Goal: Task Accomplishment & Management: Manage account settings

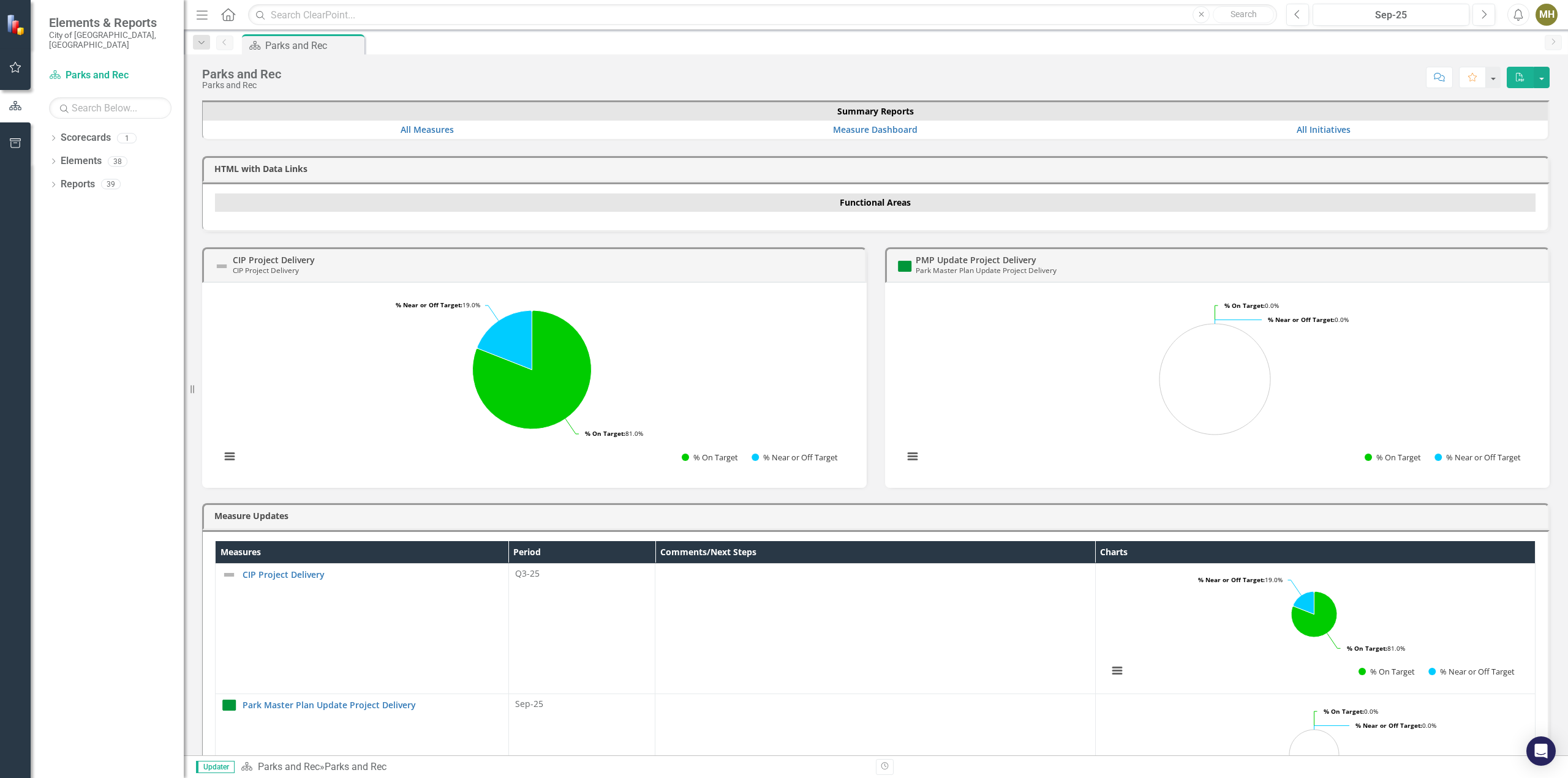
click at [59, 154] on div "Dropdown Elements 38" at bounding box center [117, 163] width 135 height 23
click at [89, 154] on link "Elements" at bounding box center [81, 161] width 41 height 14
click at [73, 178] on link "Reports" at bounding box center [78, 184] width 34 height 14
click at [1485, 12] on icon "Next" at bounding box center [1483, 15] width 7 height 11
click at [1302, 17] on button "Previous" at bounding box center [1297, 15] width 22 height 22
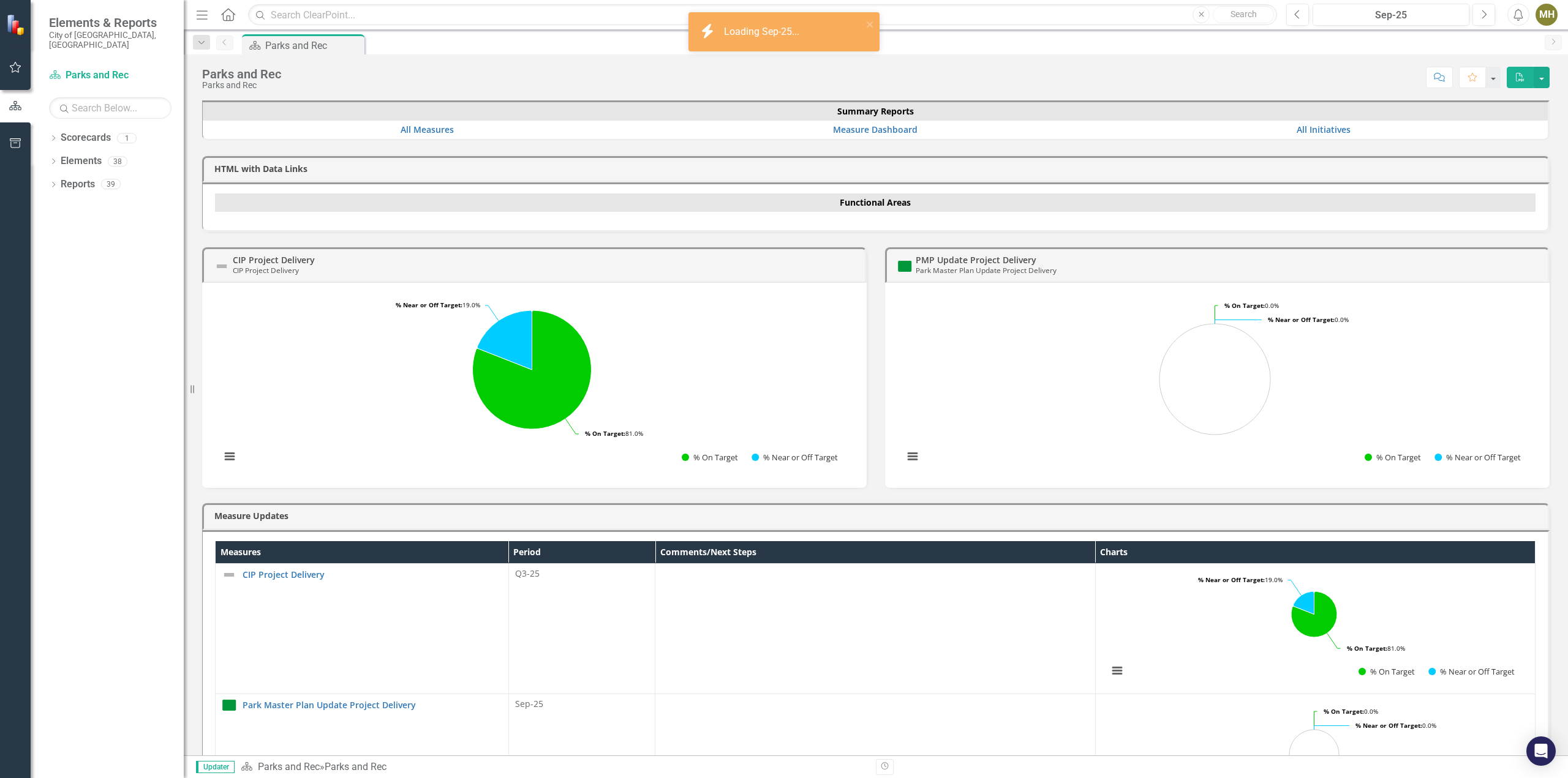
click at [70, 179] on link "Reports" at bounding box center [78, 184] width 34 height 14
click at [54, 183] on icon "Dropdown" at bounding box center [54, 186] width 9 height 7
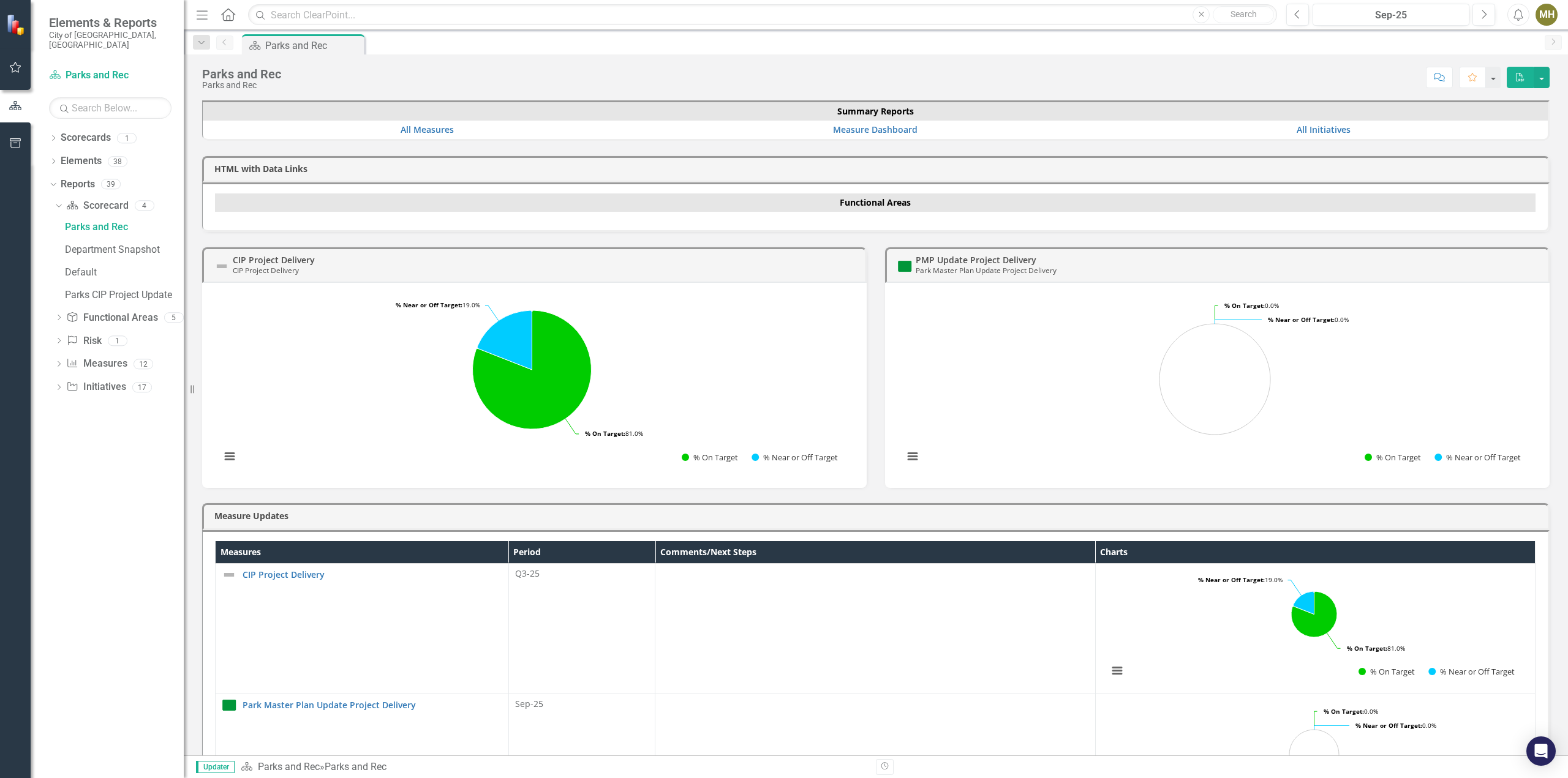
click at [108, 380] on link "Initiative Initiatives" at bounding box center [96, 386] width 59 height 14
click at [59, 385] on icon "Dropdown" at bounding box center [59, 388] width 9 height 7
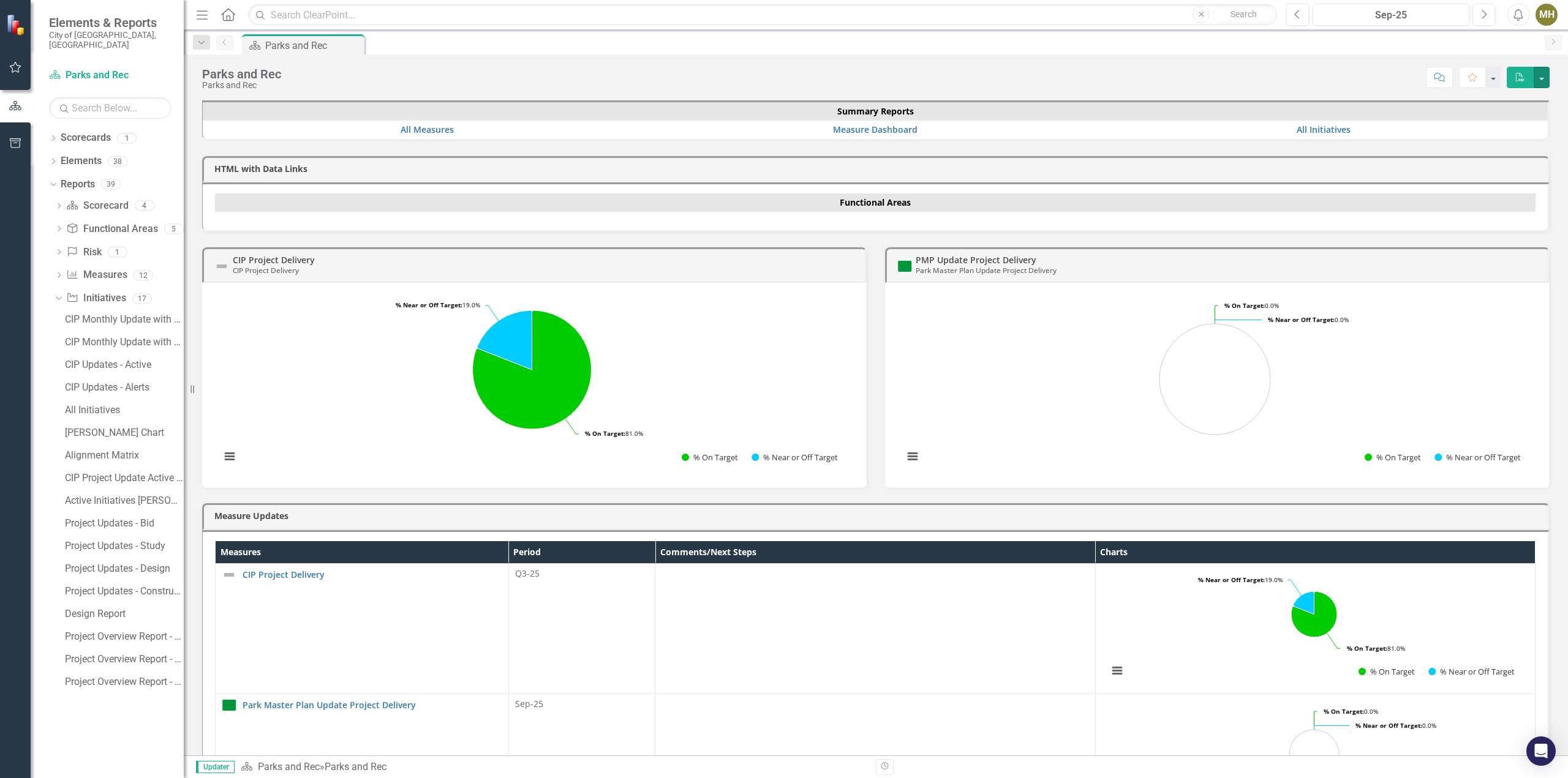
click at [1542, 77] on button "button" at bounding box center [1541, 78] width 16 height 22
click at [1321, 132] on link "All Initiatives" at bounding box center [1324, 130] width 54 height 12
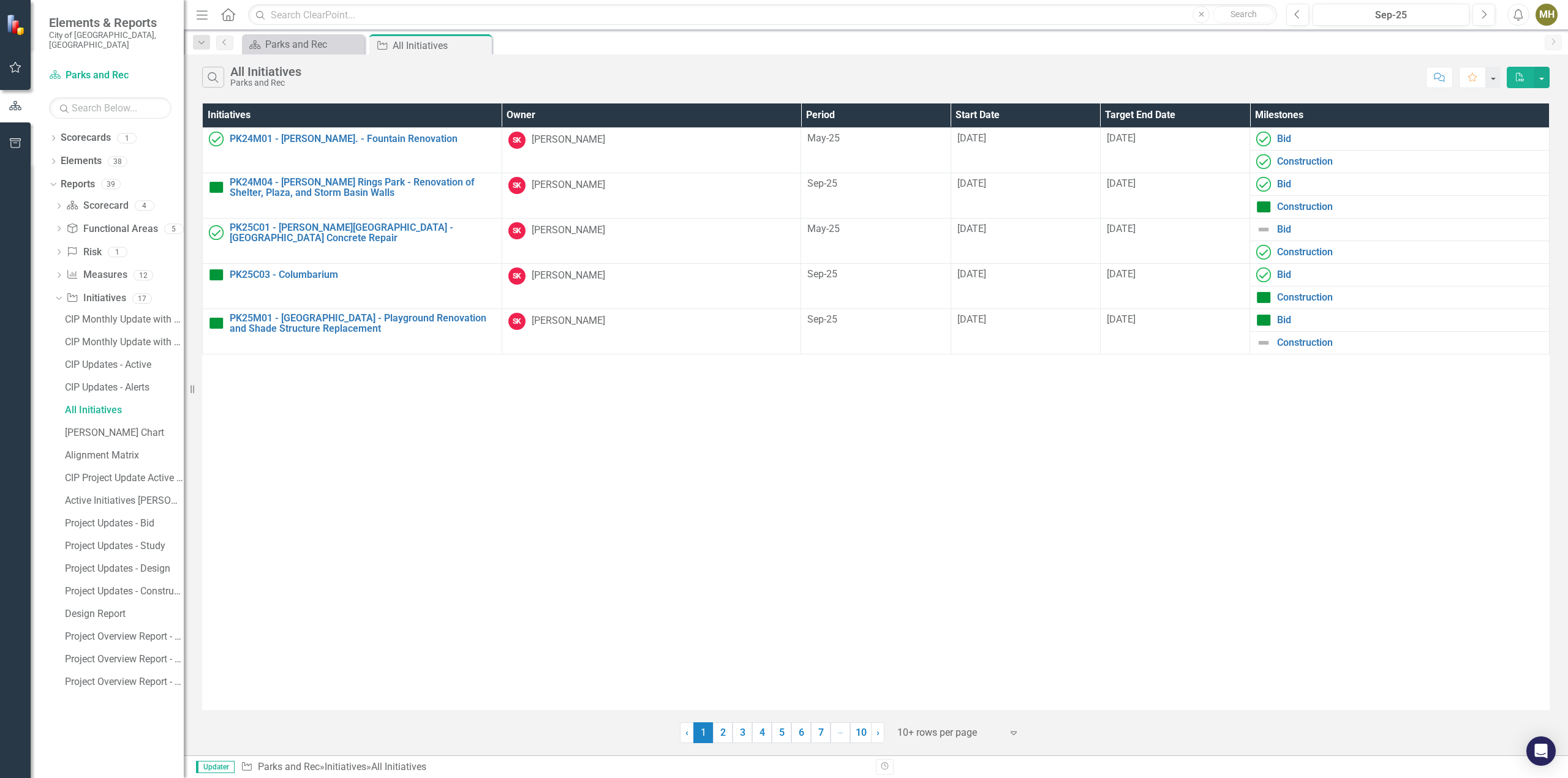
click at [1014, 730] on icon "Expand" at bounding box center [1013, 733] width 12 height 10
click at [957, 709] on div "Display All Rows" at bounding box center [960, 711] width 115 height 14
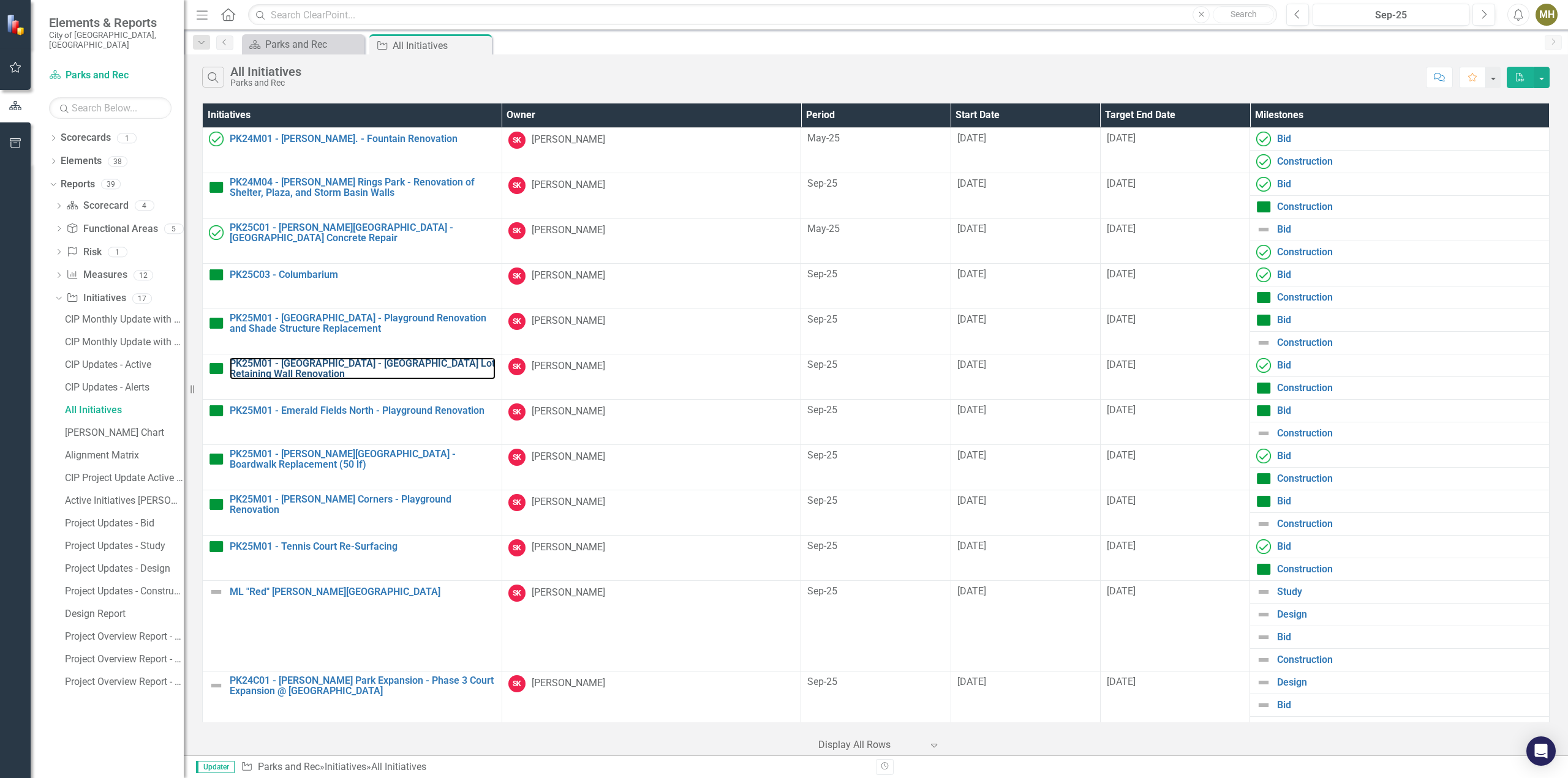
click at [356, 360] on link "PK25M01 - [GEOGRAPHIC_DATA] - [GEOGRAPHIC_DATA] Lot Retaining Wall Renovation" at bounding box center [363, 369] width 265 height 22
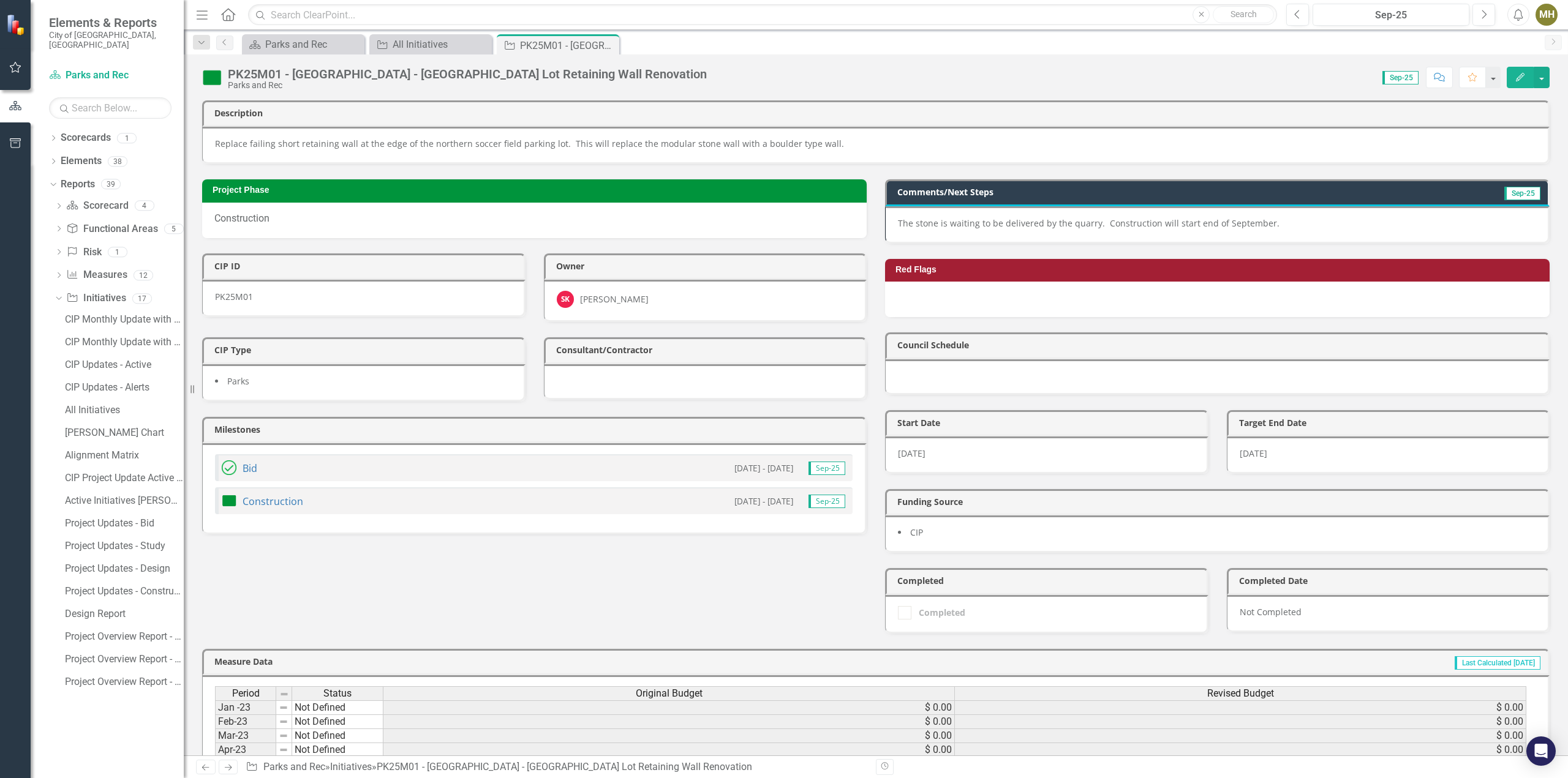
click at [211, 76] on img at bounding box center [212, 78] width 20 height 20
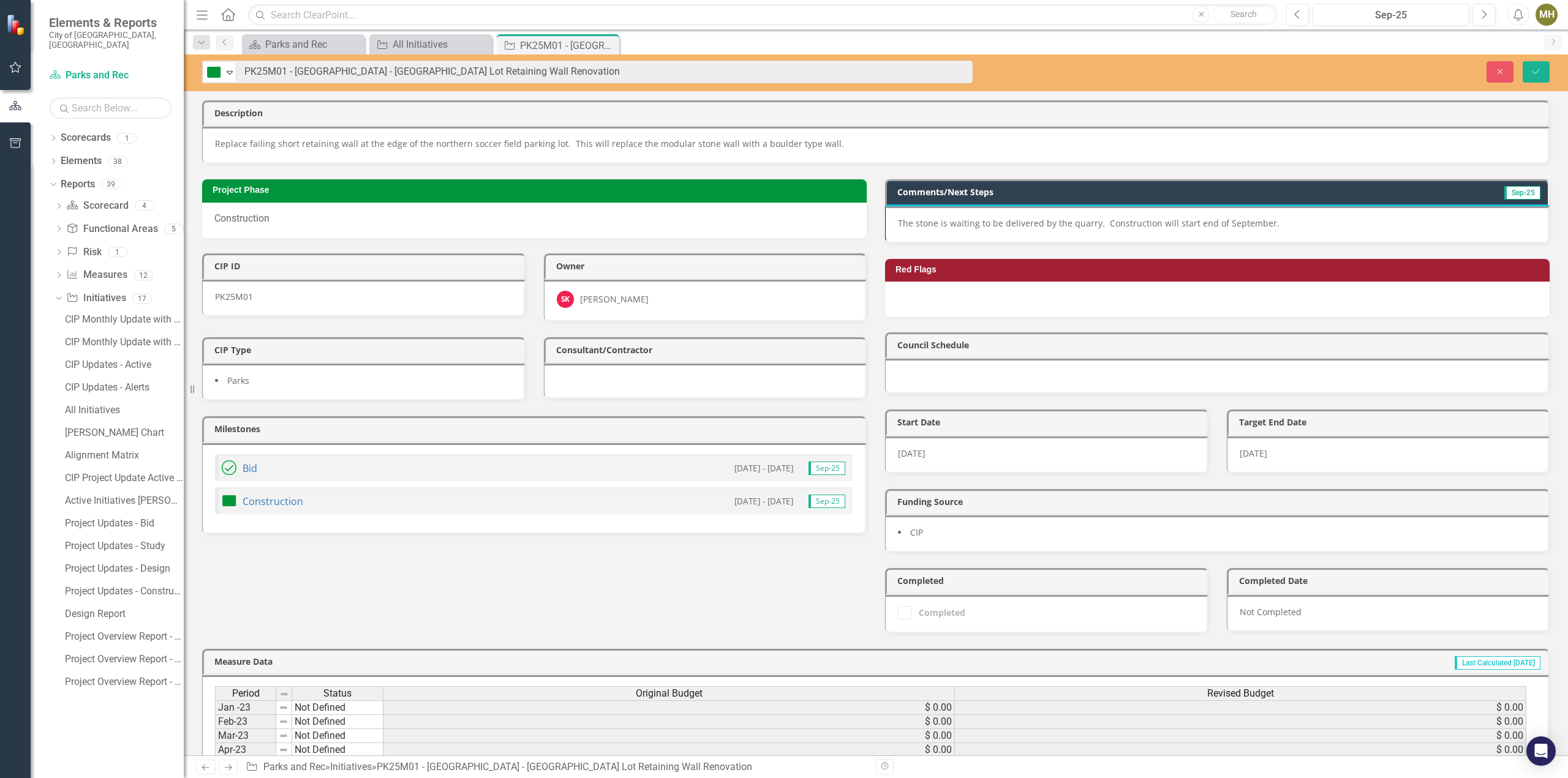
click at [232, 72] on icon "Expand" at bounding box center [229, 73] width 12 height 10
click at [1239, 222] on p "The stone is waiting to be delivered by the quarry. Construction will start end…" at bounding box center [1216, 223] width 637 height 12
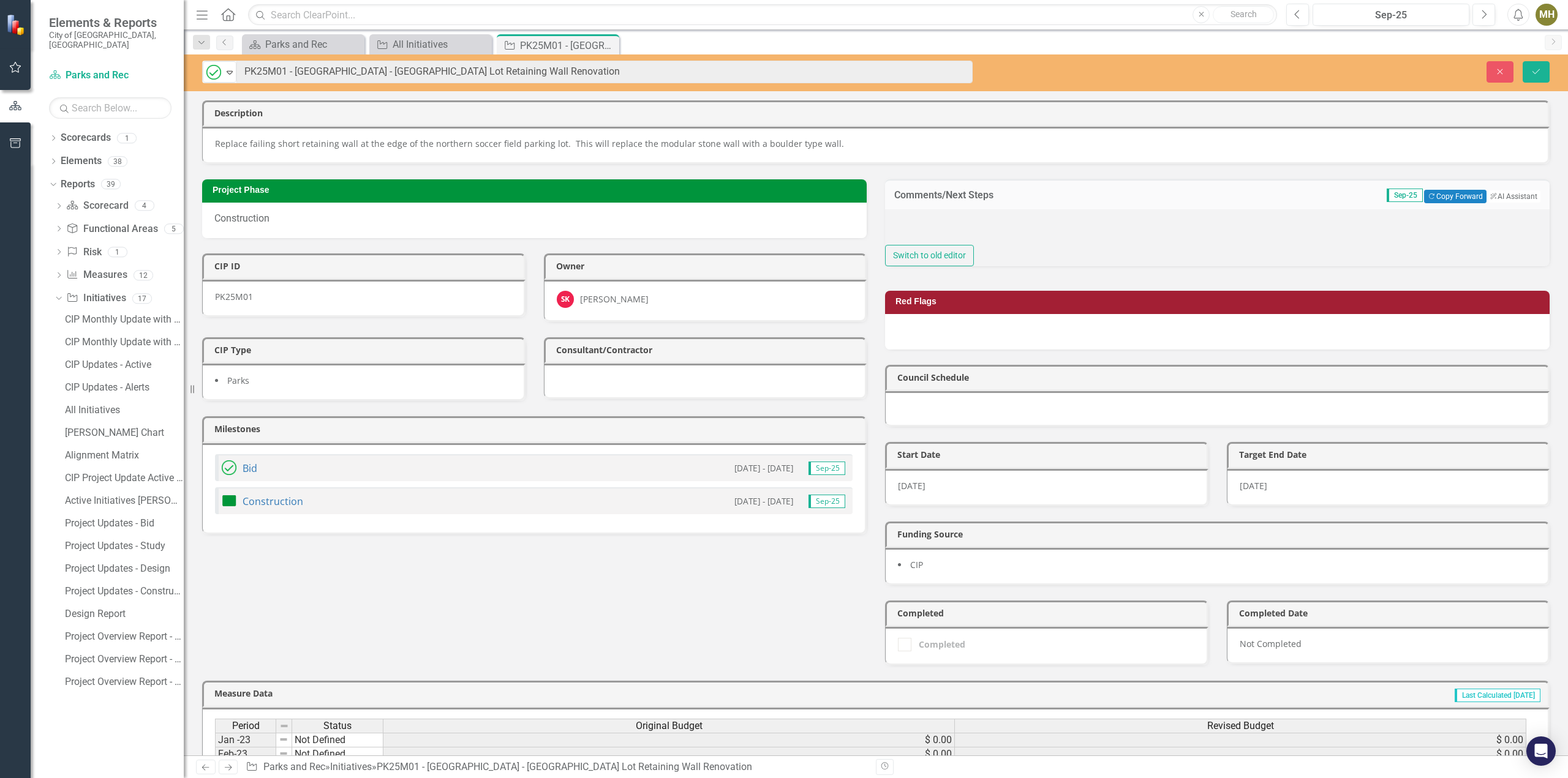
click at [1004, 218] on div at bounding box center [1217, 228] width 664 height 36
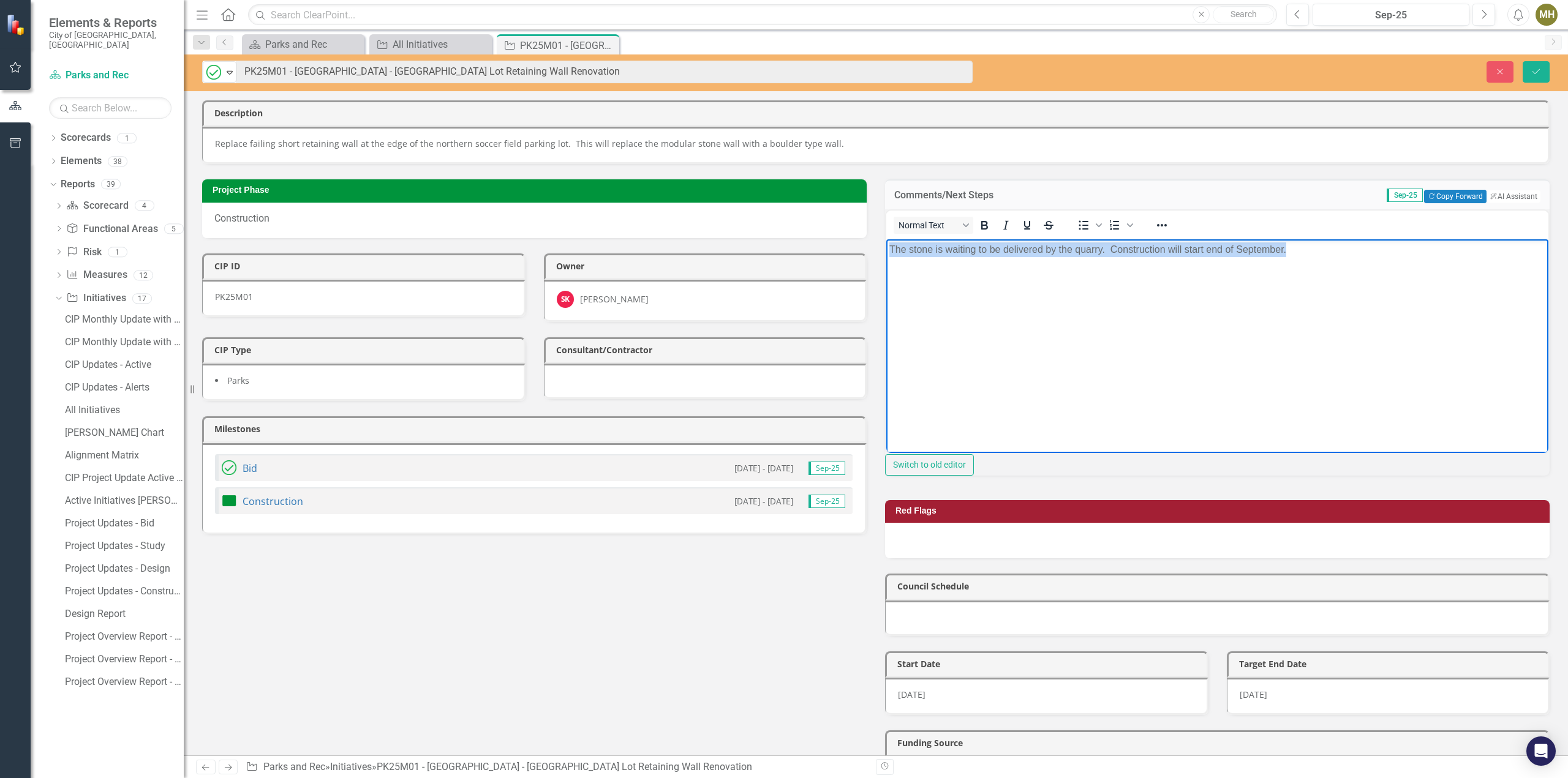
drag, startPoint x: 1377, startPoint y: 289, endPoint x: 862, endPoint y: 265, distance: 515.6
click at [886, 265] on html "The stone is waiting to be delivered by the quarry. Construction will start end…" at bounding box center [1217, 330] width 662 height 183
click at [1538, 67] on icon "Save" at bounding box center [1535, 72] width 11 height 9
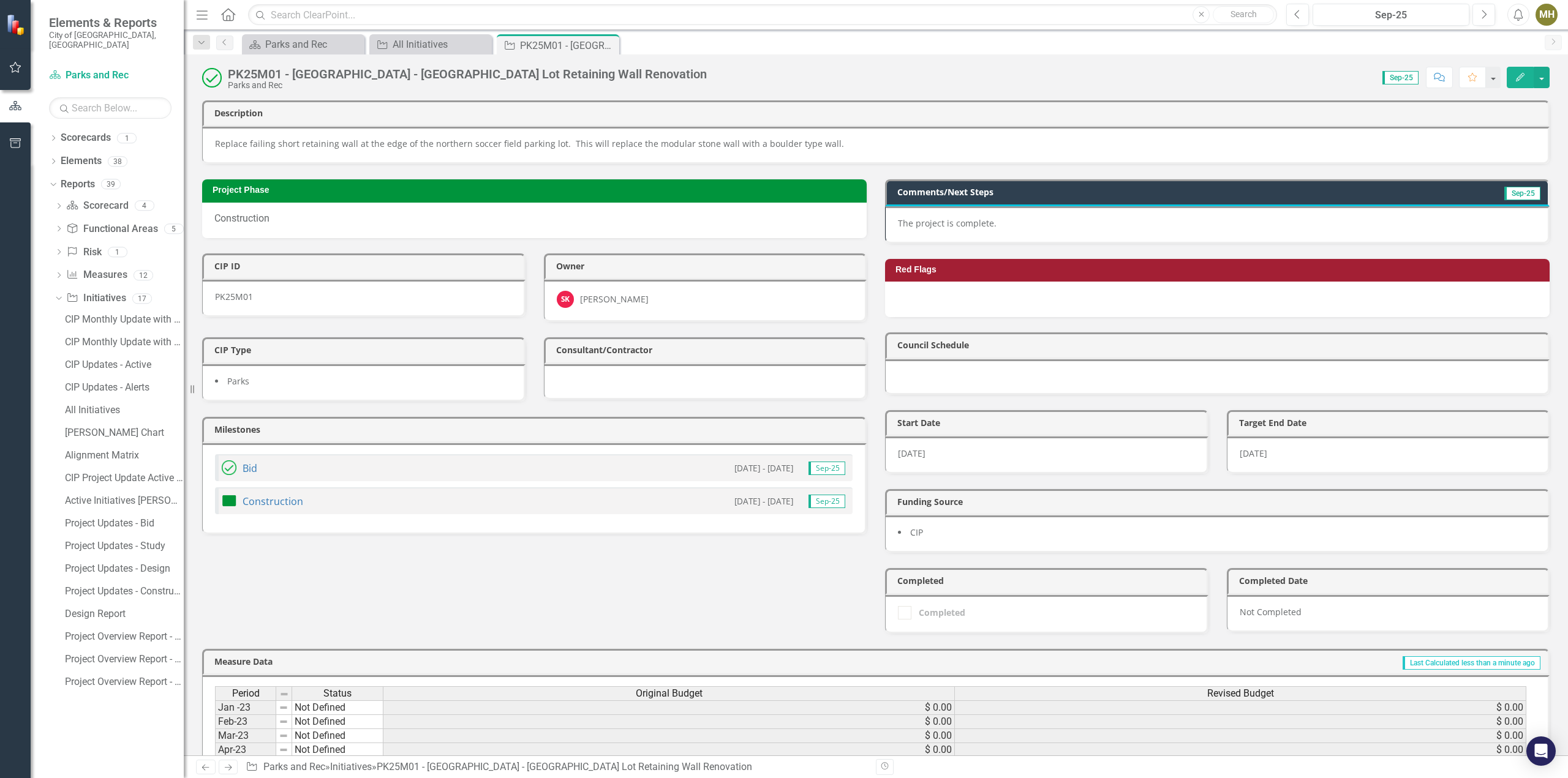
click at [228, 494] on img at bounding box center [229, 501] width 15 height 15
click at [231, 494] on img at bounding box center [229, 501] width 15 height 15
click at [250, 524] on div "Bid 3/14/24 - 7/18/25 Sep-25 Construction 2/20/25 - 7/18/25 Sep-25" at bounding box center [535, 489] width 664 height 91
click at [267, 495] on link "Construction" at bounding box center [273, 501] width 61 height 14
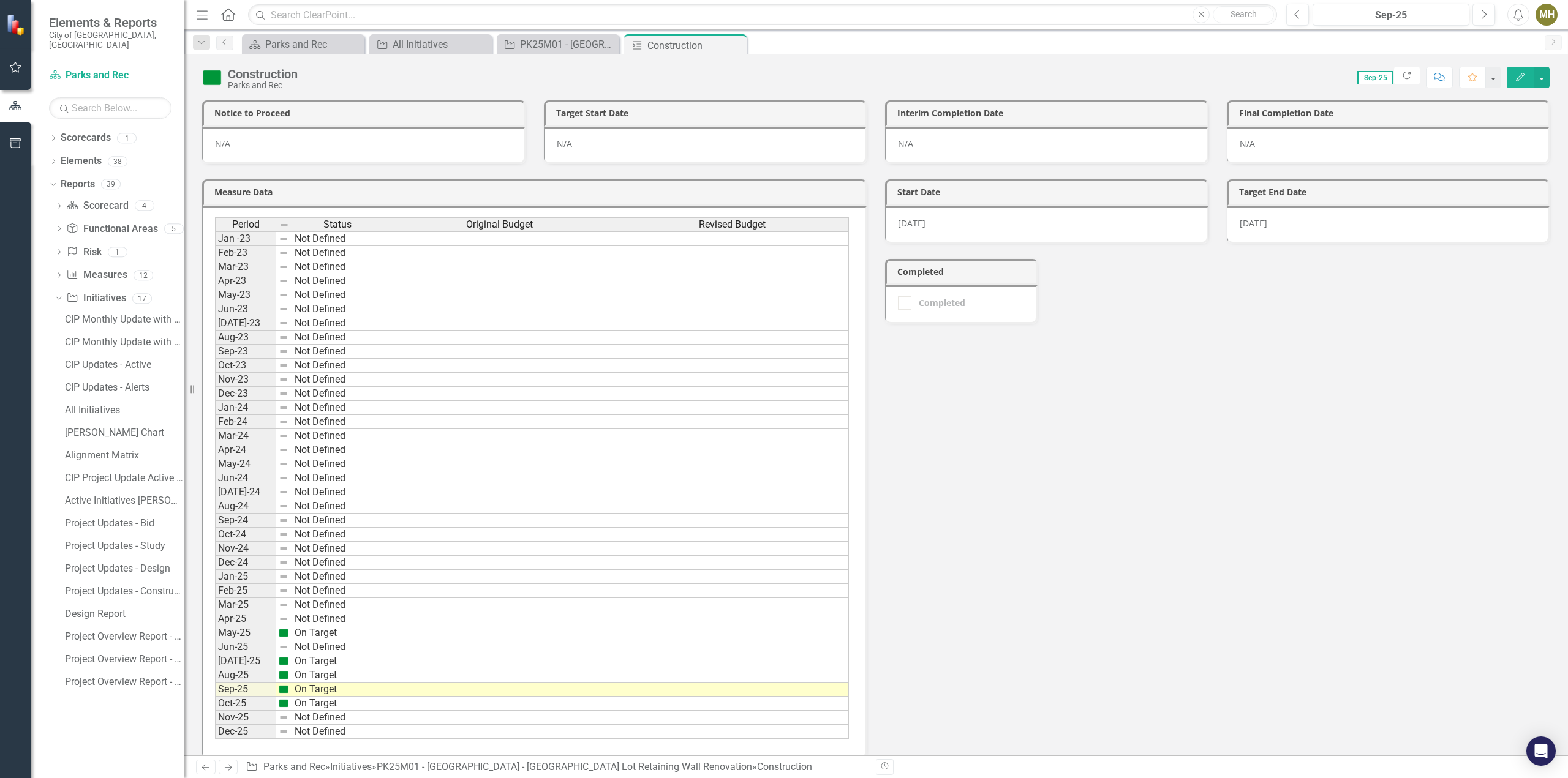
click at [214, 78] on img at bounding box center [212, 78] width 20 height 20
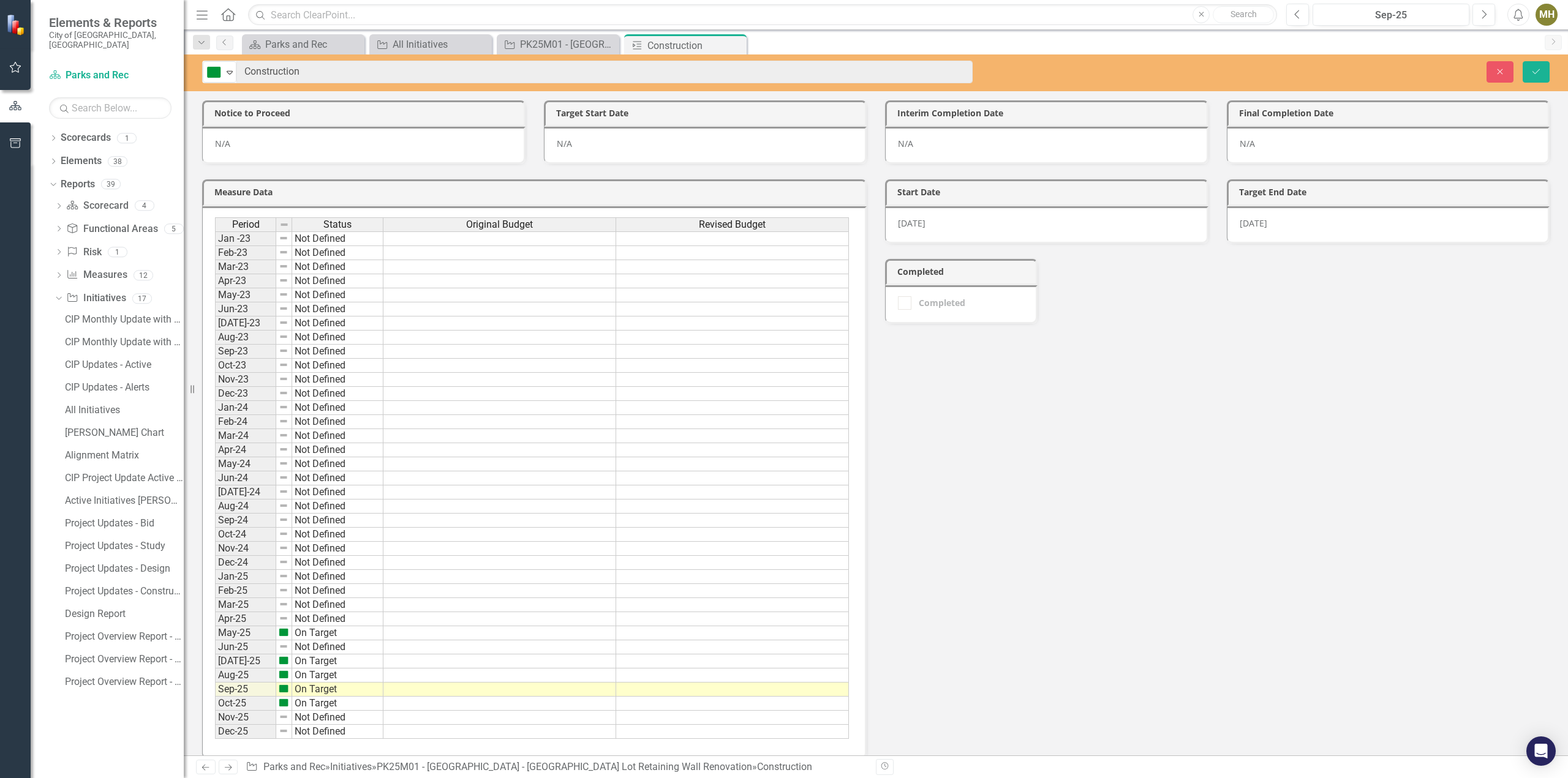
click at [231, 68] on icon "Expand" at bounding box center [229, 73] width 12 height 10
click at [1541, 69] on button "Save" at bounding box center [1535, 72] width 27 height 22
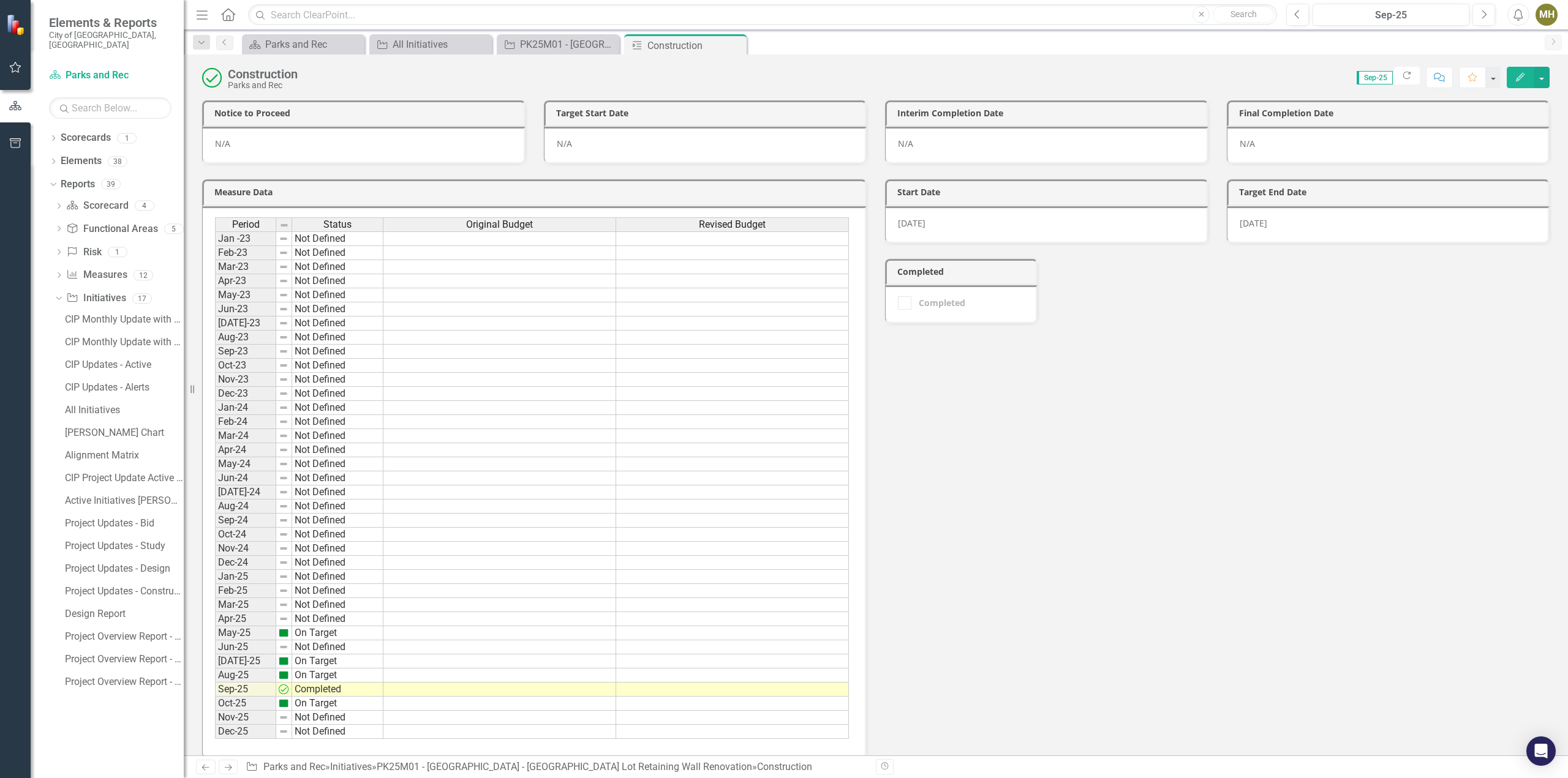
click at [213, 79] on img at bounding box center [212, 78] width 20 height 20
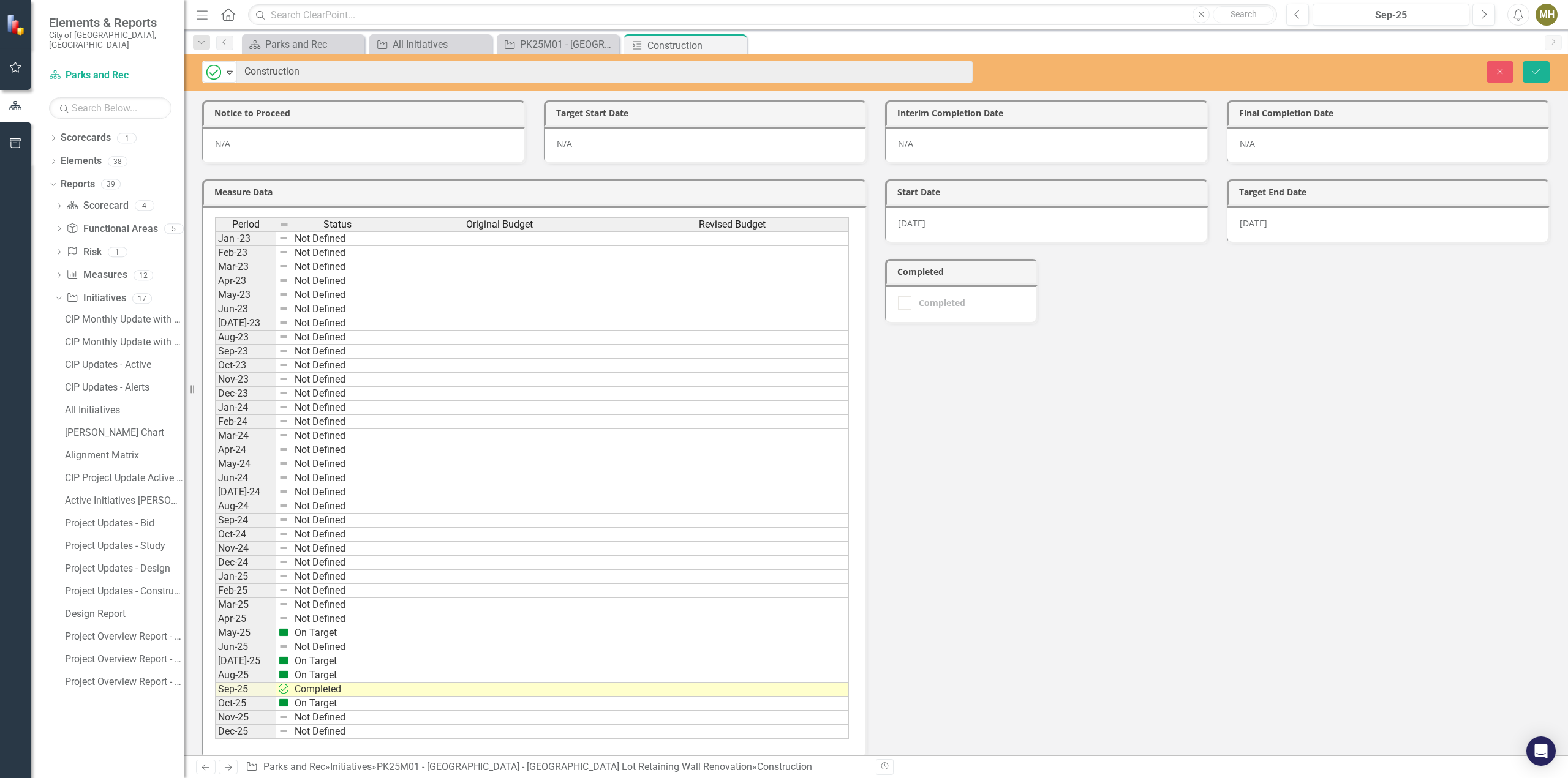
click at [231, 69] on icon "Expand" at bounding box center [229, 73] width 12 height 10
click at [921, 303] on div "Completed" at bounding box center [942, 303] width 46 height 0
click at [1536, 66] on button "Save" at bounding box center [1535, 72] width 27 height 22
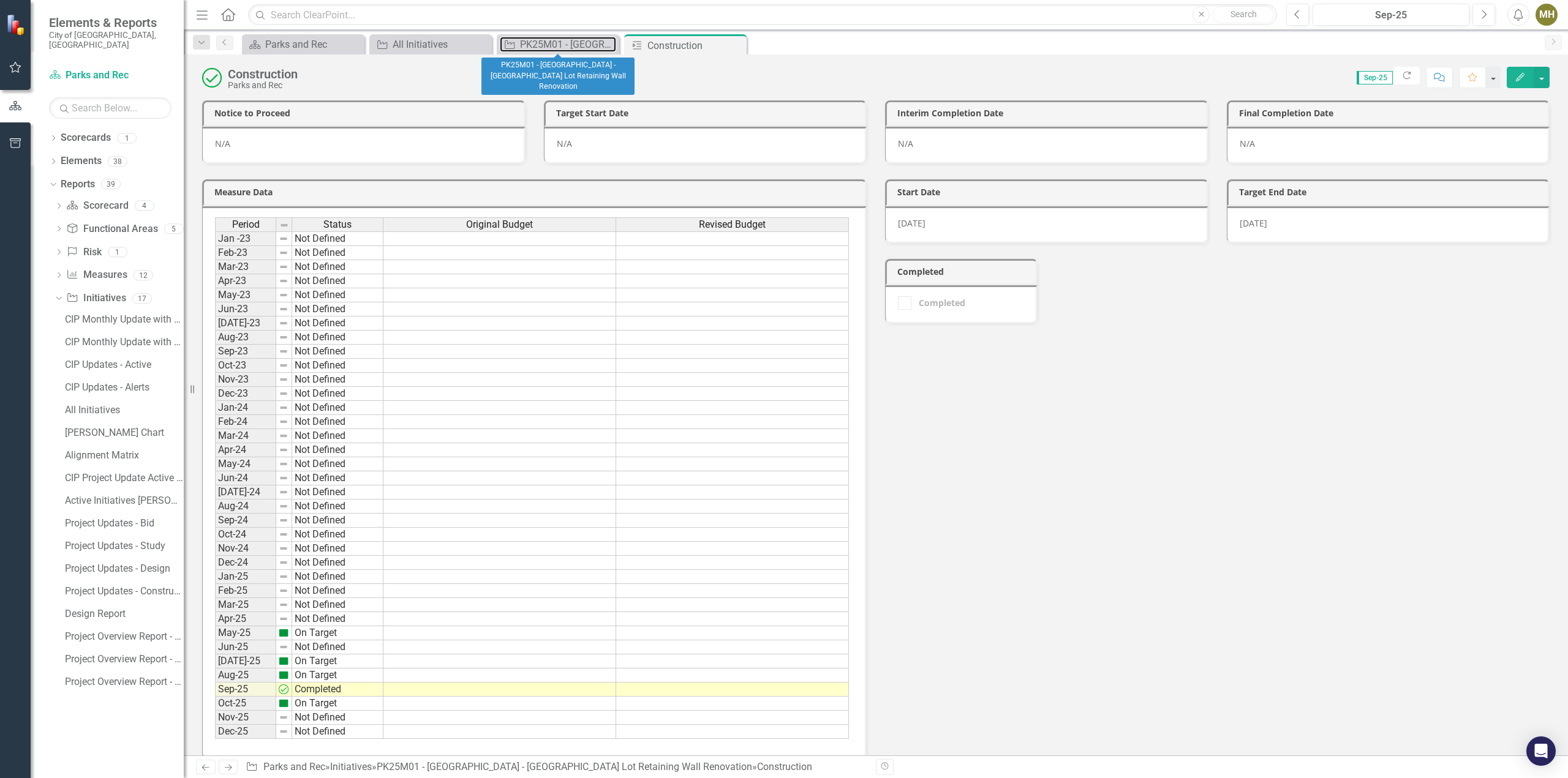
click at [564, 42] on div "PK25M01 - [GEOGRAPHIC_DATA] - [GEOGRAPHIC_DATA] Lot Retaining Wall Renovation" at bounding box center [568, 44] width 96 height 15
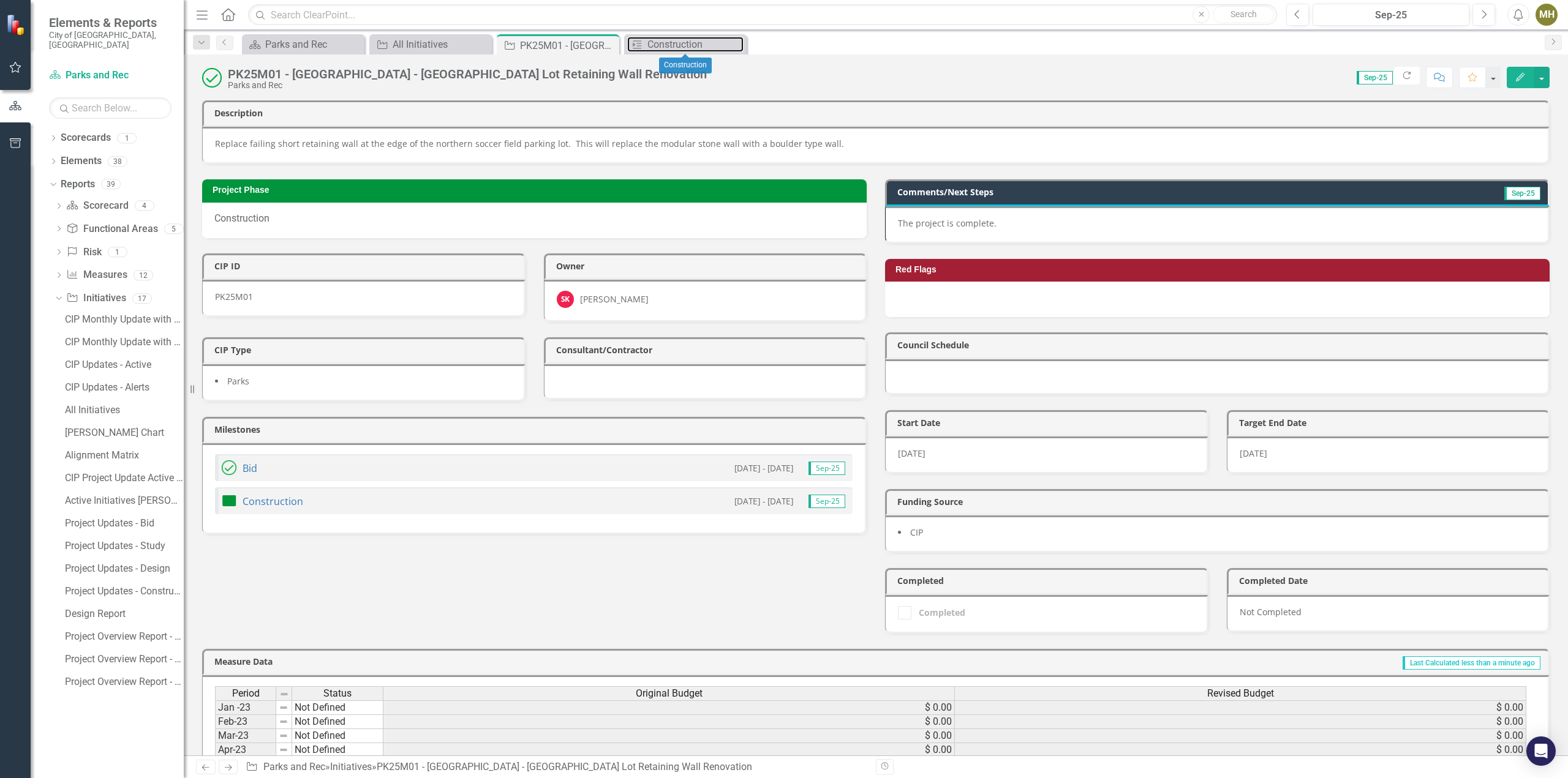
click at [695, 41] on div "Construction" at bounding box center [696, 44] width 96 height 15
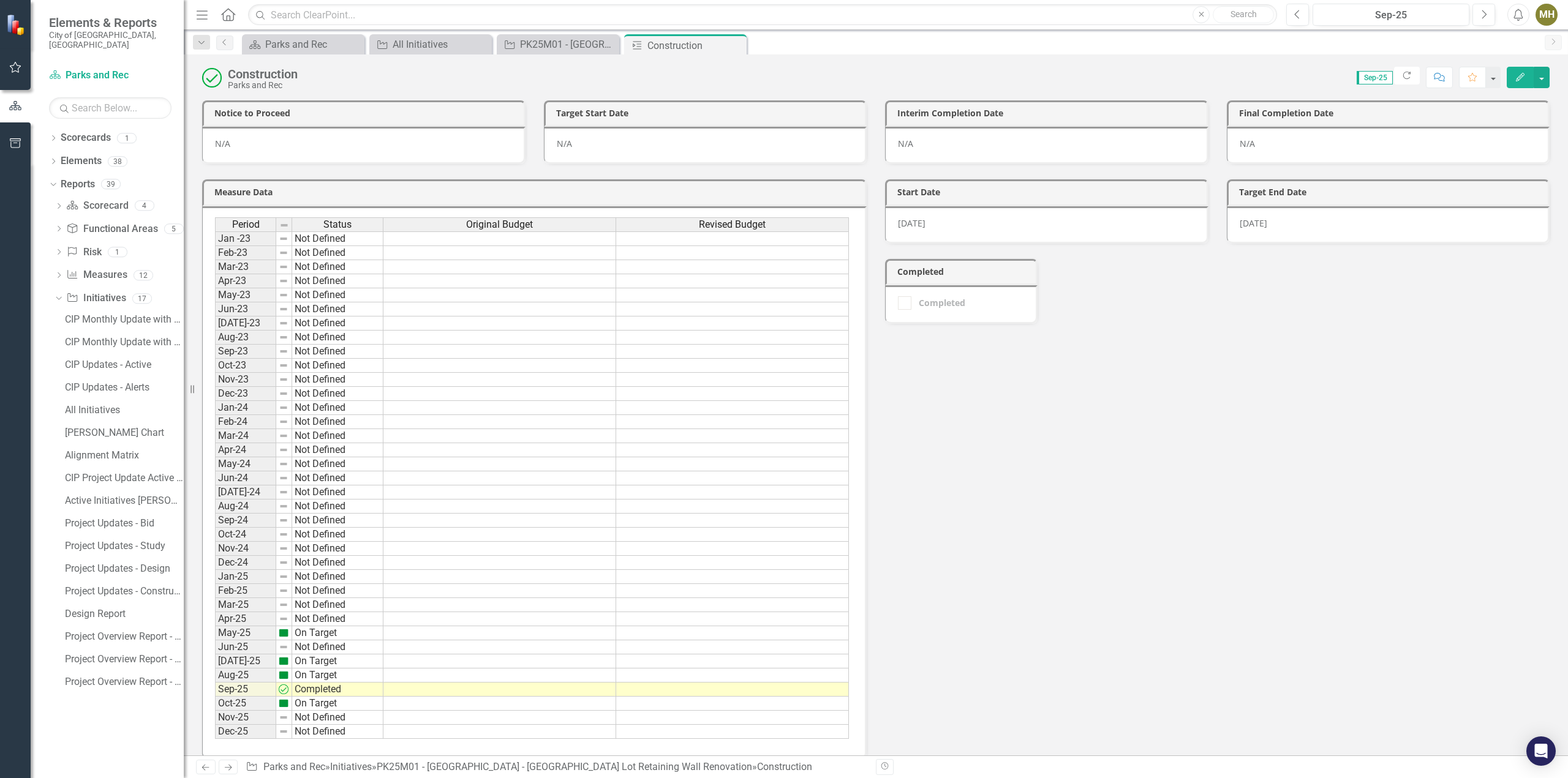
click at [0, 0] on icon "Close" at bounding box center [0, 0] width 0 height 0
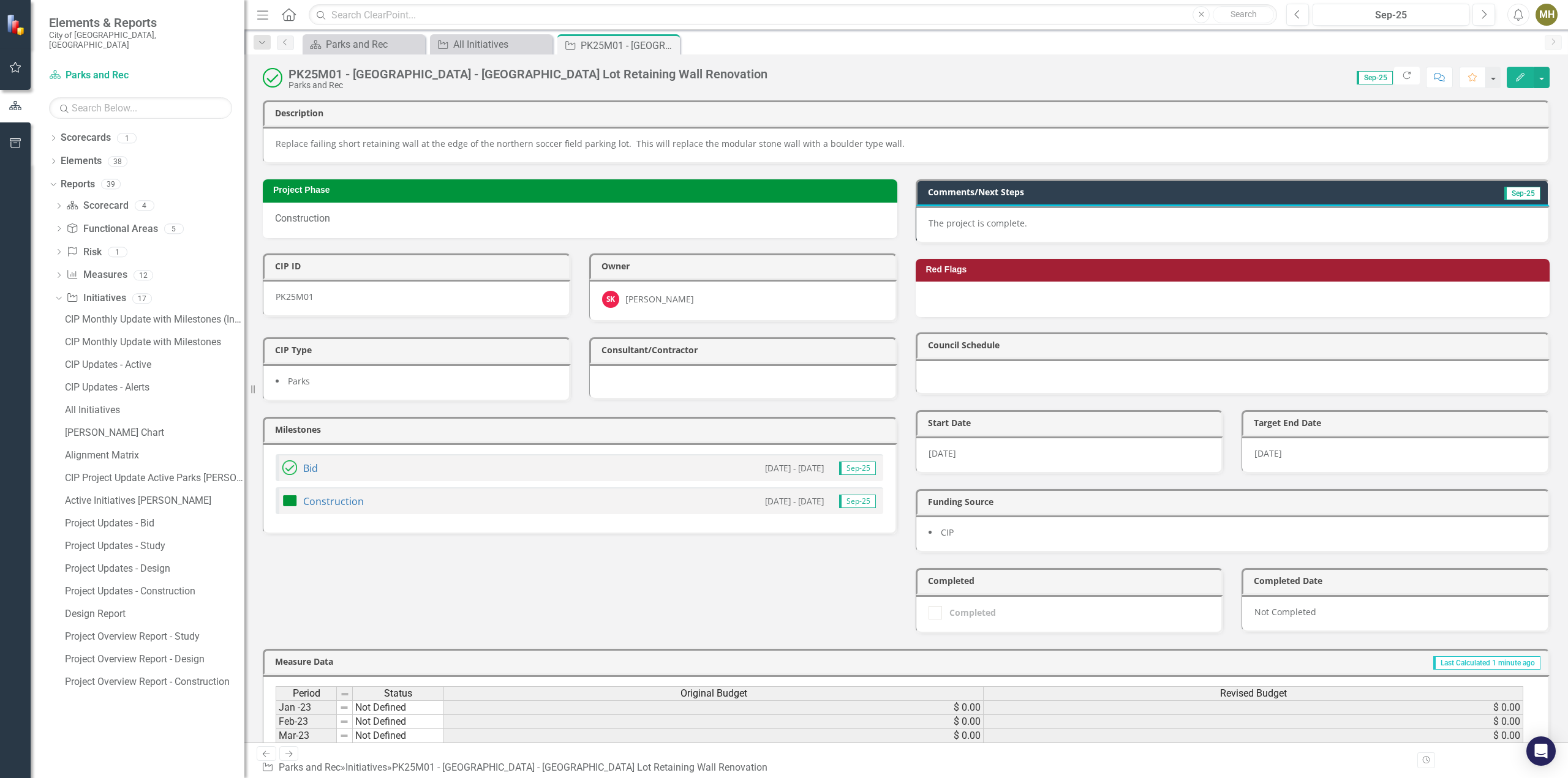
drag, startPoint x: 183, startPoint y: 253, endPoint x: 244, endPoint y: 293, distance: 72.9
click at [244, 293] on div "Resize" at bounding box center [249, 389] width 10 height 778
click at [0, 0] on icon "Close" at bounding box center [0, 0] width 0 height 0
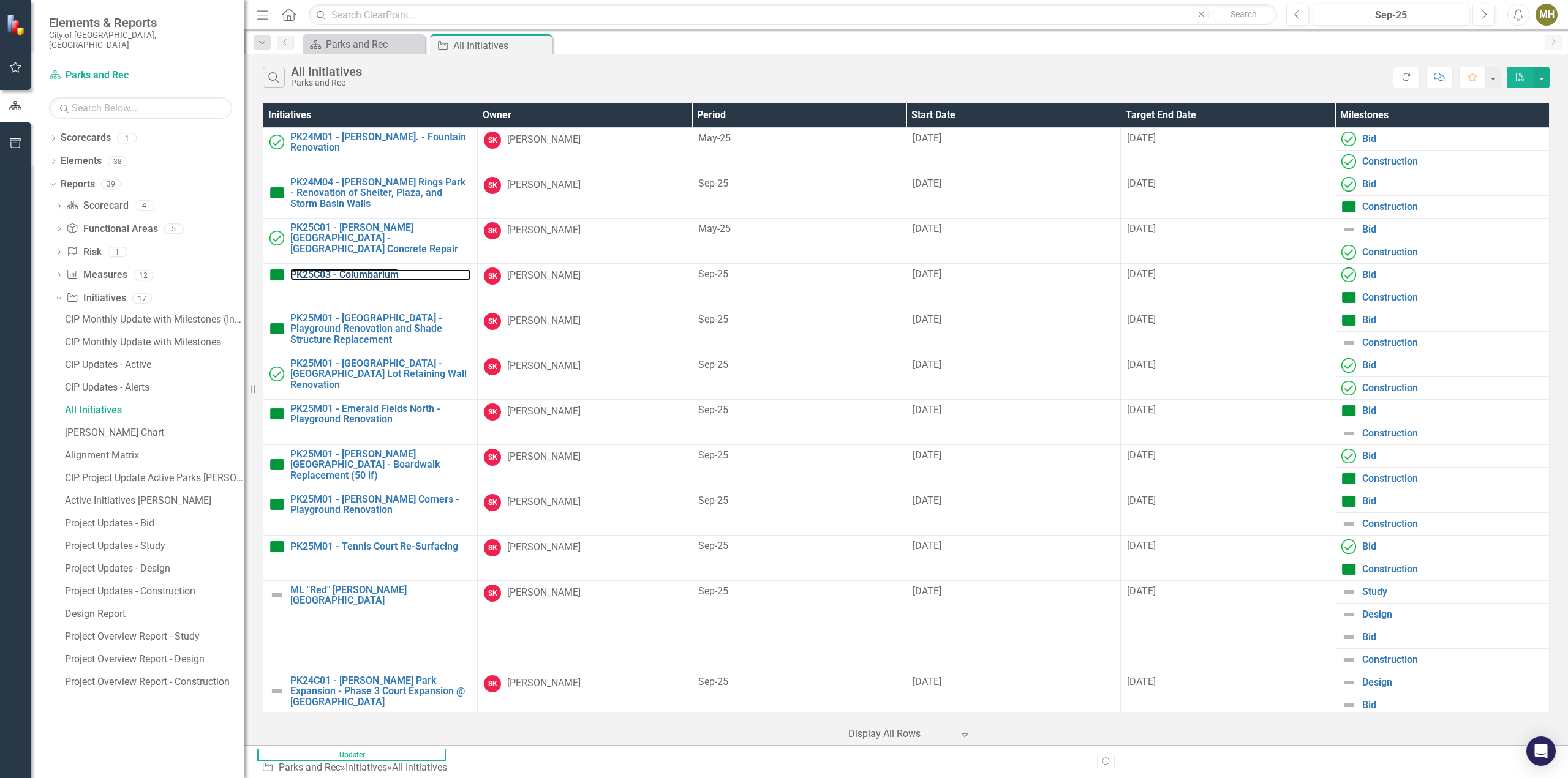
click at [340, 270] on link "PK25C03 - Columbarium" at bounding box center [380, 275] width 181 height 11
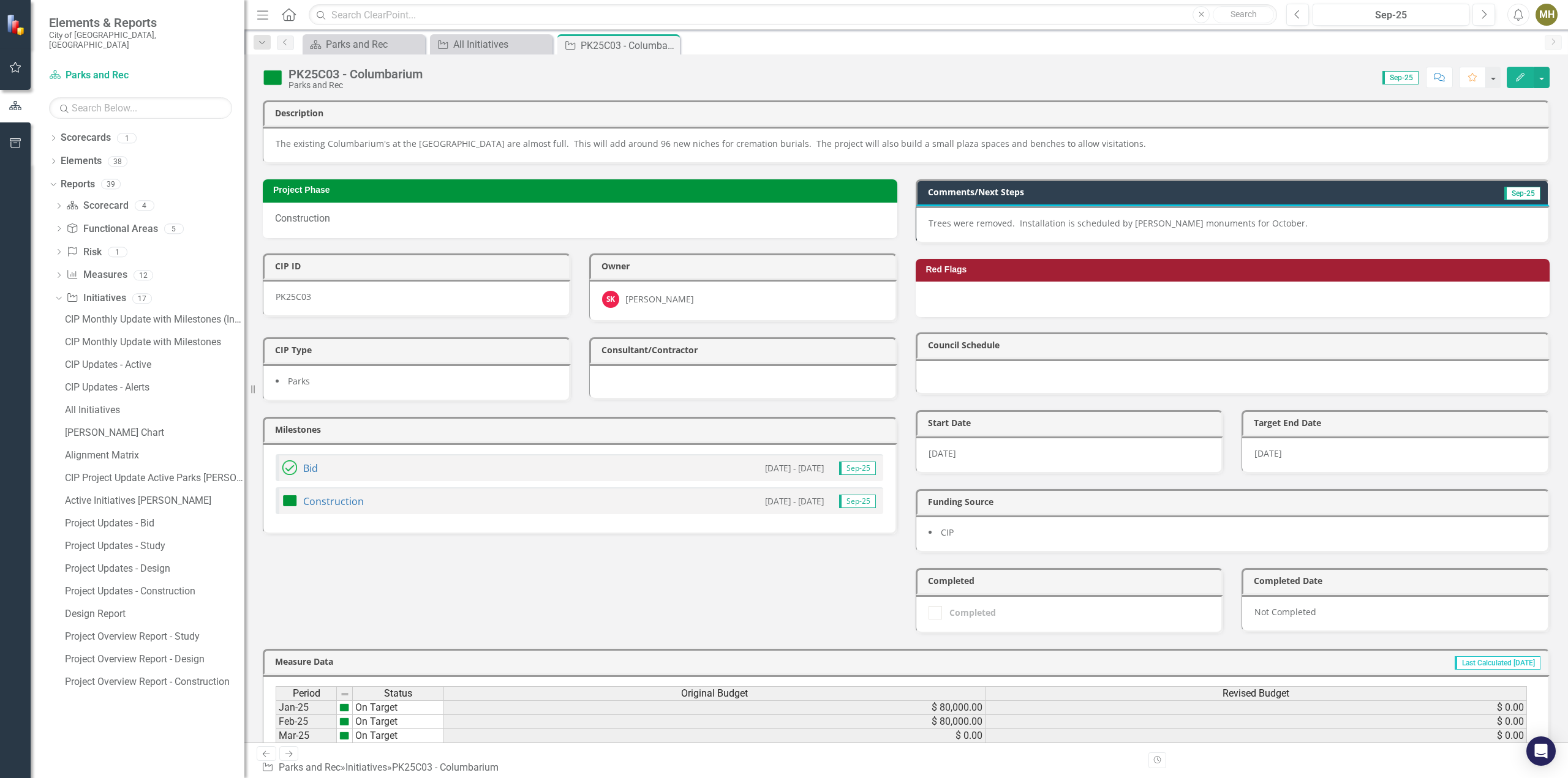
click at [1286, 218] on p "Trees were removed. Installation is scheduled by Modlich monuments for October." at bounding box center [1232, 223] width 608 height 12
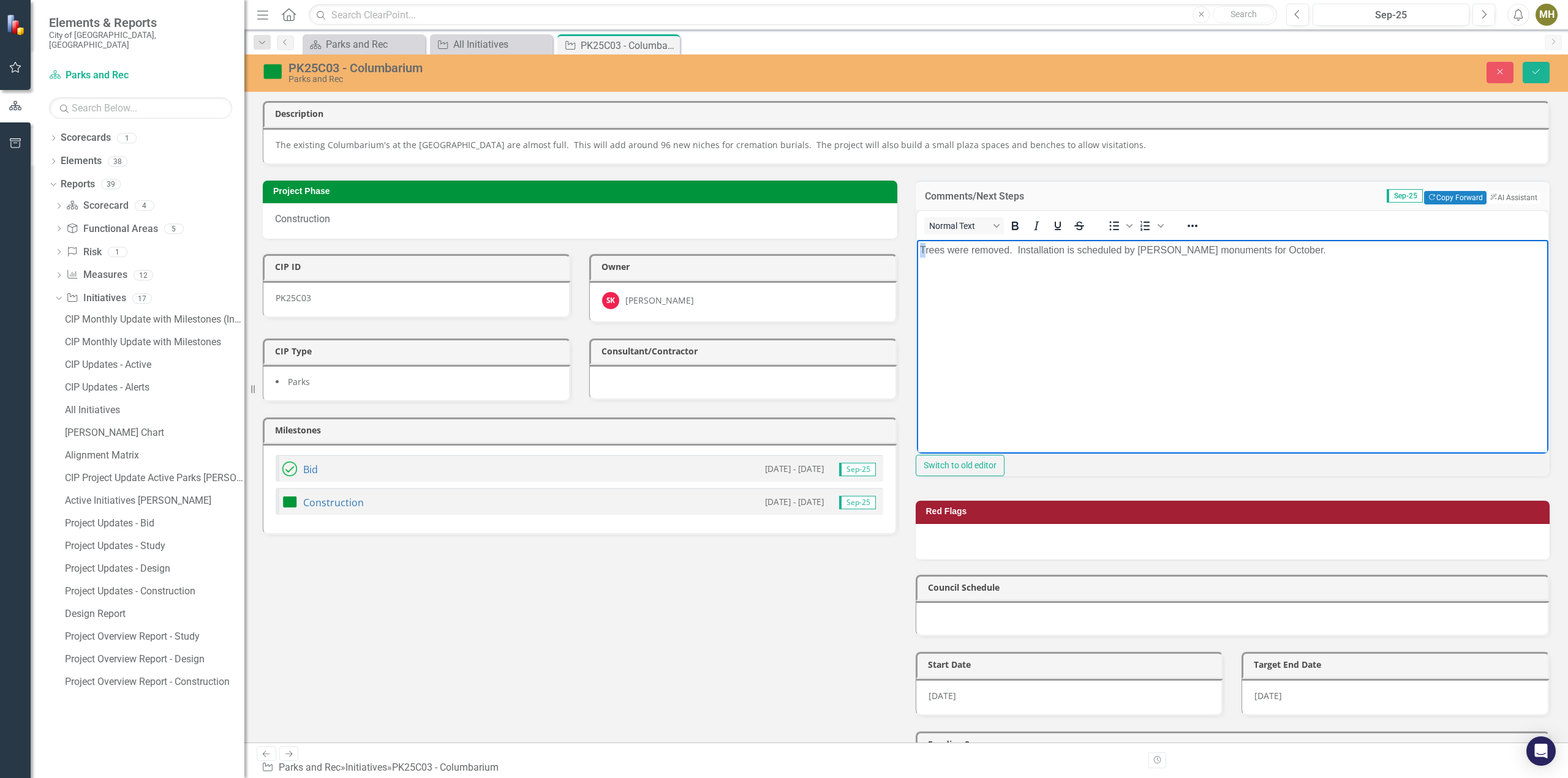
drag, startPoint x: 923, startPoint y: 250, endPoint x: 916, endPoint y: 250, distance: 7.0
click at [916, 250] on body "Trees were removed. Installation is scheduled by Modlich monuments for October." at bounding box center [1231, 331] width 632 height 183
click at [938, 252] on p "The Hackberry trees were removed. Installation is scheduled by Modlich monument…" at bounding box center [1231, 250] width 626 height 15
click at [969, 252] on p "The diseaased Hackberry trees were removed. Installation is scheduled by Modlic…" at bounding box center [1231, 250] width 626 height 15
click at [1115, 253] on p "The diseased Hackberry trees were removed. Installation is scheduled by Modlich…" at bounding box center [1231, 250] width 626 height 15
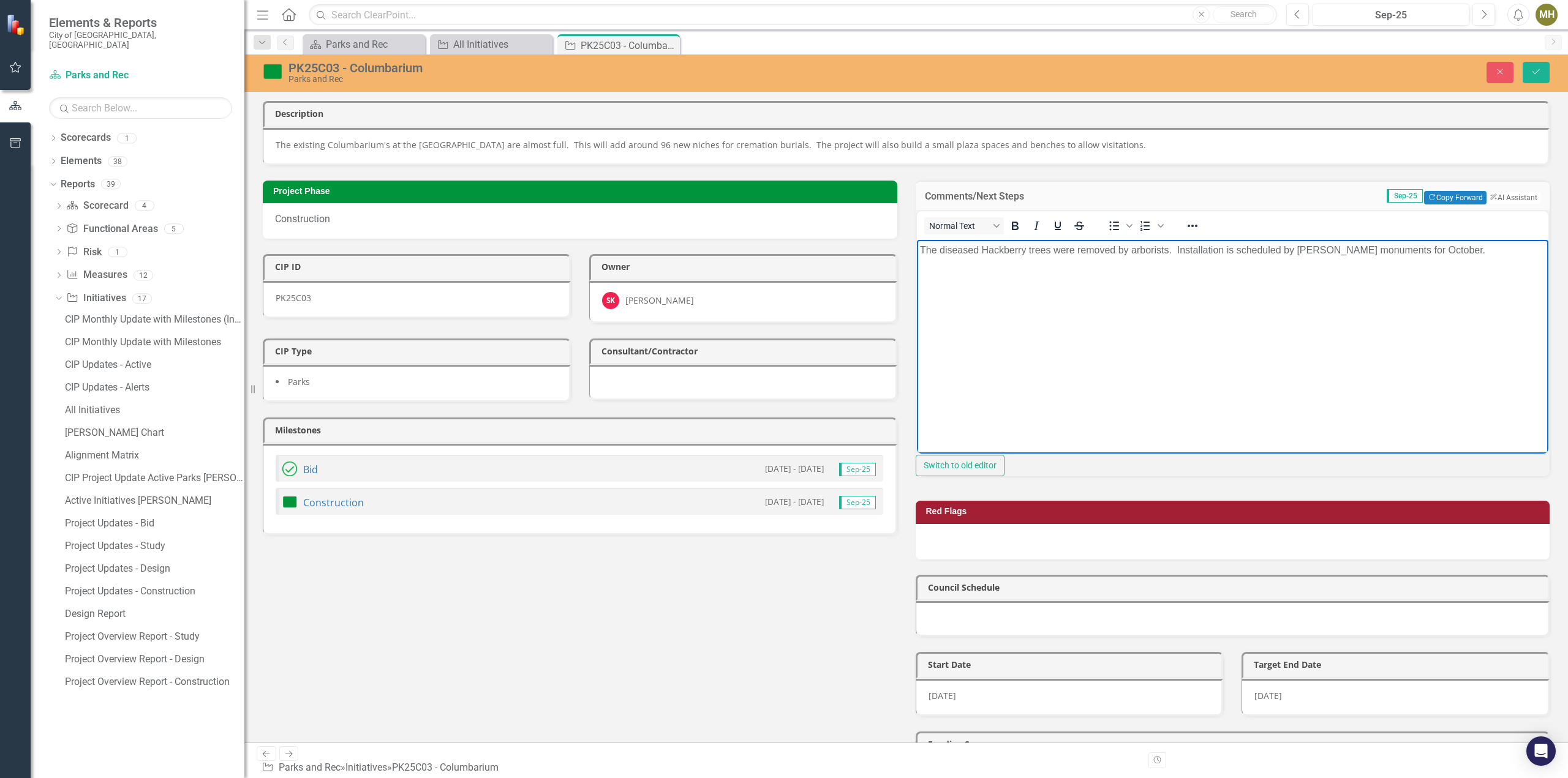
click at [1177, 254] on p "The diseased Hackberry trees were removed by arborists. Installation is schedul…" at bounding box center [1231, 250] width 626 height 15
drag, startPoint x: 1506, startPoint y: 254, endPoint x: 2453, endPoint y: 534, distance: 987.5
click at [1506, 254] on p "The diseased Hackberry trees were removed by arborists. The foundation Installa…" at bounding box center [1231, 257] width 626 height 30
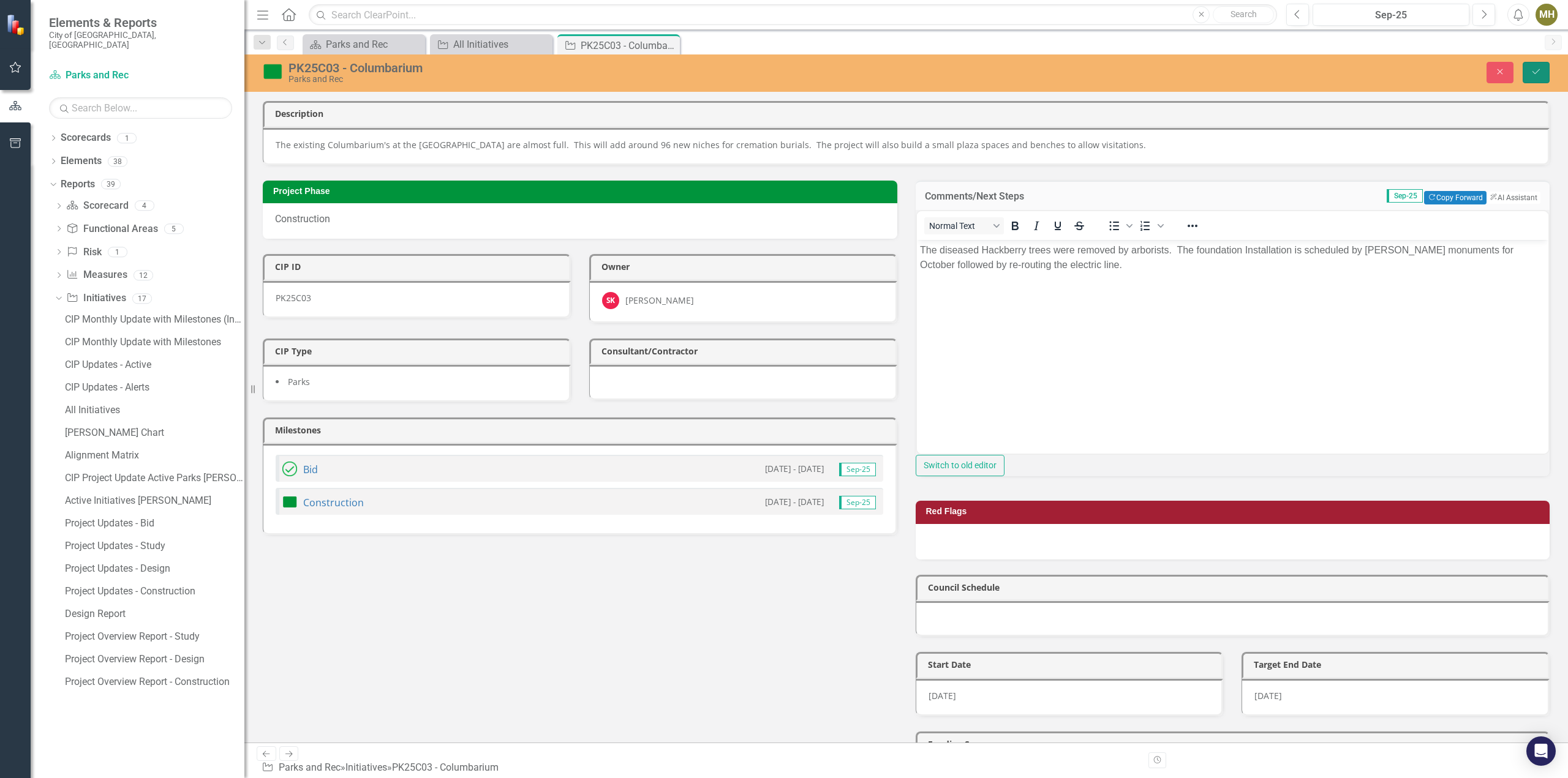
click at [1540, 72] on icon "Save" at bounding box center [1535, 72] width 11 height 9
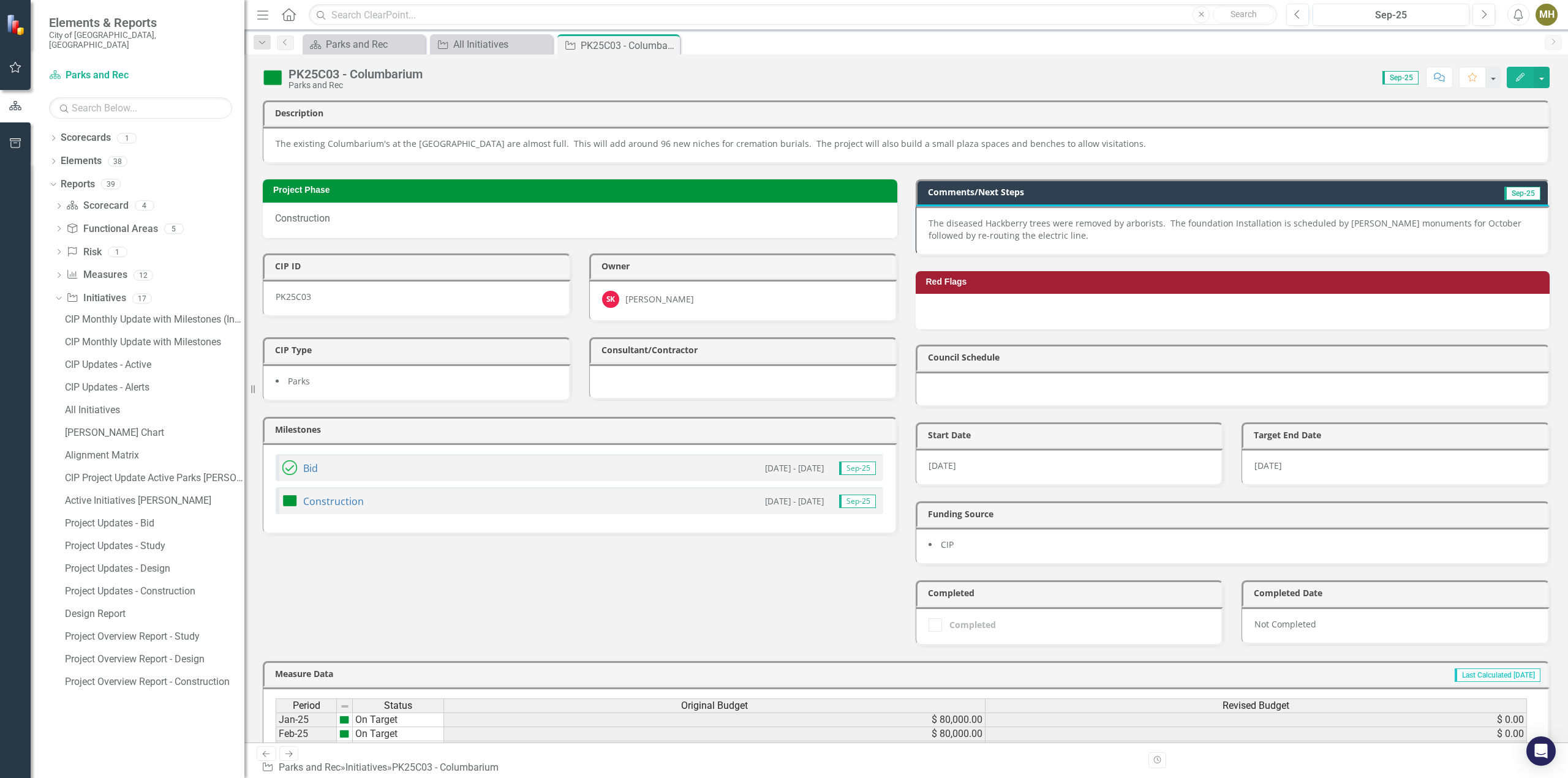
click at [0, 0] on icon "Close" at bounding box center [0, 0] width 0 height 0
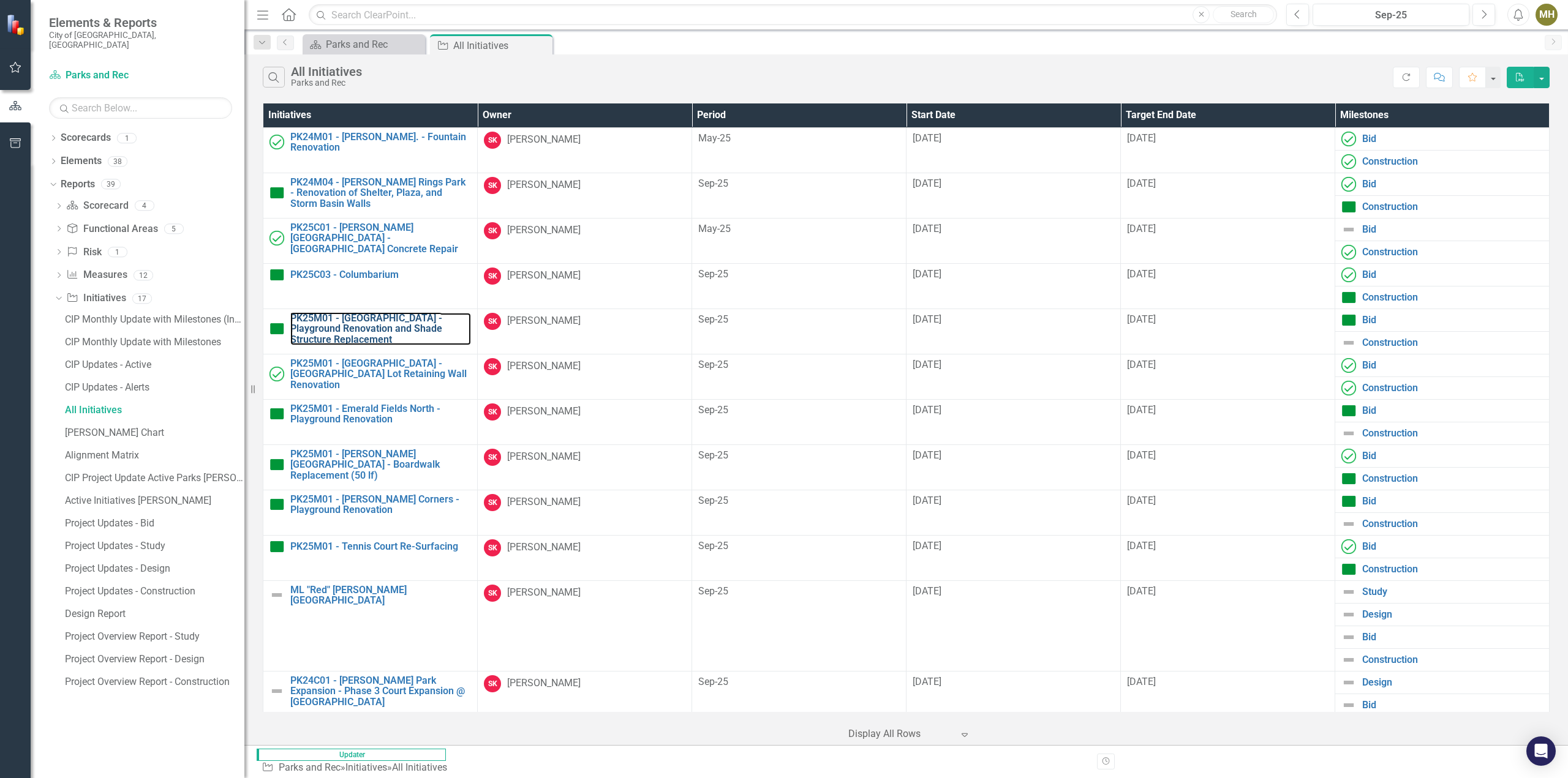
click at [375, 318] on link "PK25M01 - [GEOGRAPHIC_DATA] - Playground Renovation and Shade Structure Replace…" at bounding box center [380, 329] width 181 height 33
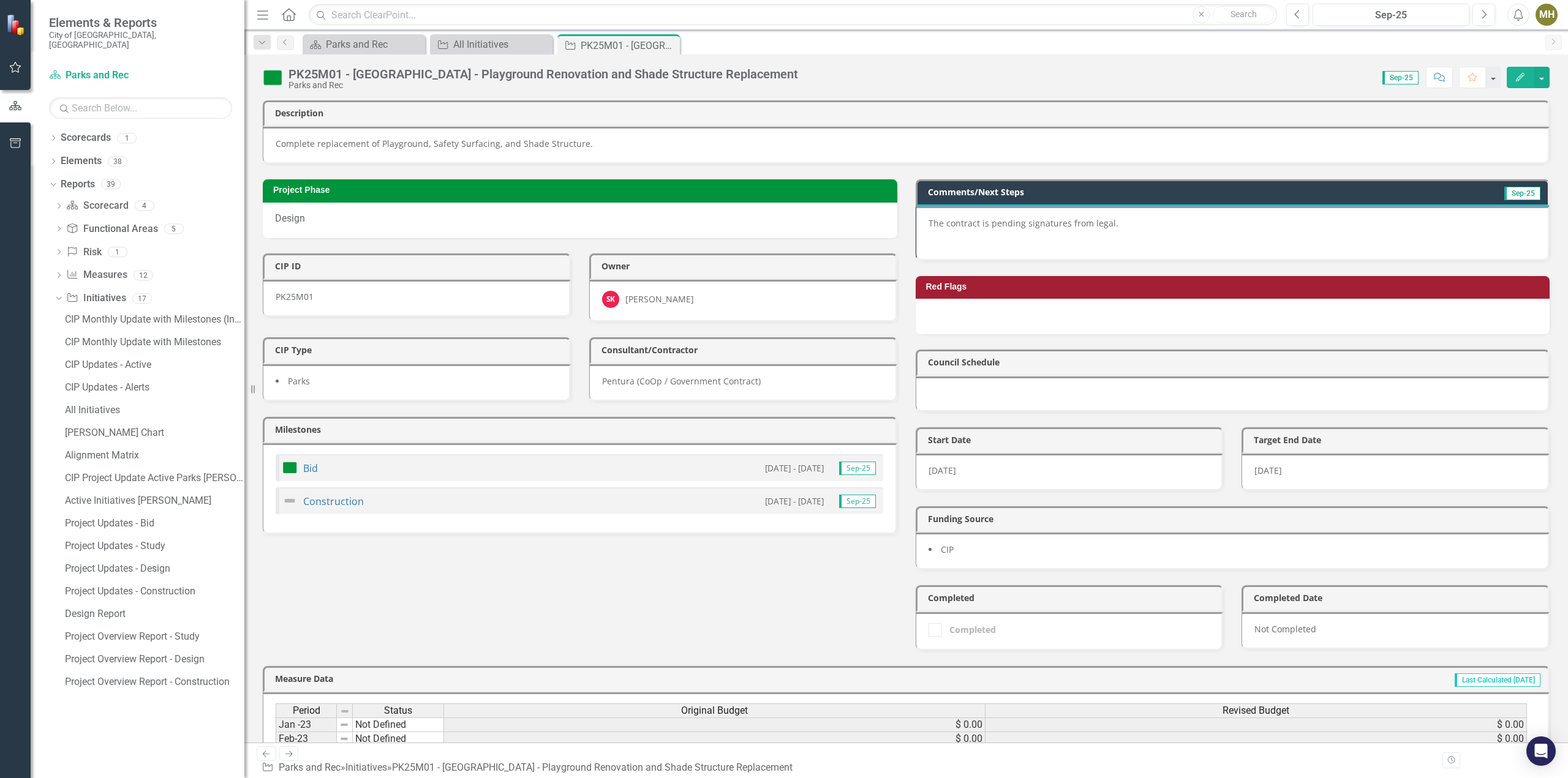
click at [1134, 224] on p "The contract is pending signatures from legal." at bounding box center [1232, 225] width 608 height 15
click at [982, 218] on p "The contract is pending signatures from legal." at bounding box center [1232, 225] width 608 height 15
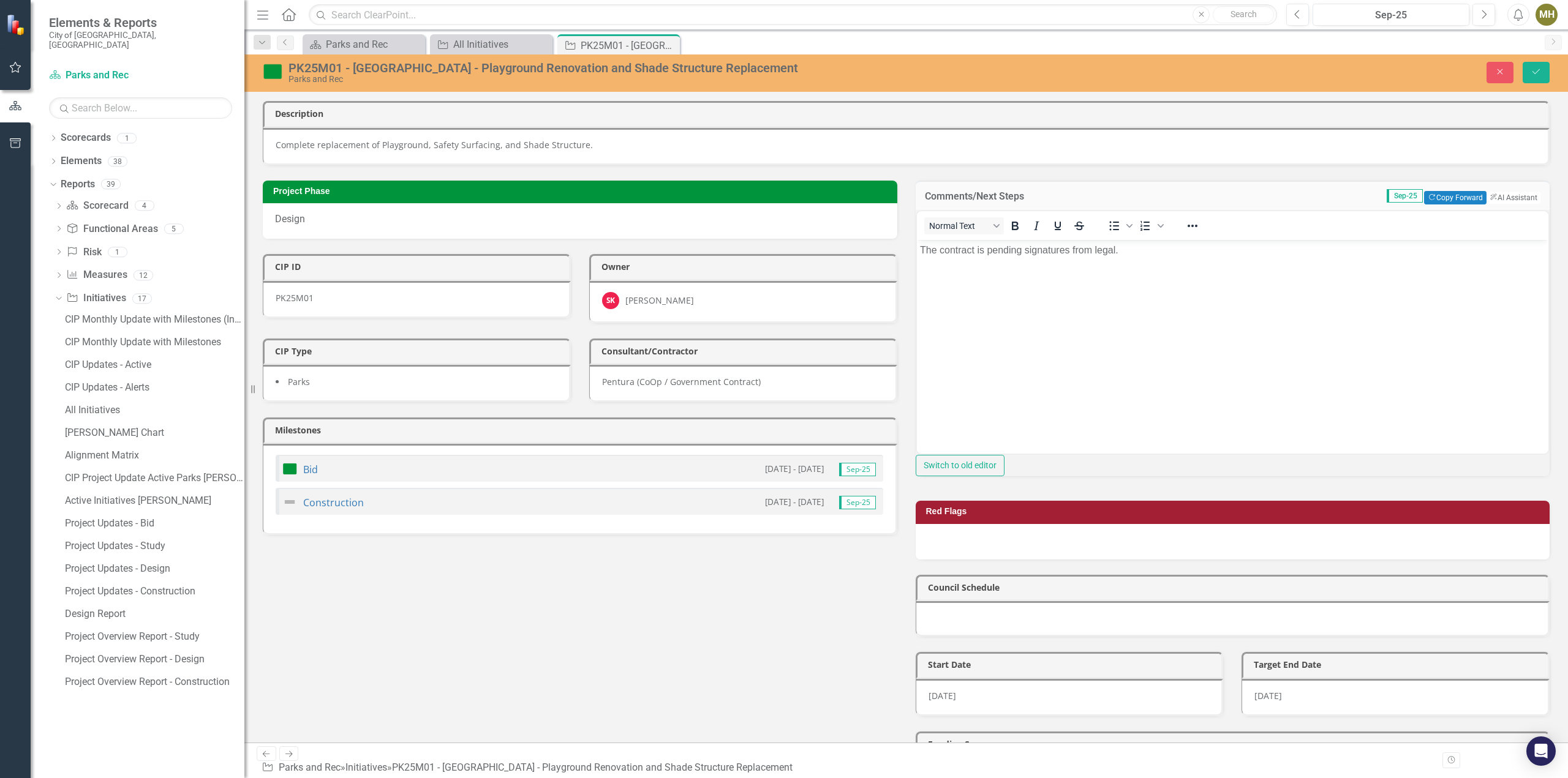
click at [1002, 276] on p "Rich Text Area. Press ALT-0 for help." at bounding box center [1231, 275] width 626 height 15
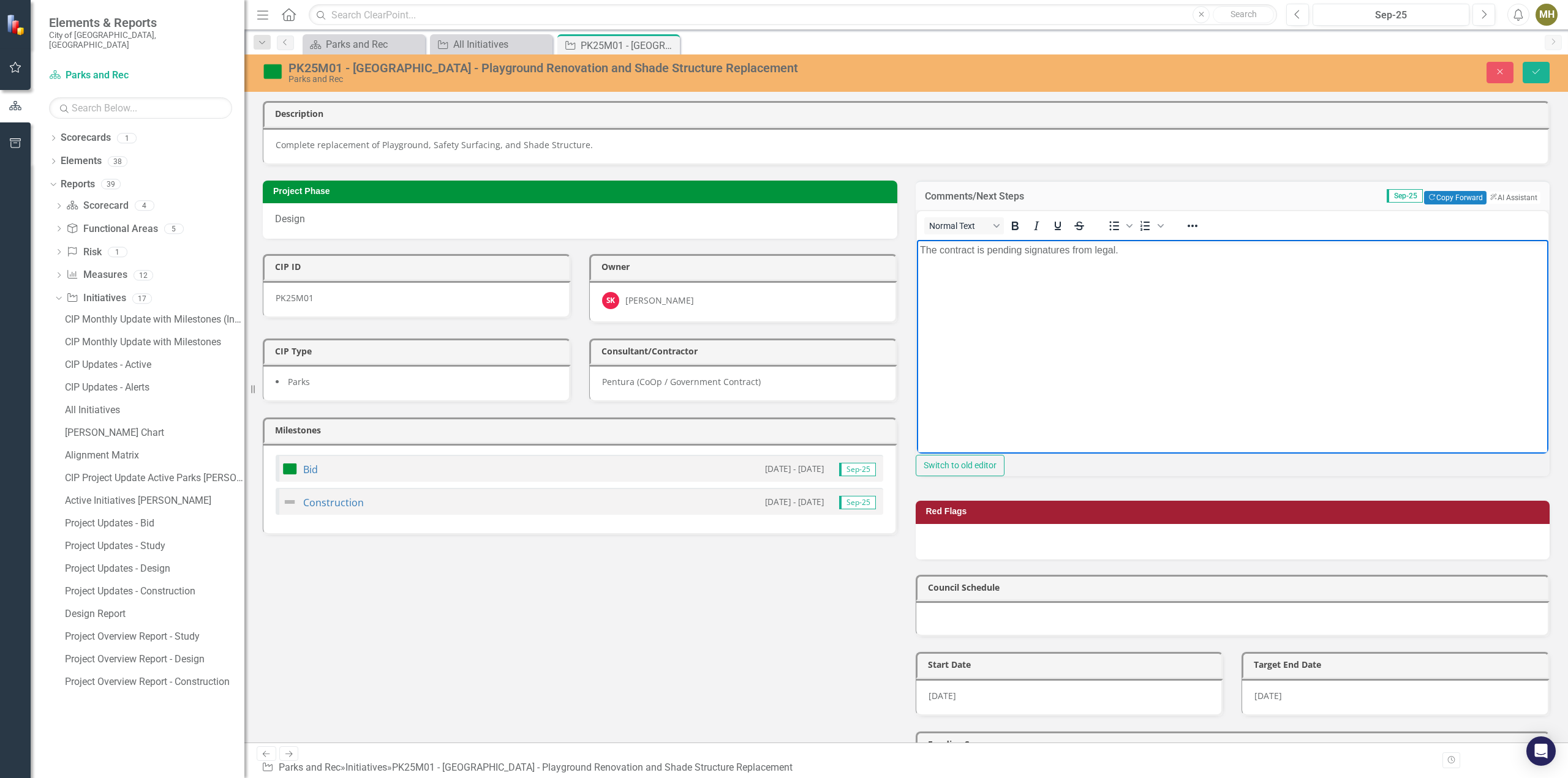
click at [1115, 252] on p "The contract is pending signatures from legal." at bounding box center [1231, 250] width 626 height 15
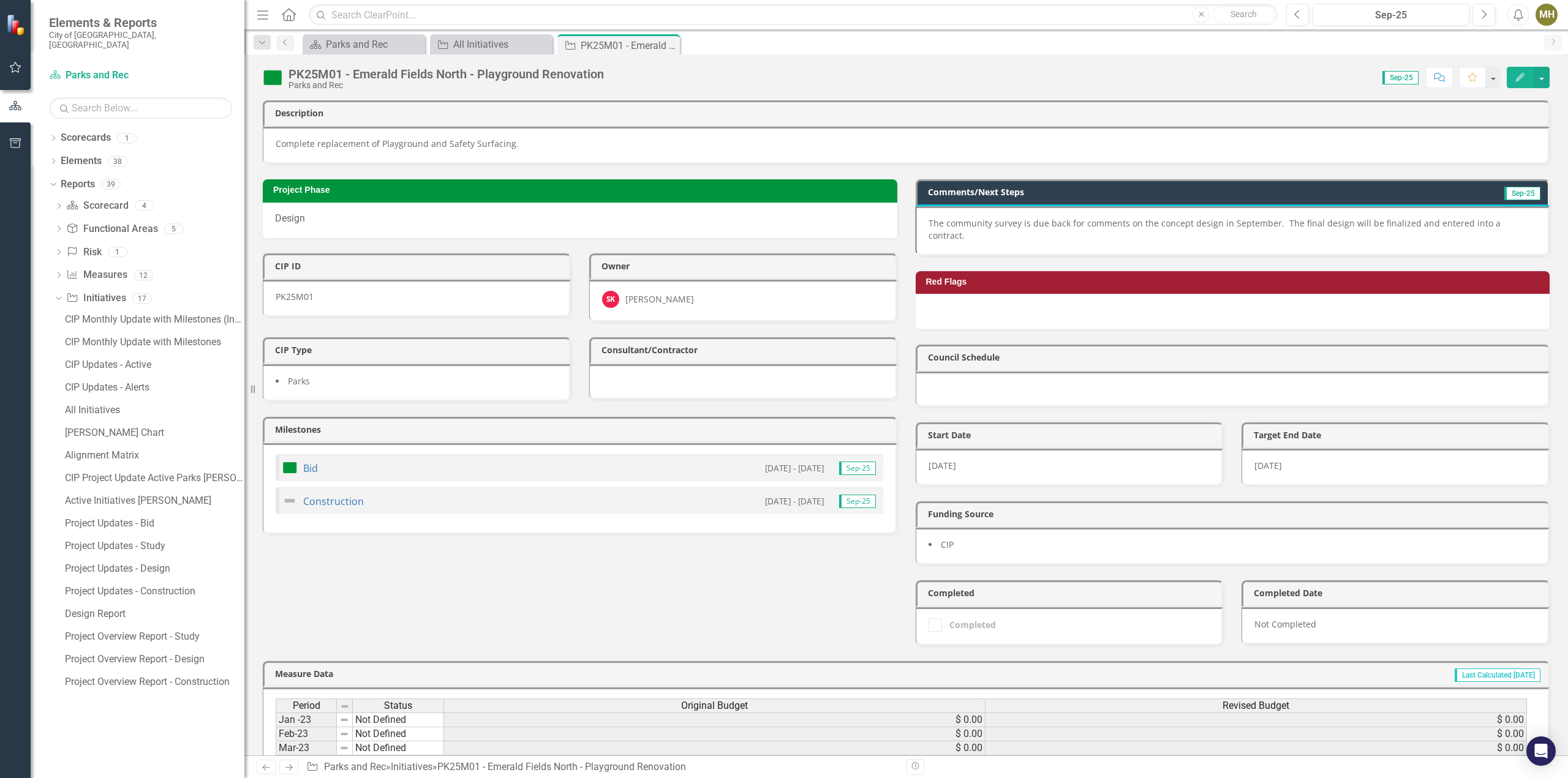
click at [1427, 218] on p "The community survey is due back for comments on the concept design in Septembe…" at bounding box center [1232, 230] width 608 height 25
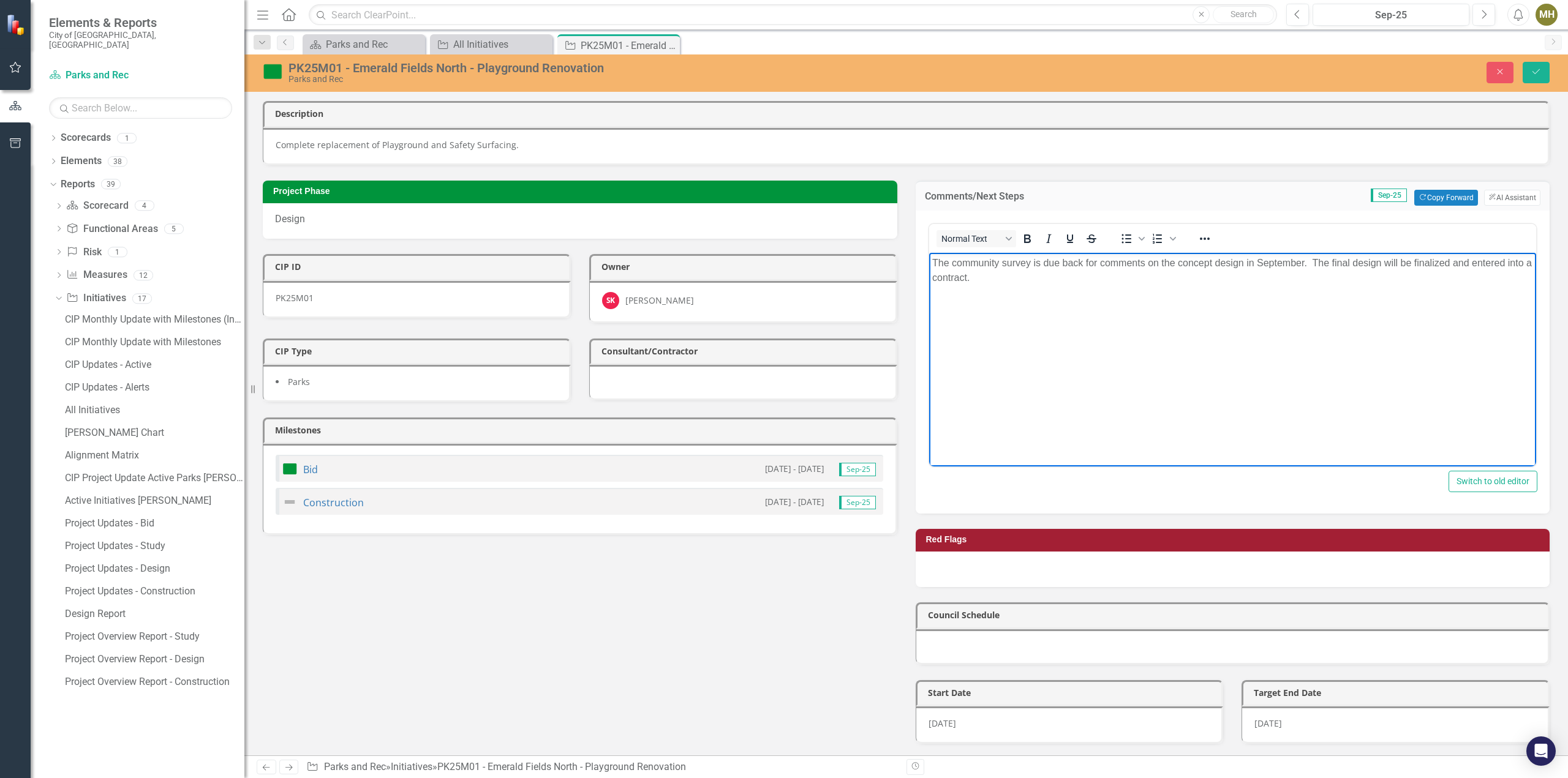
click at [952, 265] on p "The community survey is due back for comments on the concept design in Septembe…" at bounding box center [1231, 270] width 601 height 30
click at [976, 281] on p "The community survey is due back for comments on the concept design in Septembe…" at bounding box center [1231, 270] width 601 height 30
click at [1543, 72] on button "Save" at bounding box center [1535, 73] width 27 height 22
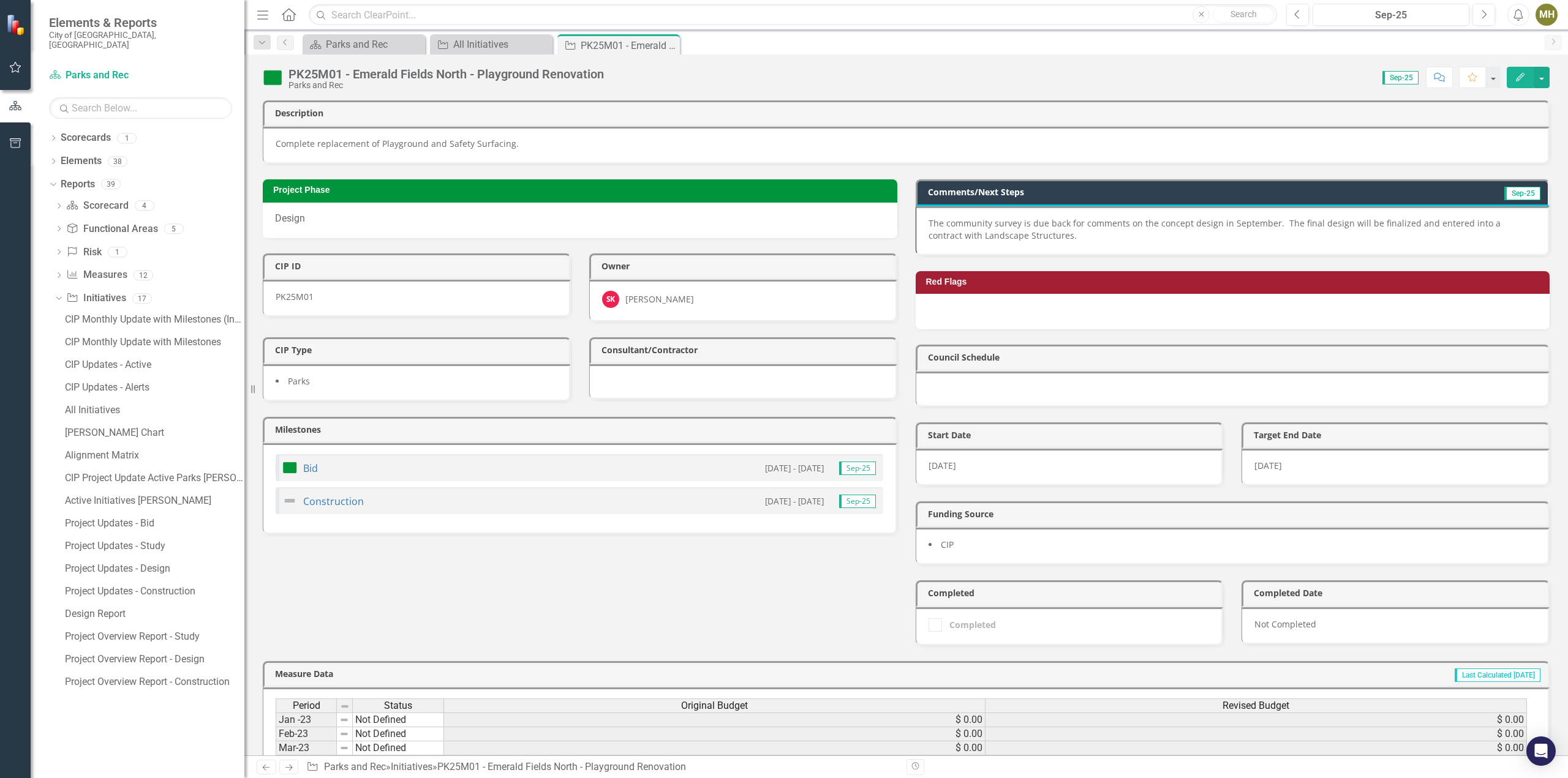
click at [0, 0] on icon "Close" at bounding box center [0, 0] width 0 height 0
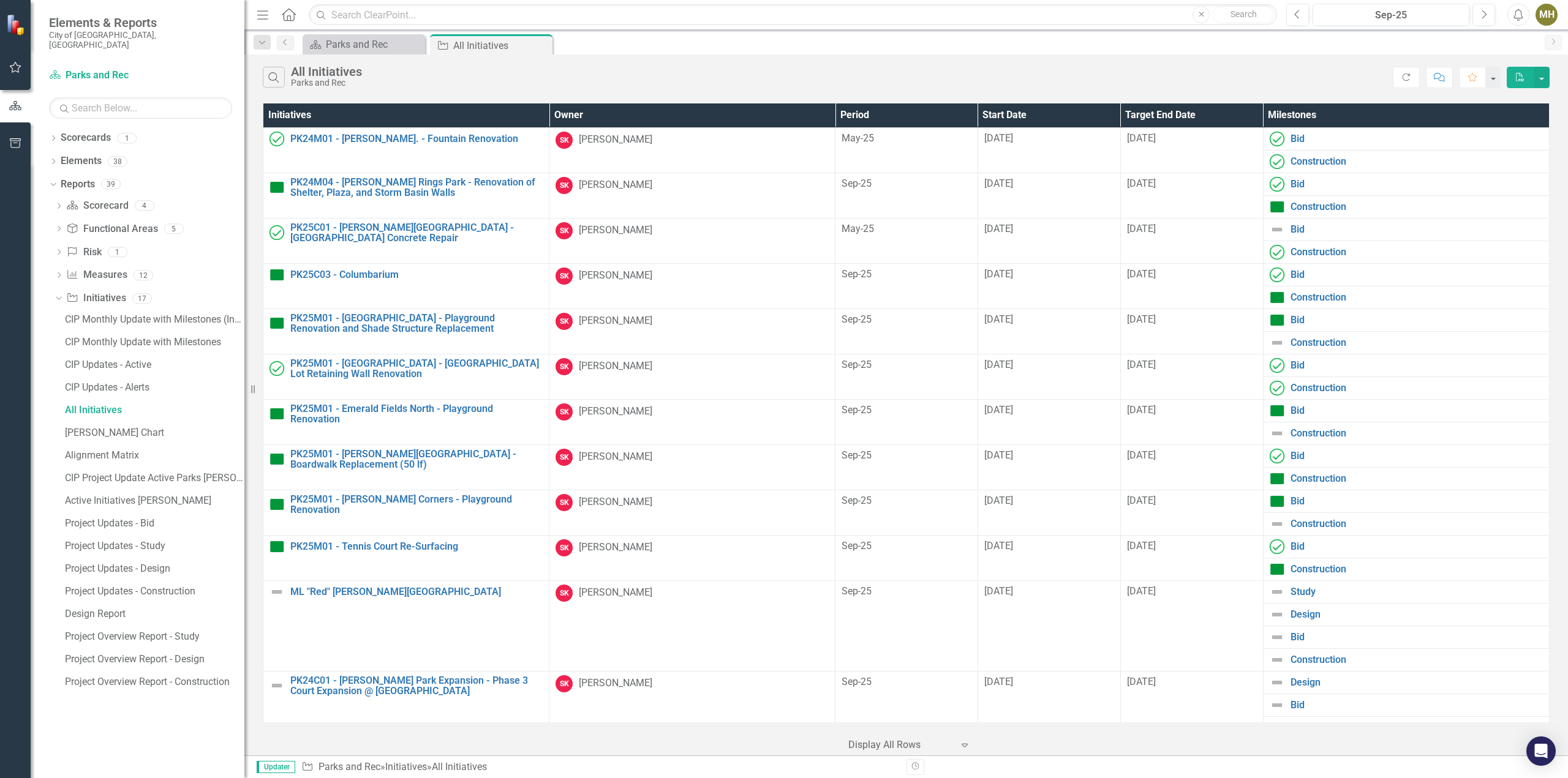
scroll to position [61, 0]
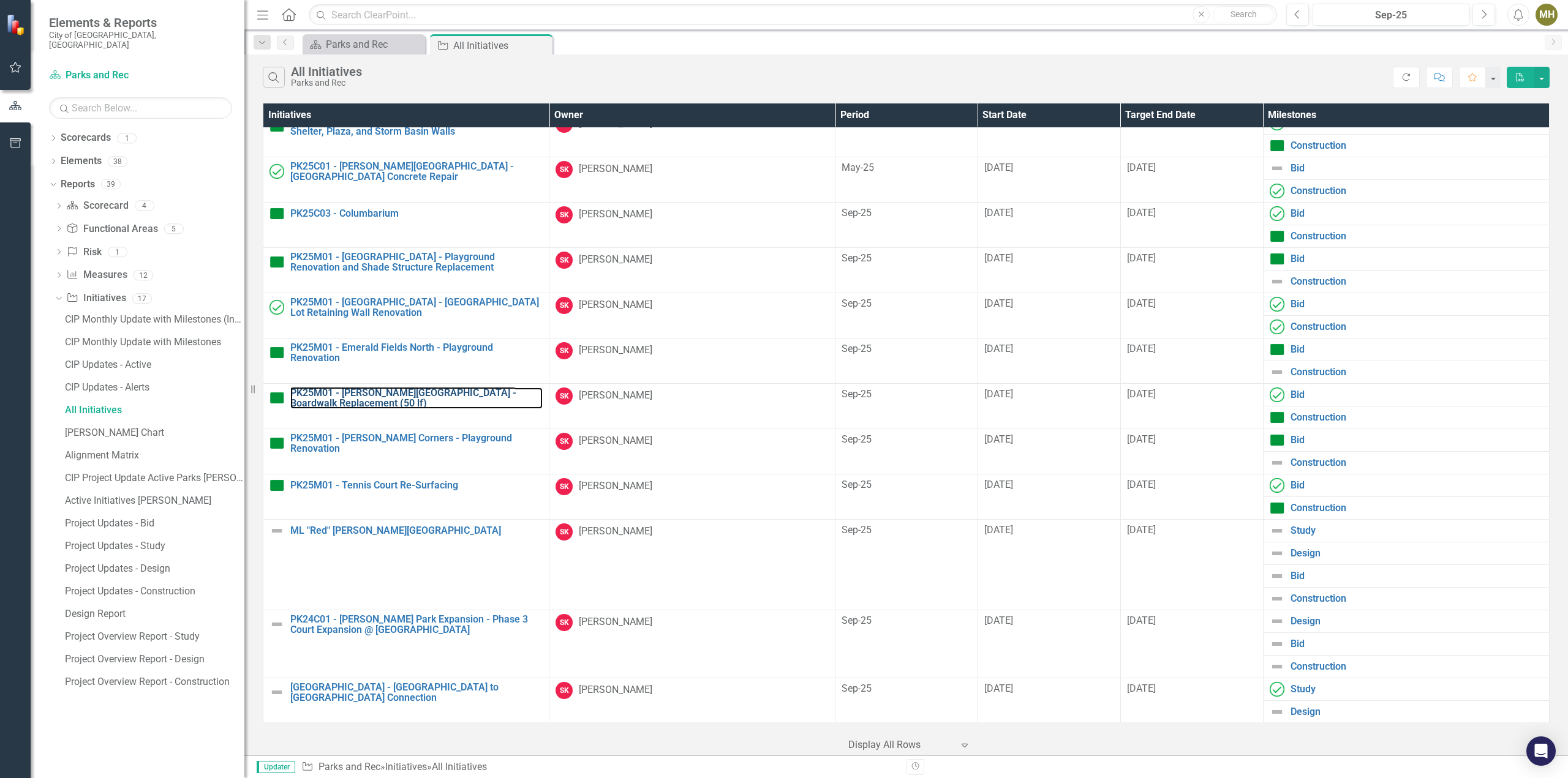
click at [424, 392] on link "PK25M01 - [PERSON_NAME][GEOGRAPHIC_DATA] - Boardwalk Replacement (50 lf)" at bounding box center [416, 399] width 252 height 22
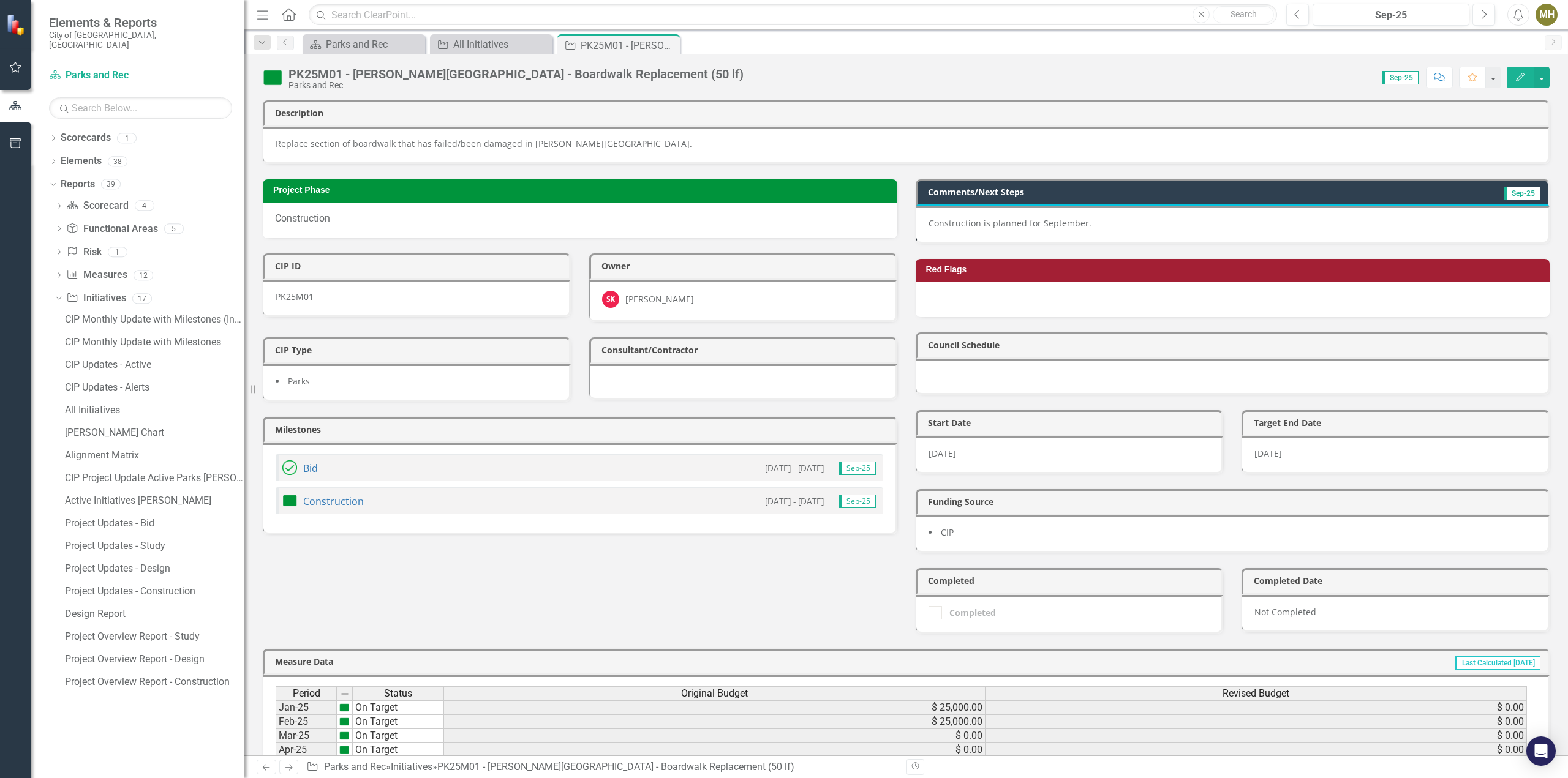
click at [1088, 218] on p "Construction is planned for September." at bounding box center [1232, 223] width 608 height 12
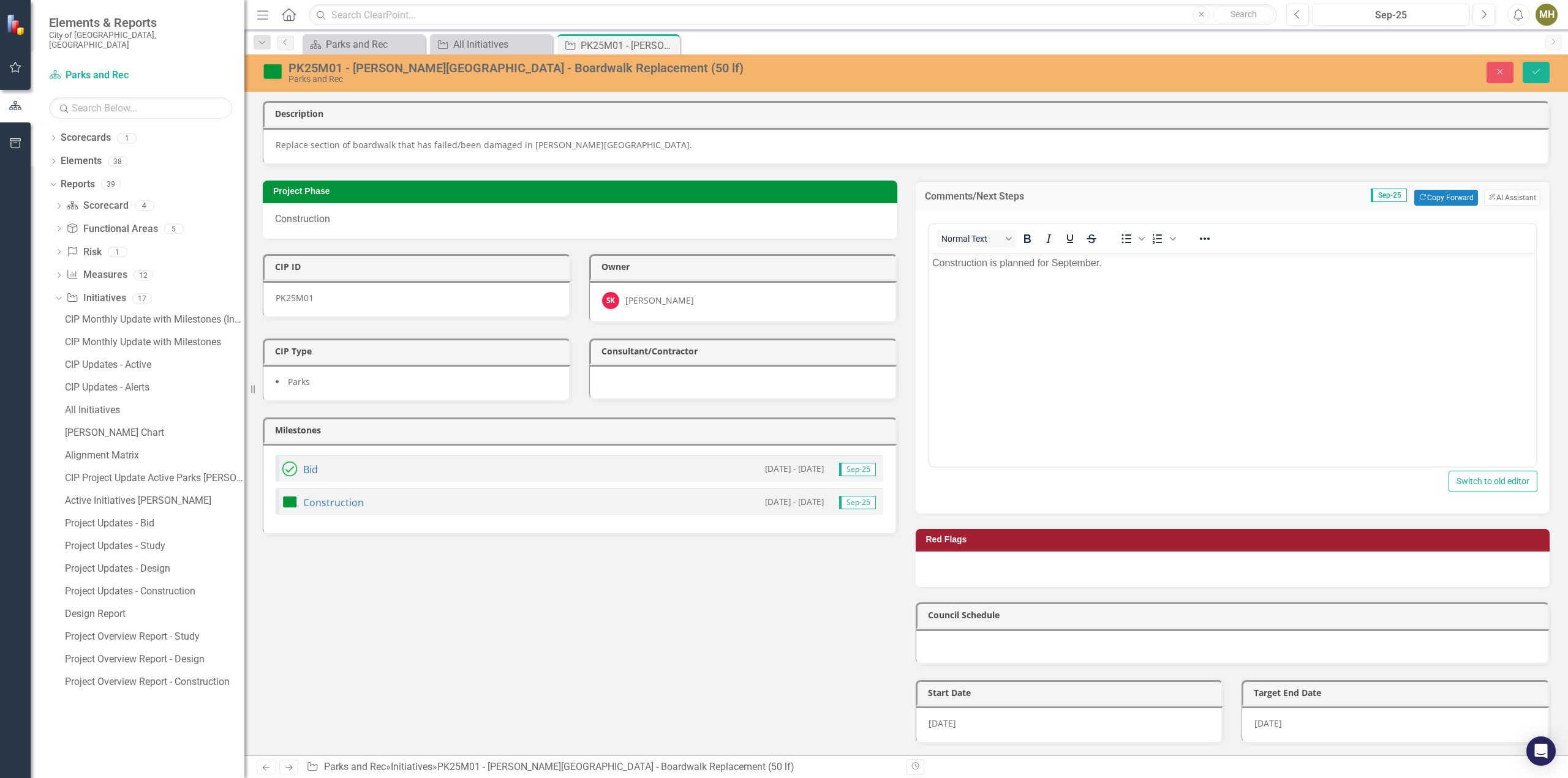
click at [994, 268] on p "Construction is planned for September." at bounding box center [1231, 262] width 601 height 15
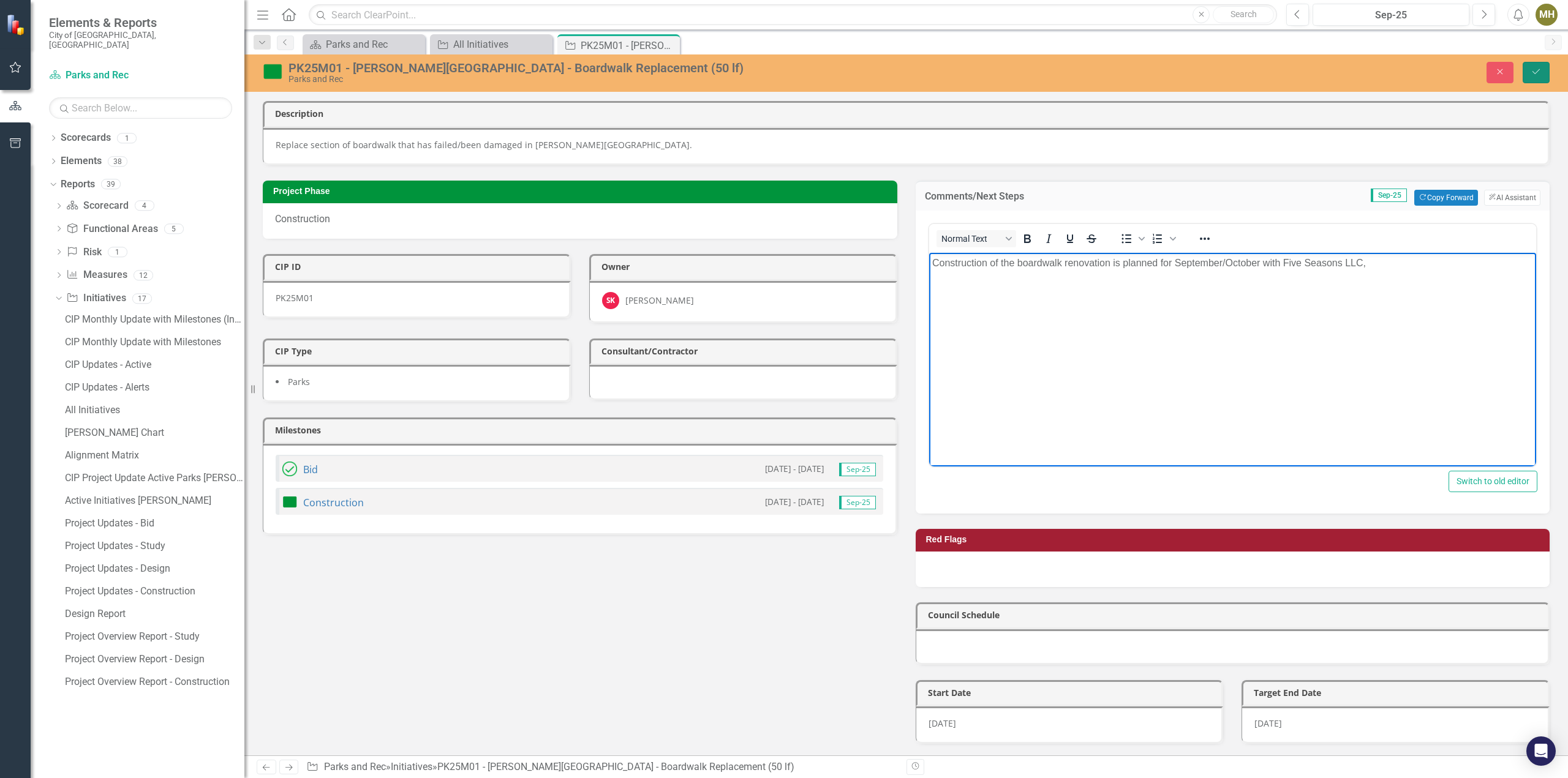
click at [1533, 65] on button "Save" at bounding box center [1535, 73] width 27 height 22
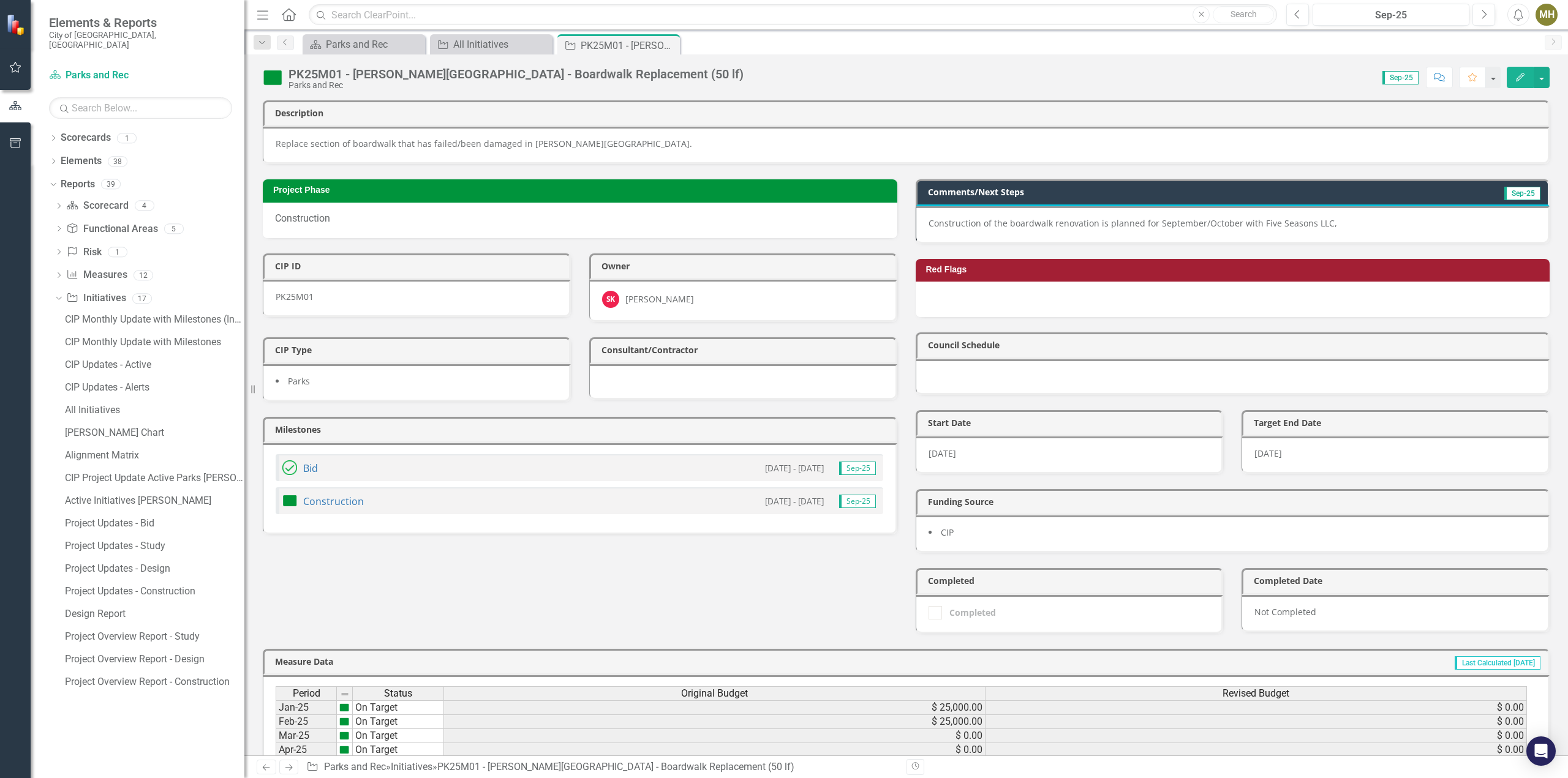
click at [0, 0] on icon at bounding box center [0, 0] width 0 height 0
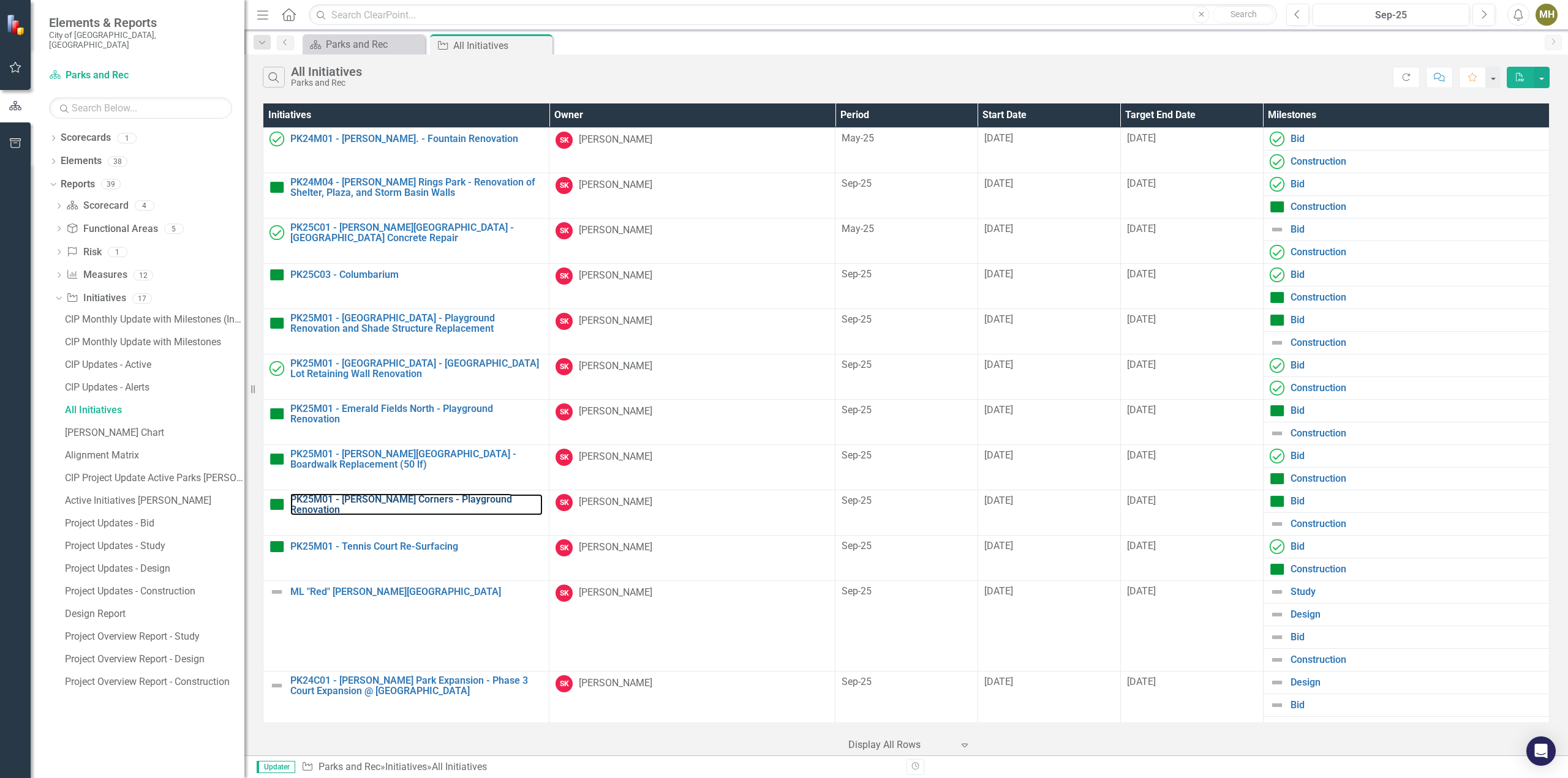
click at [498, 498] on link "PK25M01 - [PERSON_NAME] Corners - Playground Renovation" at bounding box center [416, 505] width 252 height 22
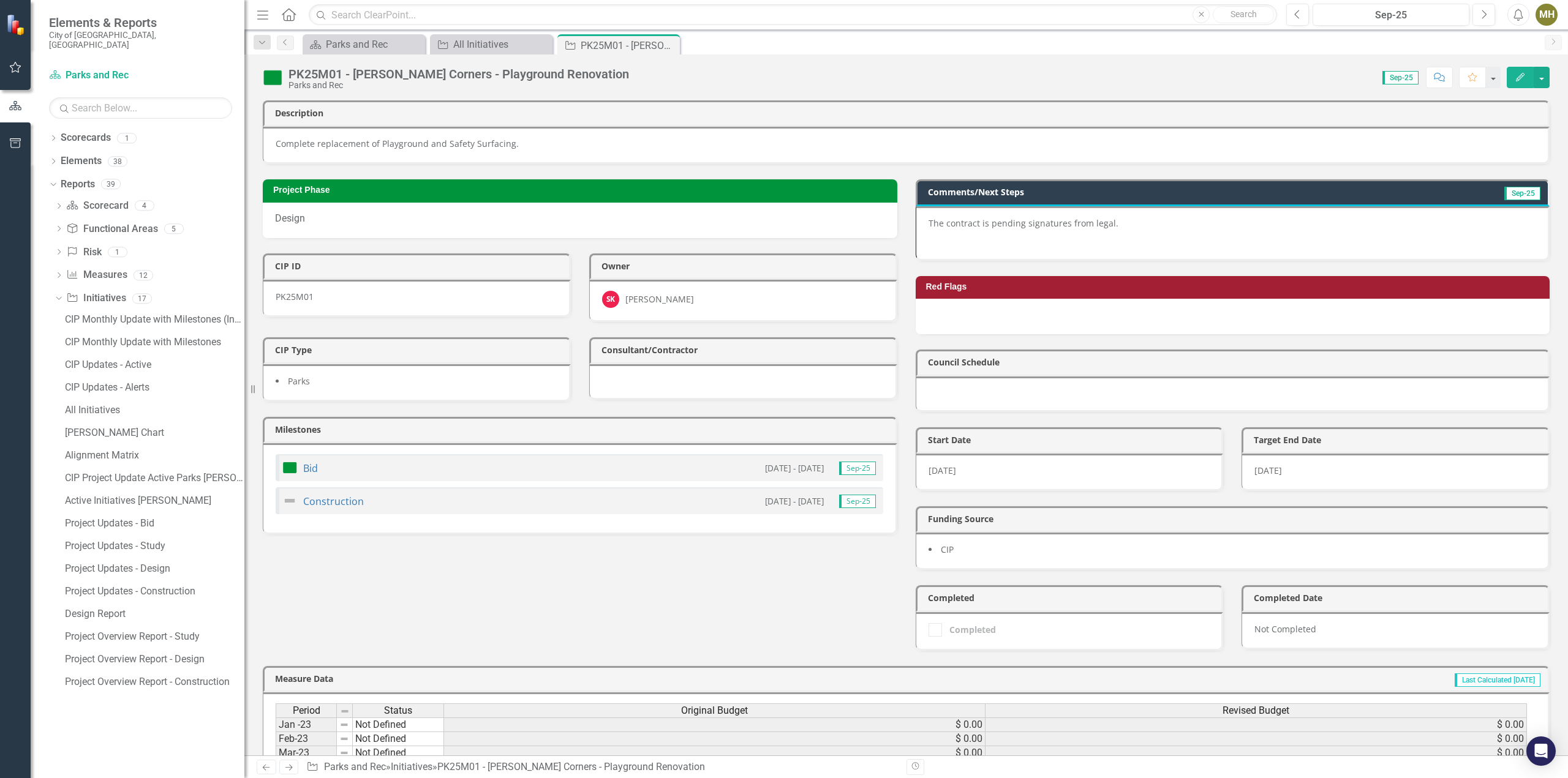
click at [1127, 232] on p at bounding box center [1232, 239] width 608 height 15
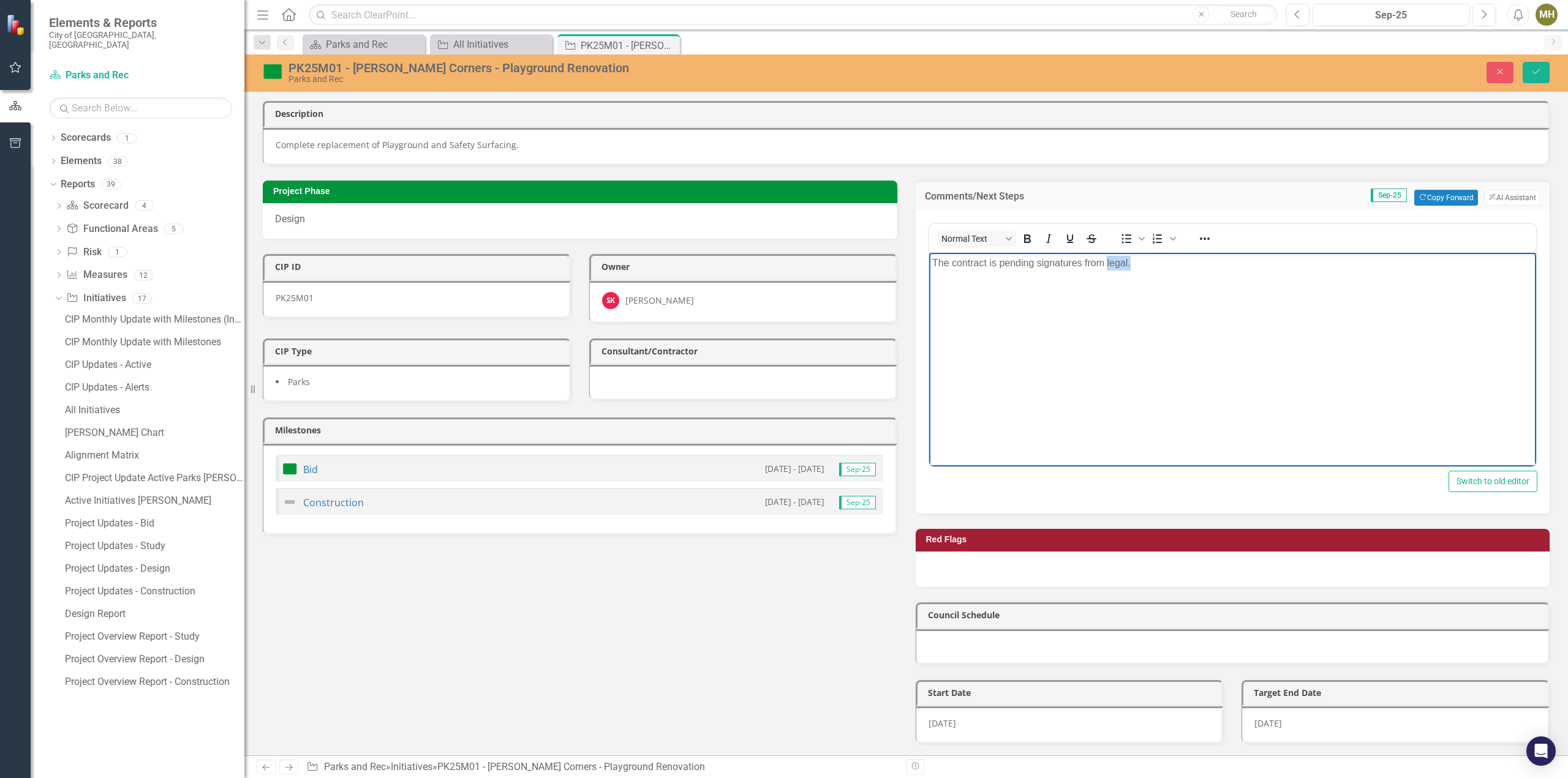
drag, startPoint x: 1131, startPoint y: 265, endPoint x: 1106, endPoint y: 265, distance: 25.0
click at [1106, 265] on p "The contract is pending signatures from legal." at bounding box center [1231, 262] width 601 height 15
click at [987, 265] on p "The contract is pending signatures from the City of Dublin legal and City Manag…" at bounding box center [1231, 262] width 601 height 15
click at [1537, 69] on icon "Save" at bounding box center [1535, 72] width 11 height 9
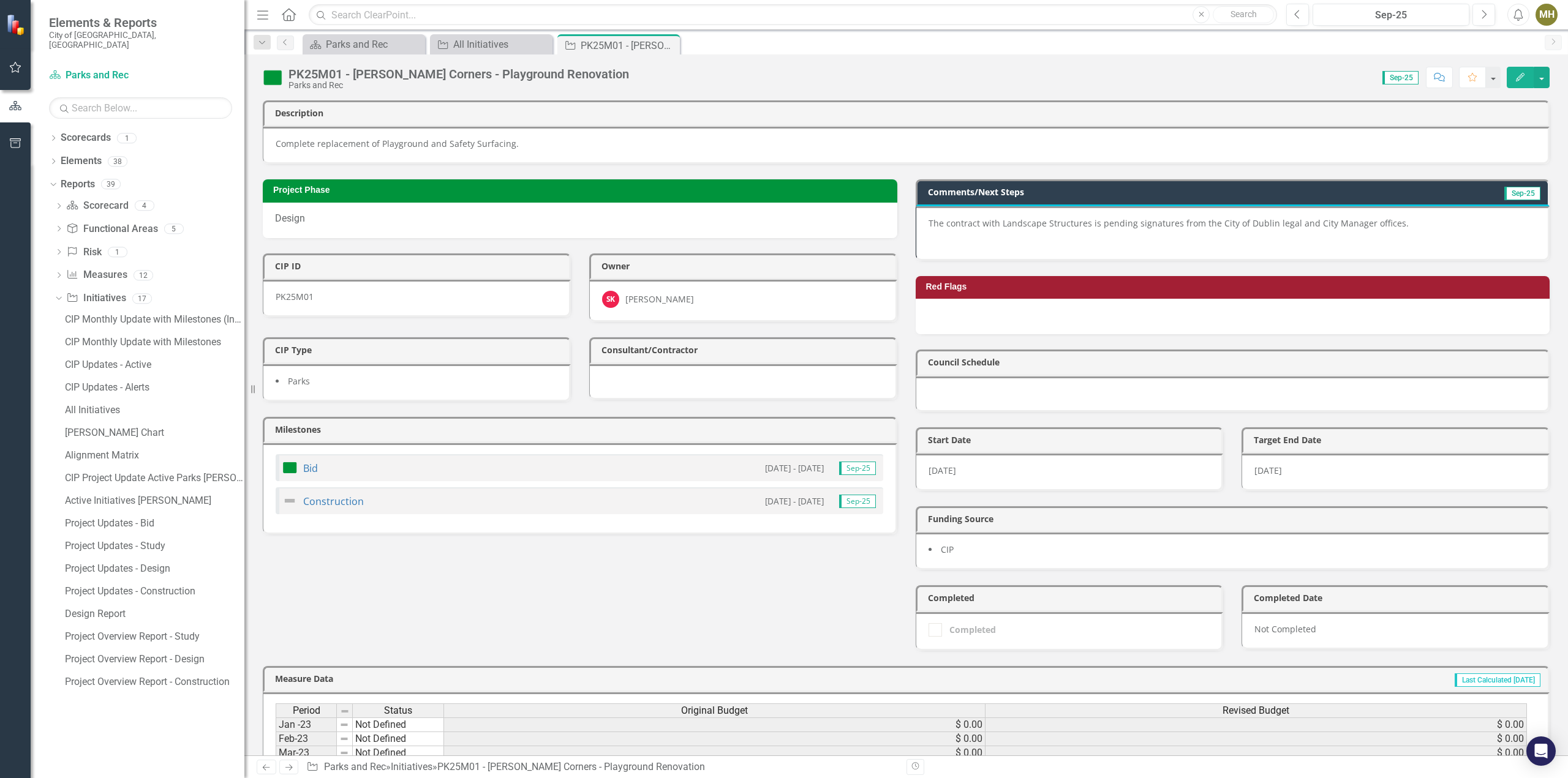
click at [0, 0] on icon "Close" at bounding box center [0, 0] width 0 height 0
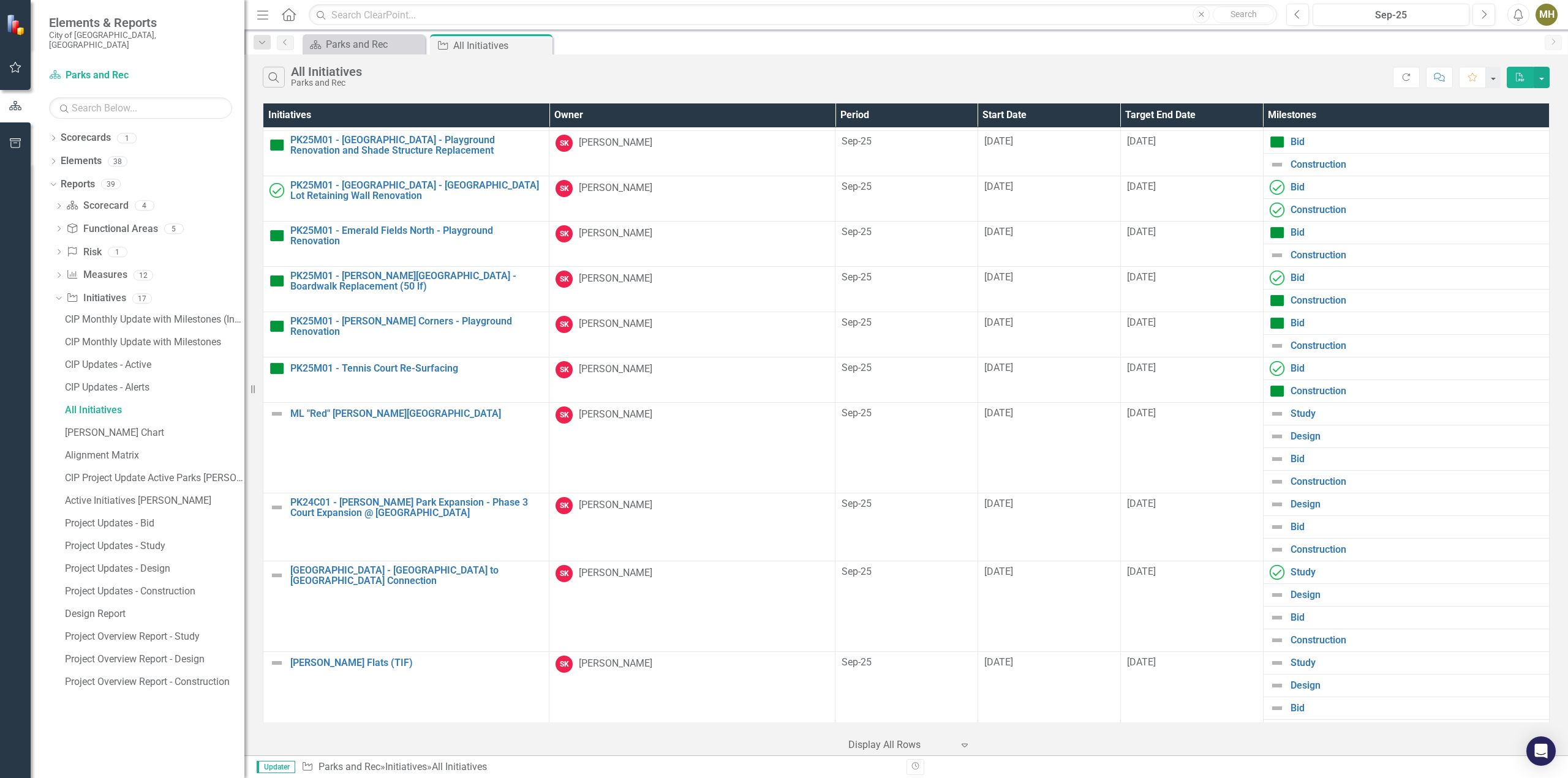
scroll to position [183, 0]
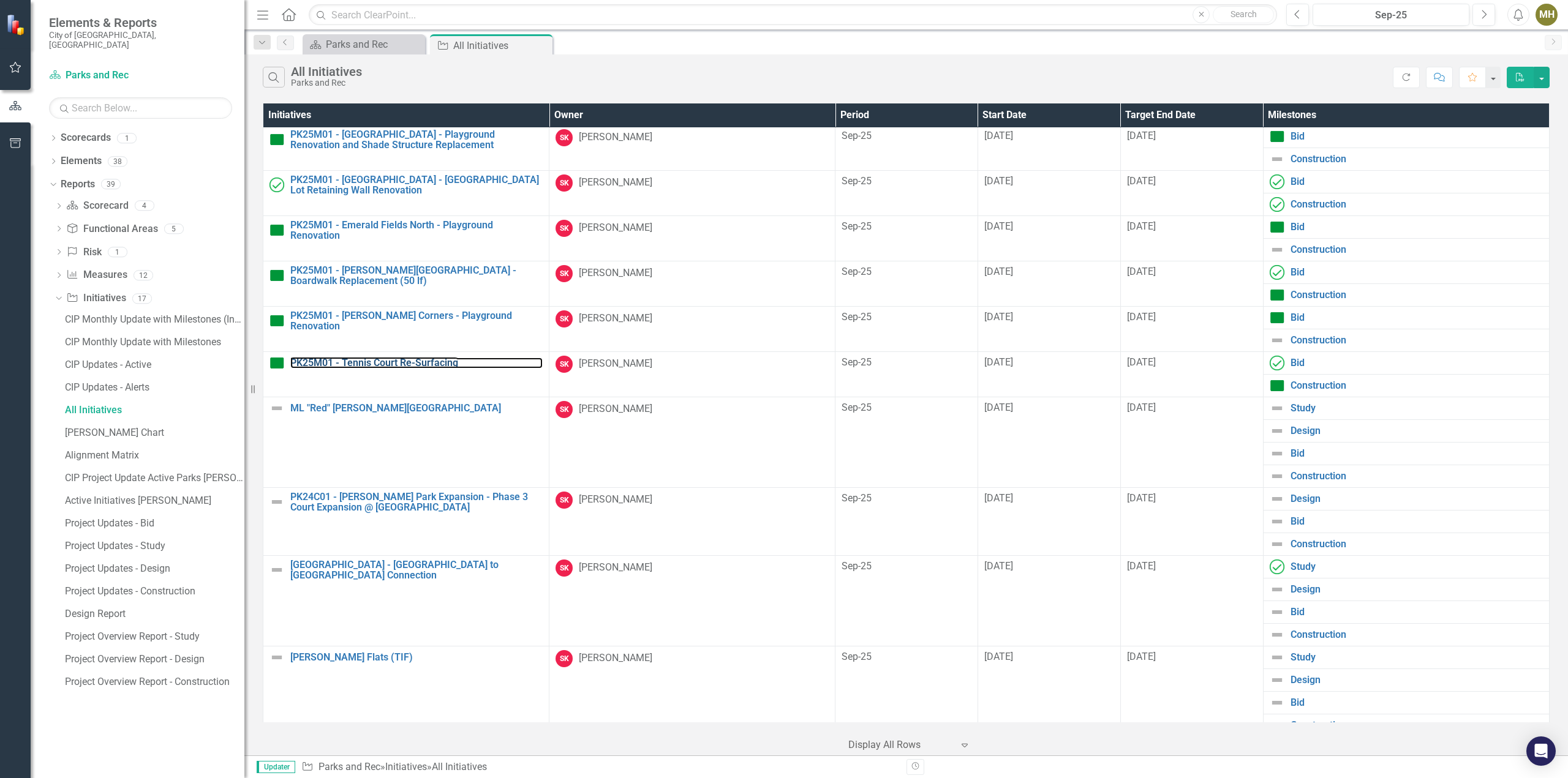
click at [408, 363] on link "PK25M01 - Tennis Court Re-Surfacing" at bounding box center [416, 363] width 252 height 11
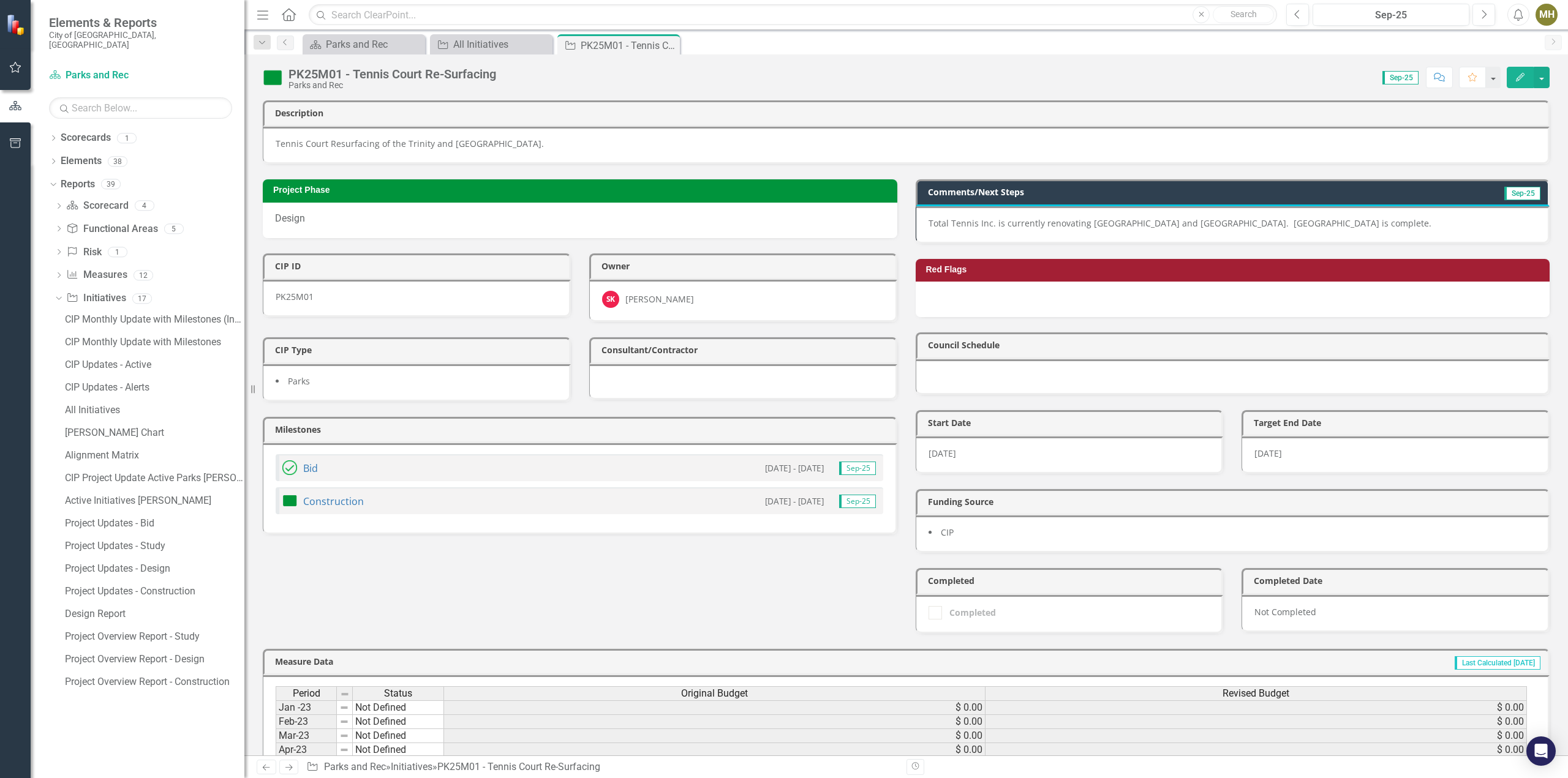
click at [0, 0] on icon "Close" at bounding box center [0, 0] width 0 height 0
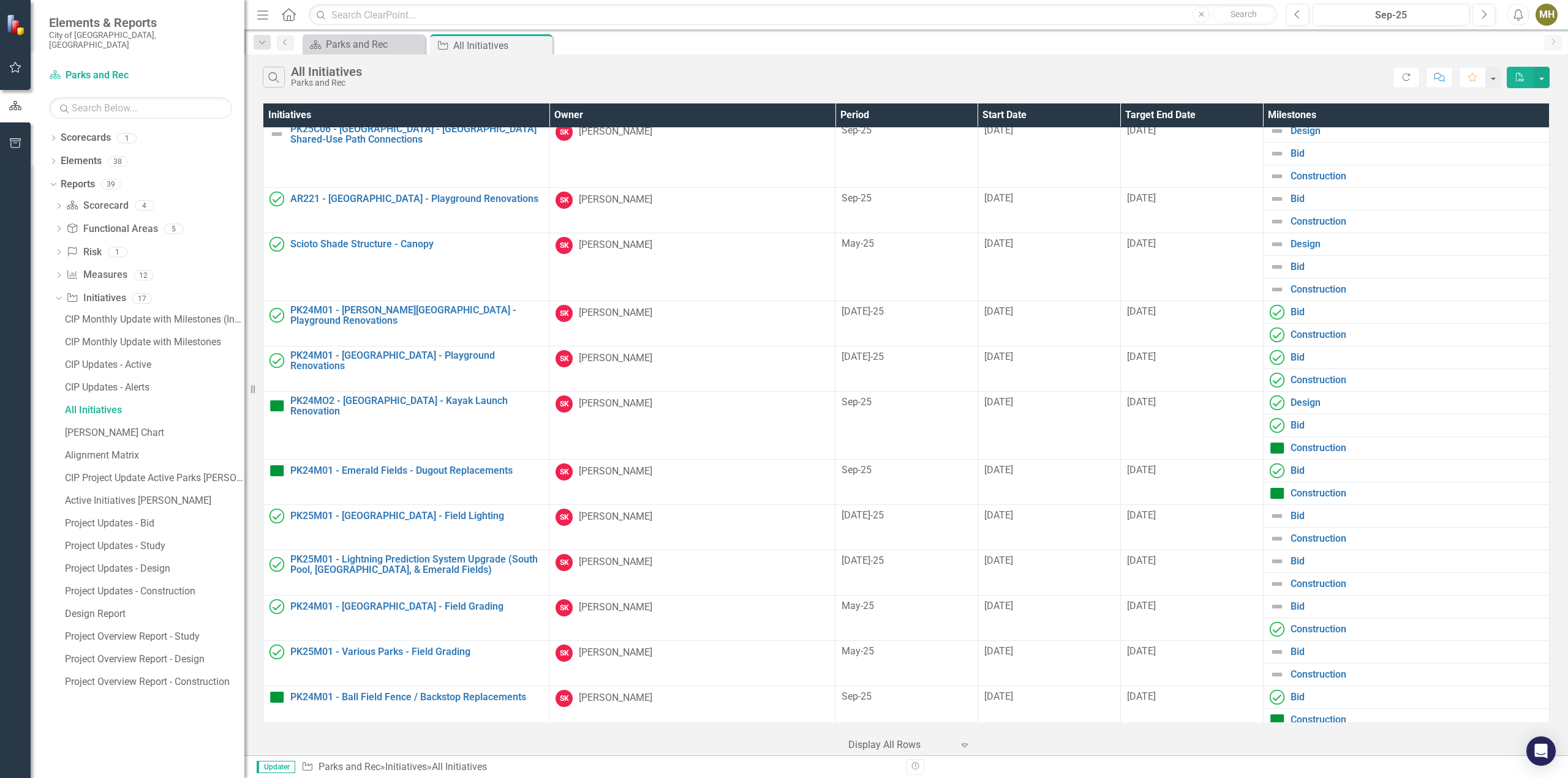
scroll to position [1578, 0]
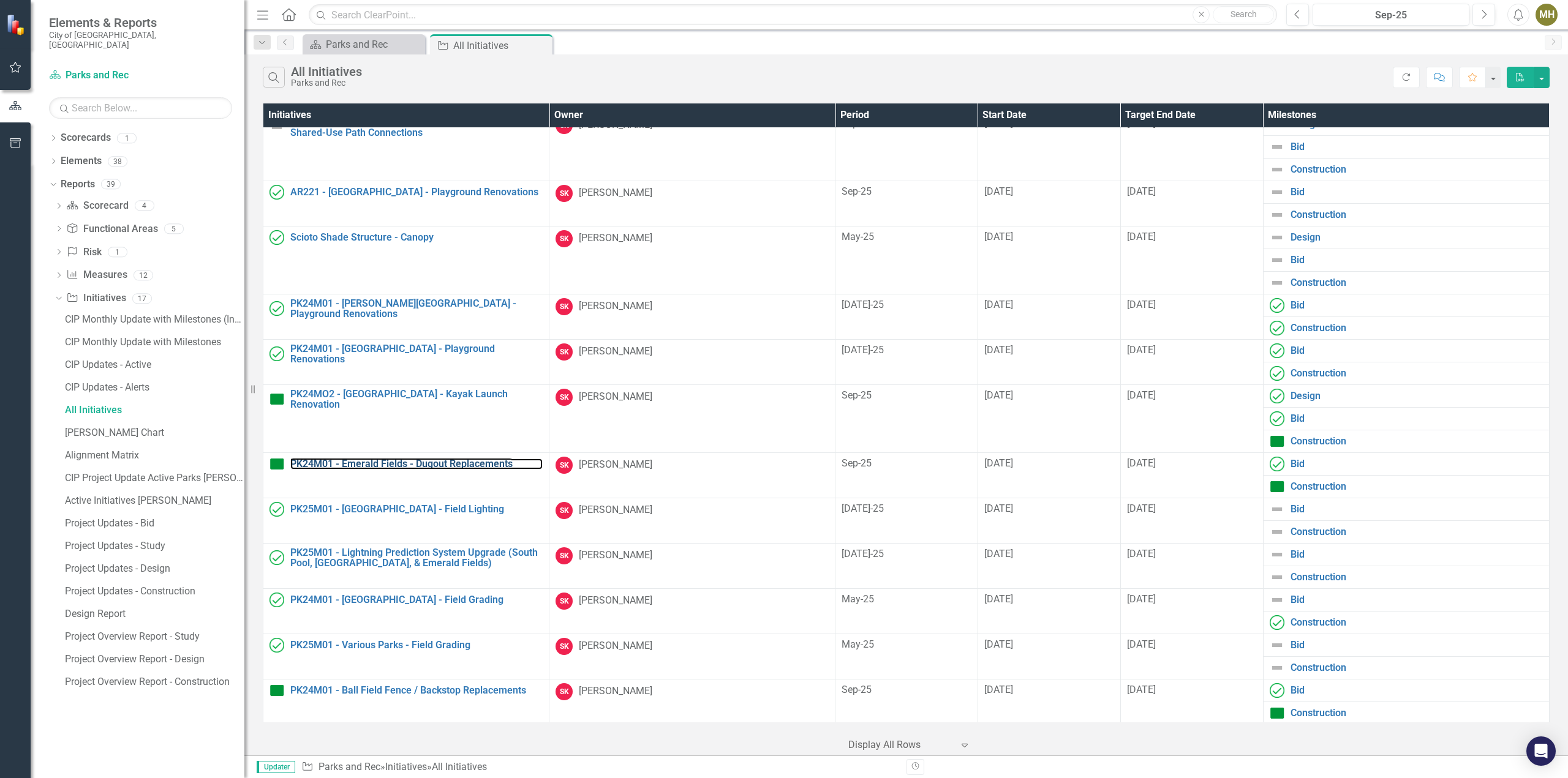
click at [461, 460] on link "PK24M01 - Emerald Fields - Dugout Replacements" at bounding box center [416, 463] width 252 height 11
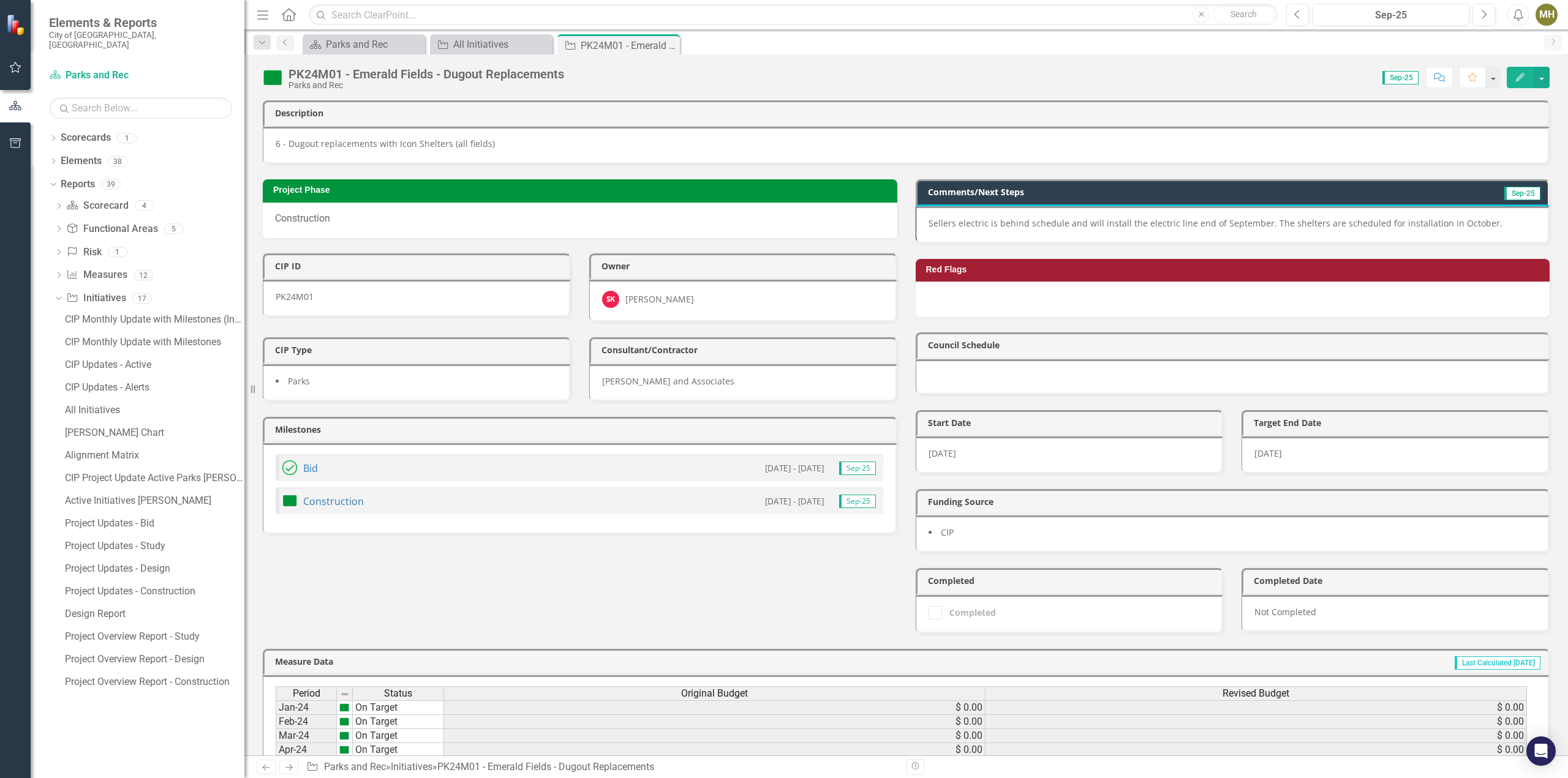
click at [1230, 222] on p "Sellers electric is behind schedule and will install the electric line end of S…" at bounding box center [1232, 223] width 608 height 12
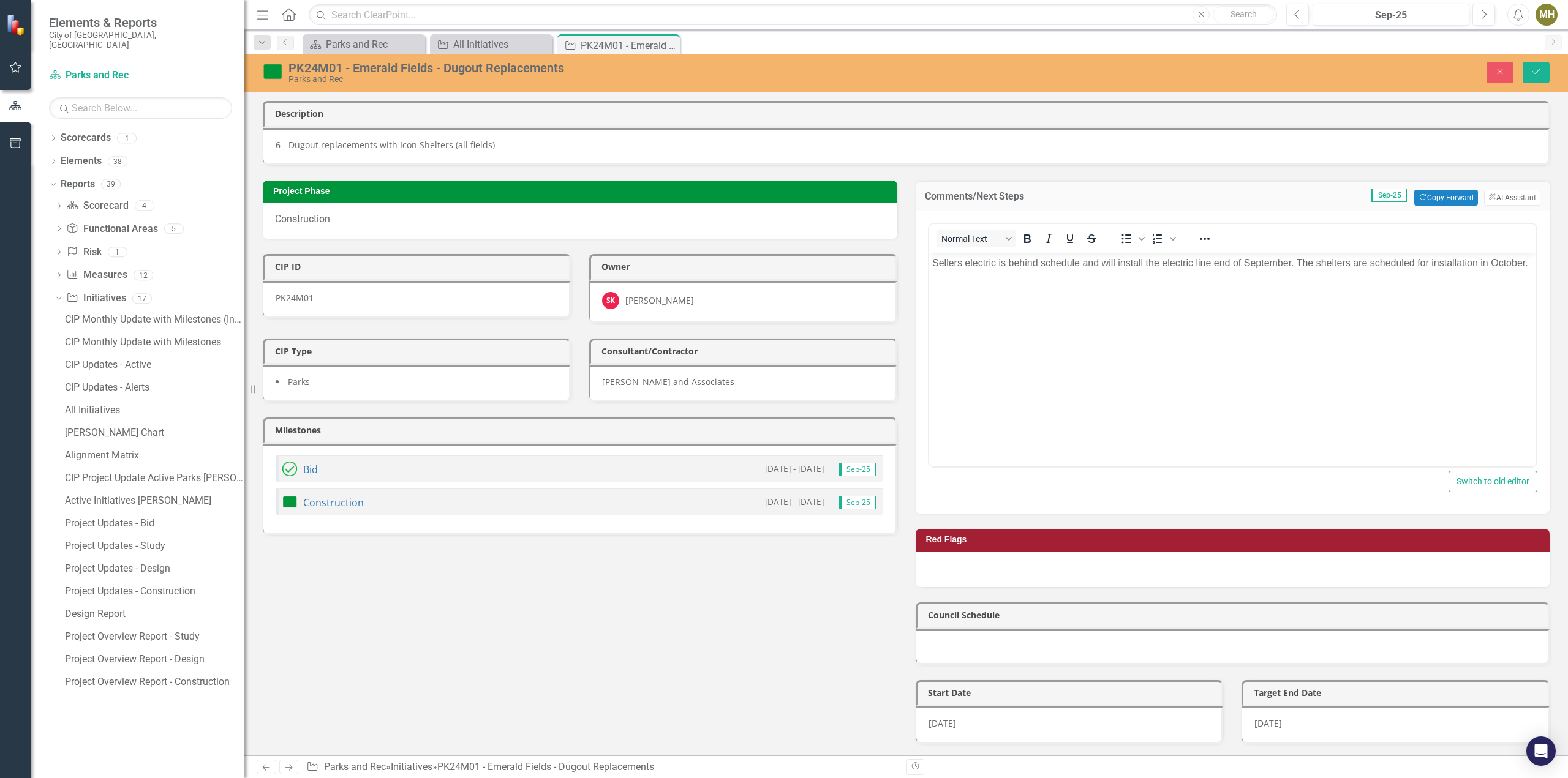
click at [933, 265] on p "Sellers electric is behind schedule and will install the electric line end of S…" at bounding box center [1231, 262] width 601 height 15
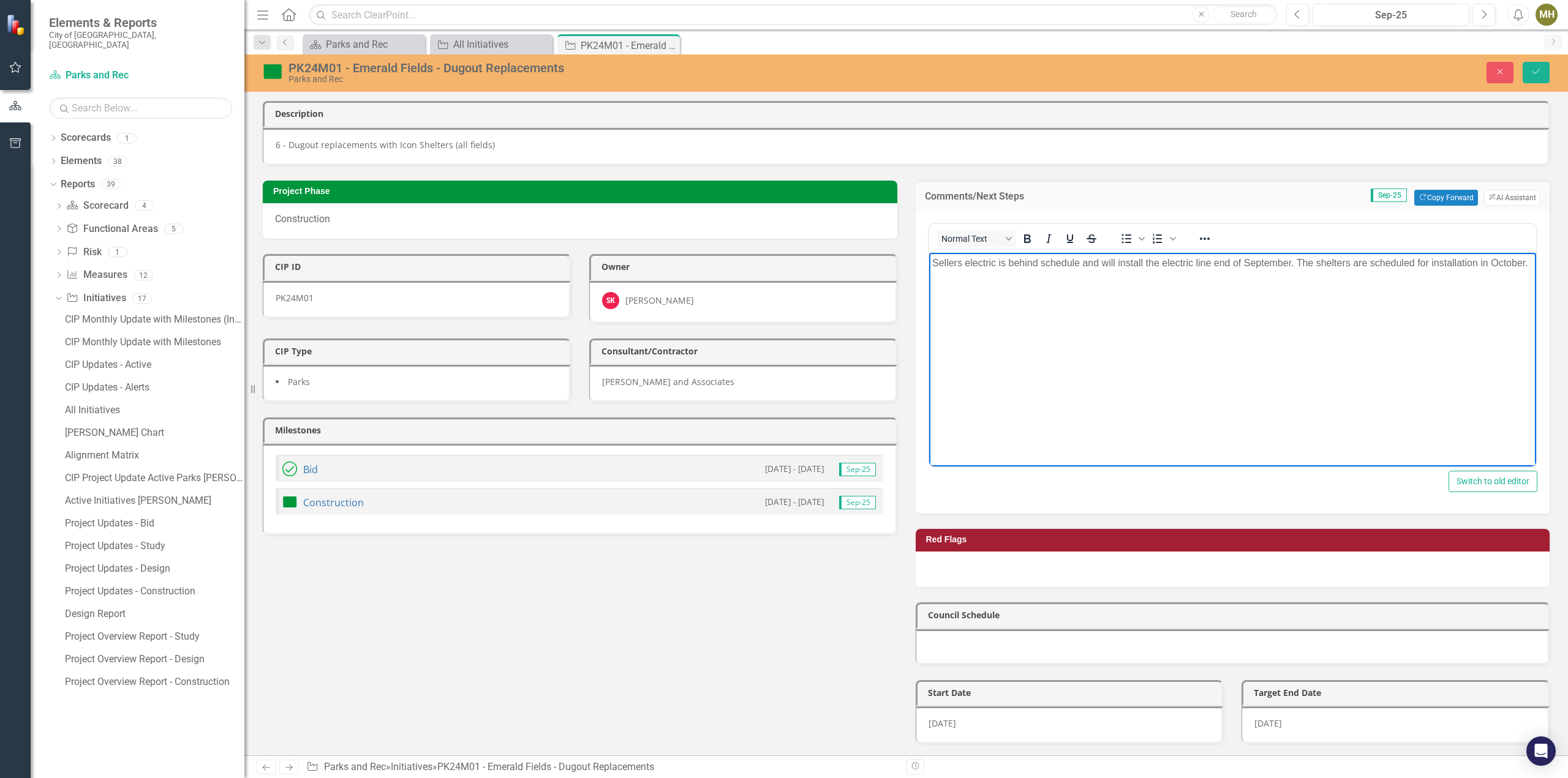
click at [1163, 264] on p "Sellers electric is behind schedule and will install the electric line end of S…" at bounding box center [1231, 262] width 601 height 15
drag, startPoint x: 1159, startPoint y: 262, endPoint x: 1117, endPoint y: 265, distance: 42.1
click at [1117, 265] on p "Sellers electric is behind schedule and will install the electric line end of S…" at bounding box center [1231, 262] width 601 height 15
click at [1255, 265] on p "Sellers electric is behind schedule and will re-route the existing lighting lin…" at bounding box center [1231, 270] width 601 height 30
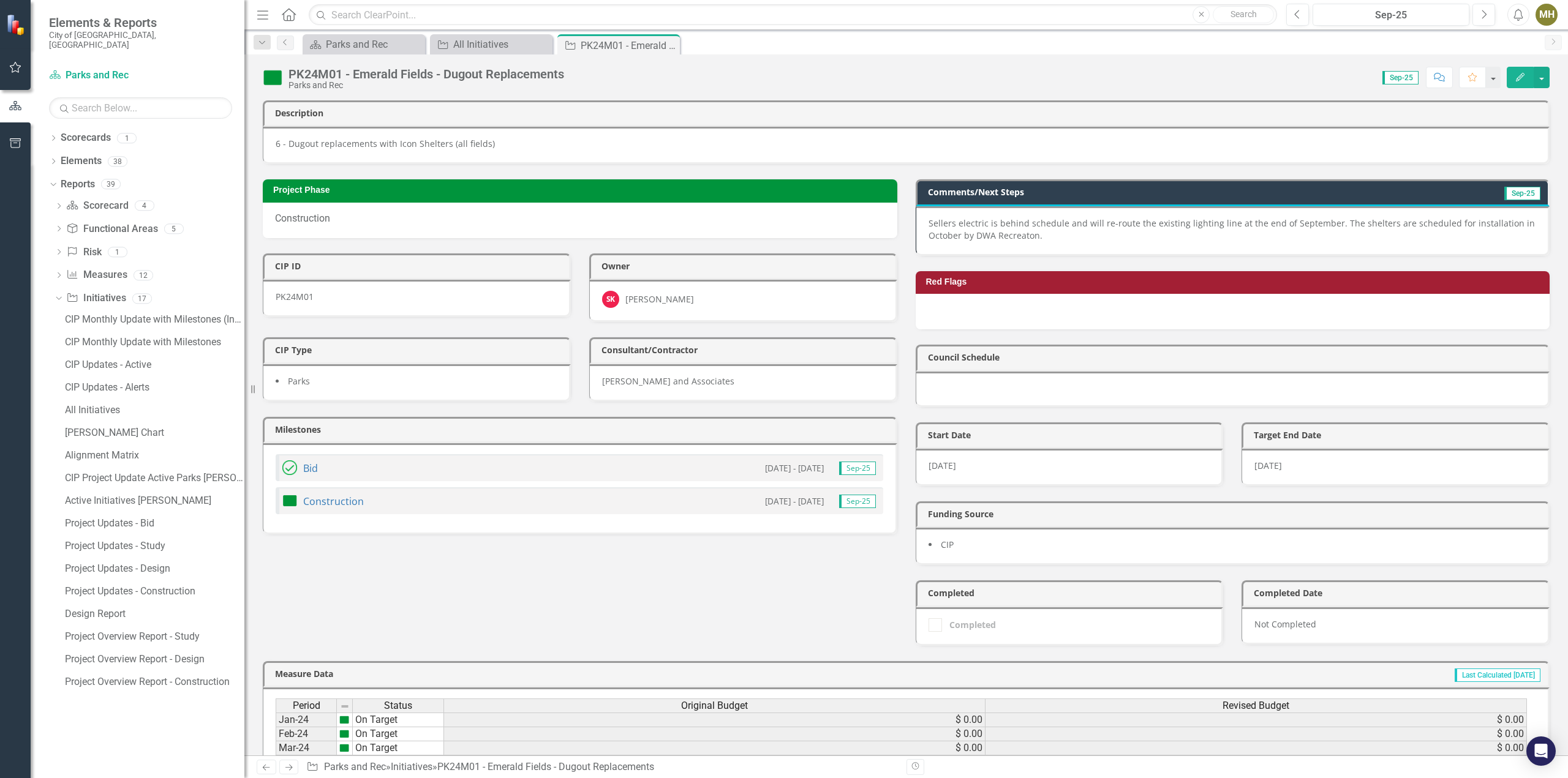
drag, startPoint x: 667, startPoint y: 44, endPoint x: 640, endPoint y: 50, distance: 27.7
click at [0, 0] on icon "Close" at bounding box center [0, 0] width 0 height 0
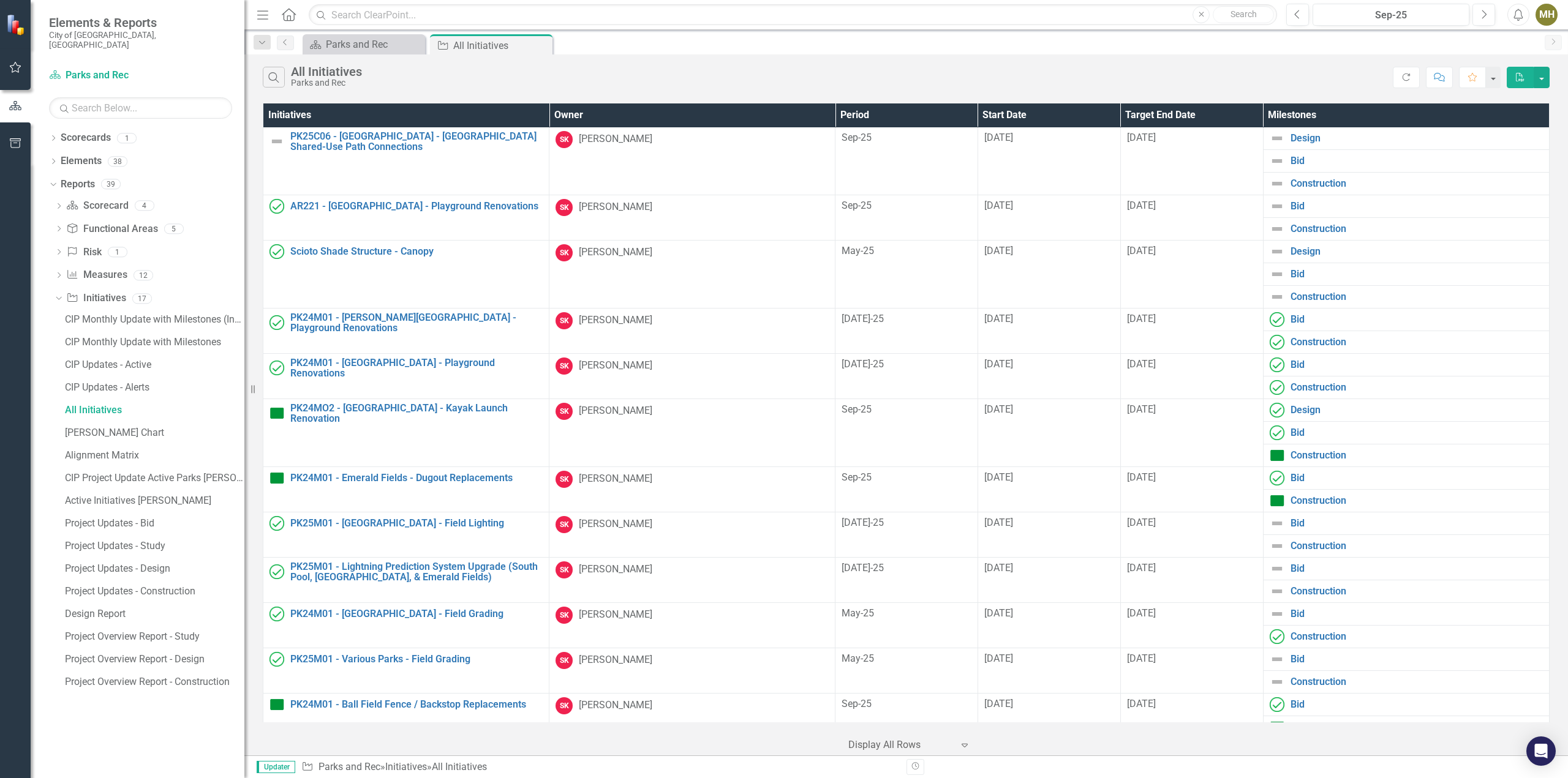
scroll to position [1578, 0]
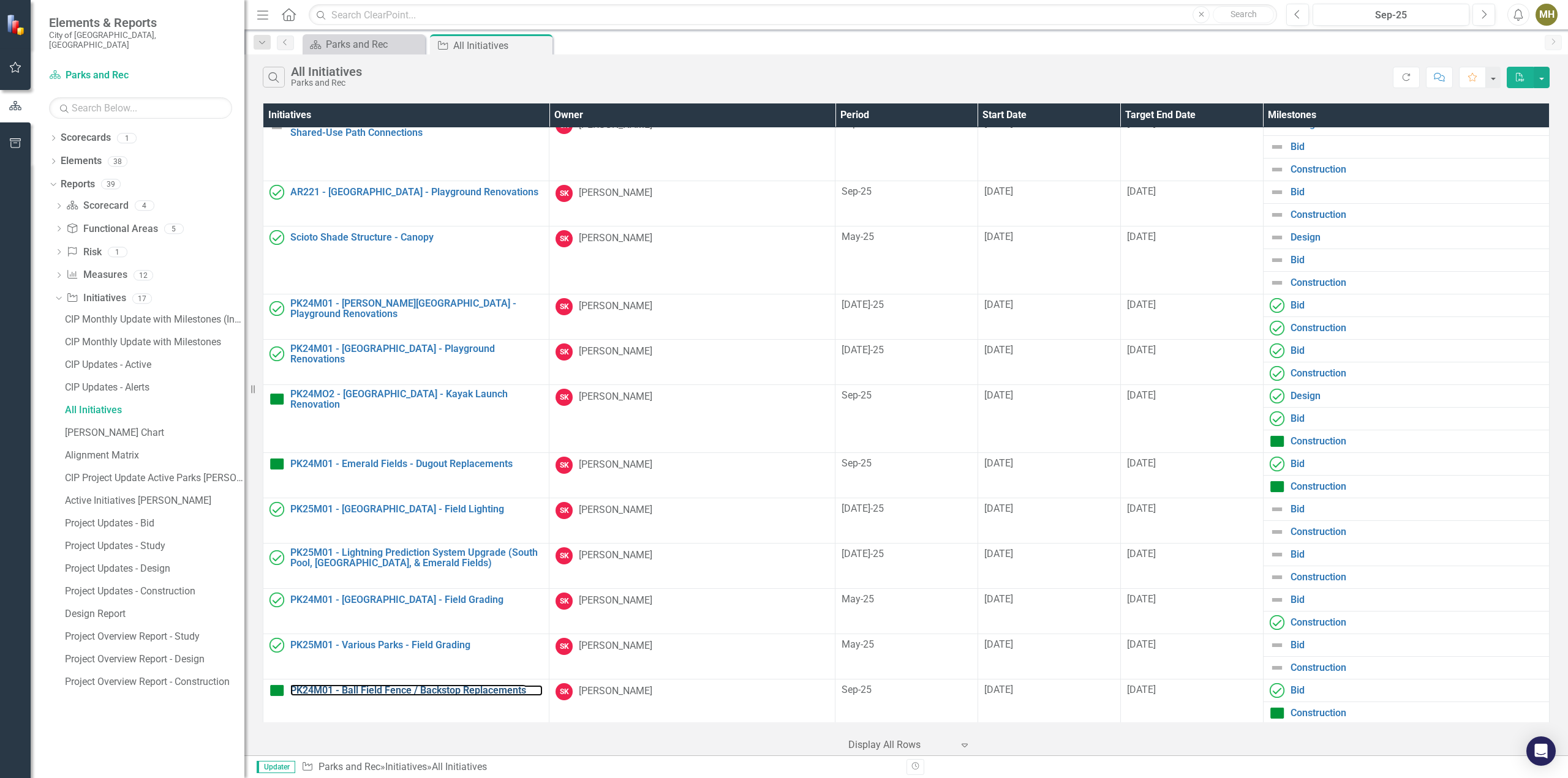
click at [426, 687] on link "PK24M01 - Ball Field Fence / Backstop Replacements" at bounding box center [416, 690] width 252 height 11
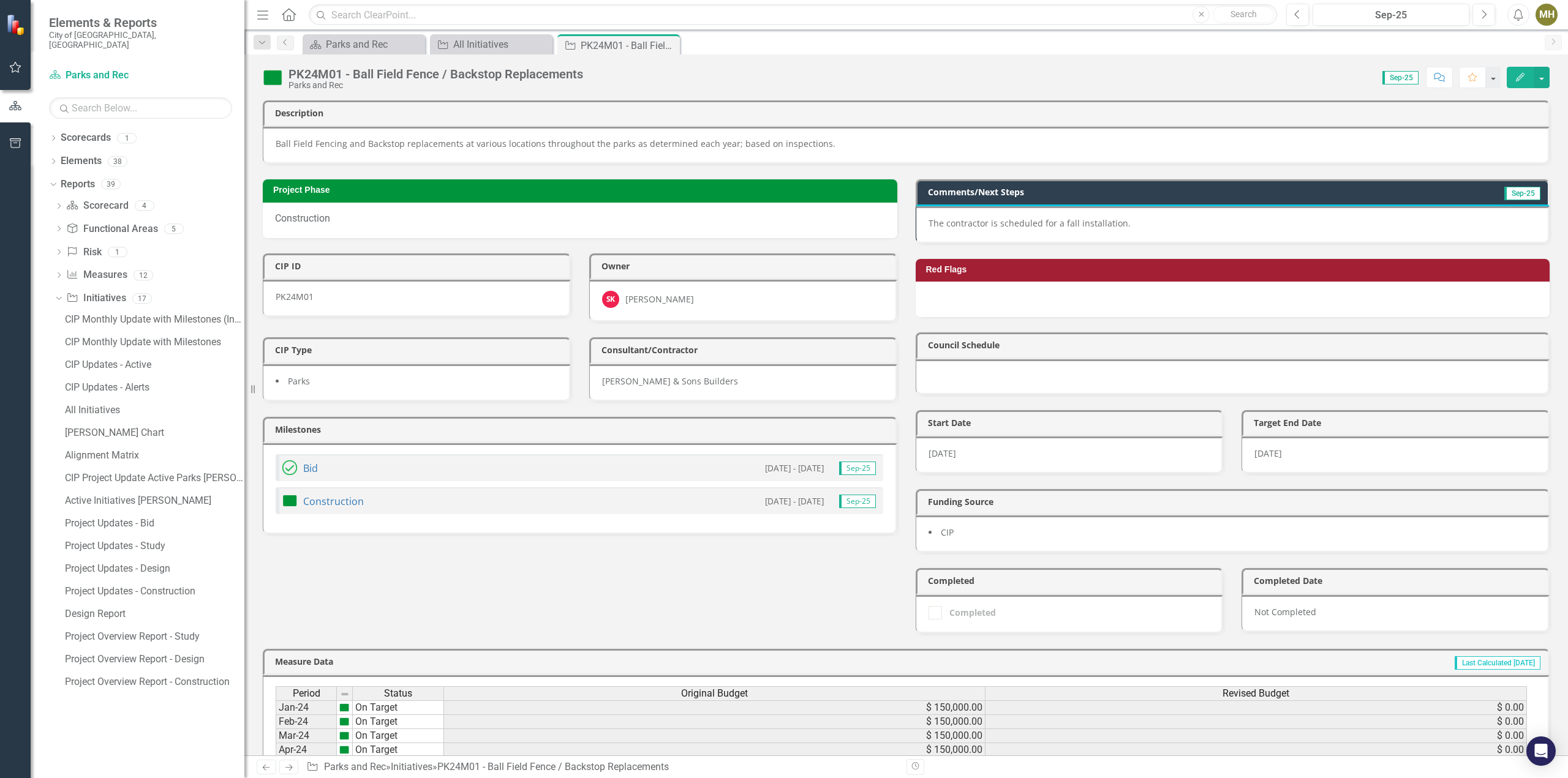
click at [1092, 218] on p "The contractor is scheduled for a fall installation." at bounding box center [1232, 223] width 608 height 12
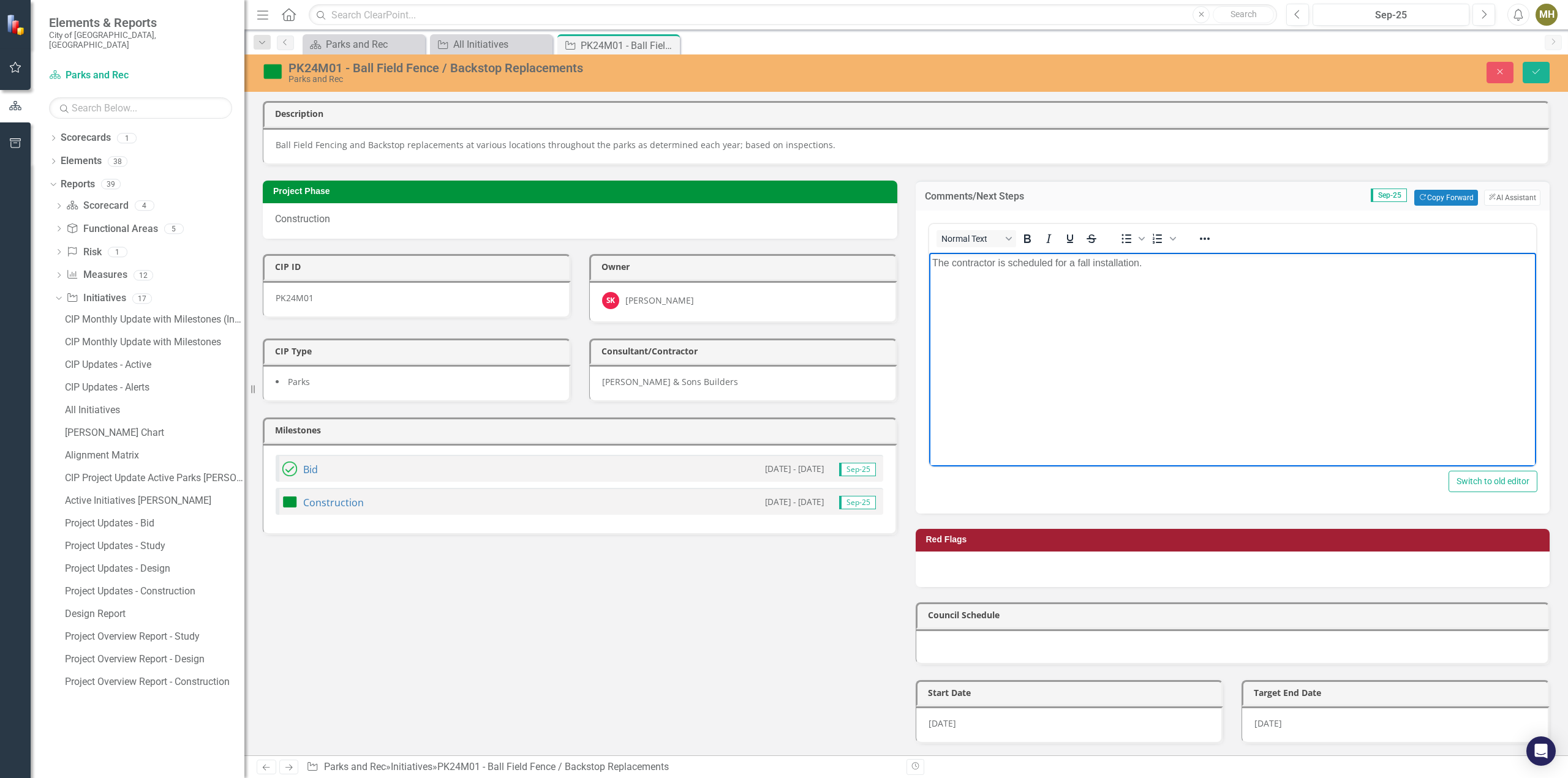
drag, startPoint x: 1142, startPoint y: 260, endPoint x: 1158, endPoint y: 278, distance: 24.1
click at [1143, 262] on p "The contractor is scheduled for a fall installation." at bounding box center [1231, 262] width 601 height 15
click at [997, 262] on p "The contractor is scheduled for a fall installation." at bounding box center [1231, 262] width 601 height 15
click at [1491, 266] on p "The contractor is working on obtaining sealed shop drawings for the pole founda…" at bounding box center [1231, 262] width 601 height 15
drag, startPoint x: 1480, startPoint y: 265, endPoint x: 1300, endPoint y: 266, distance: 180.0
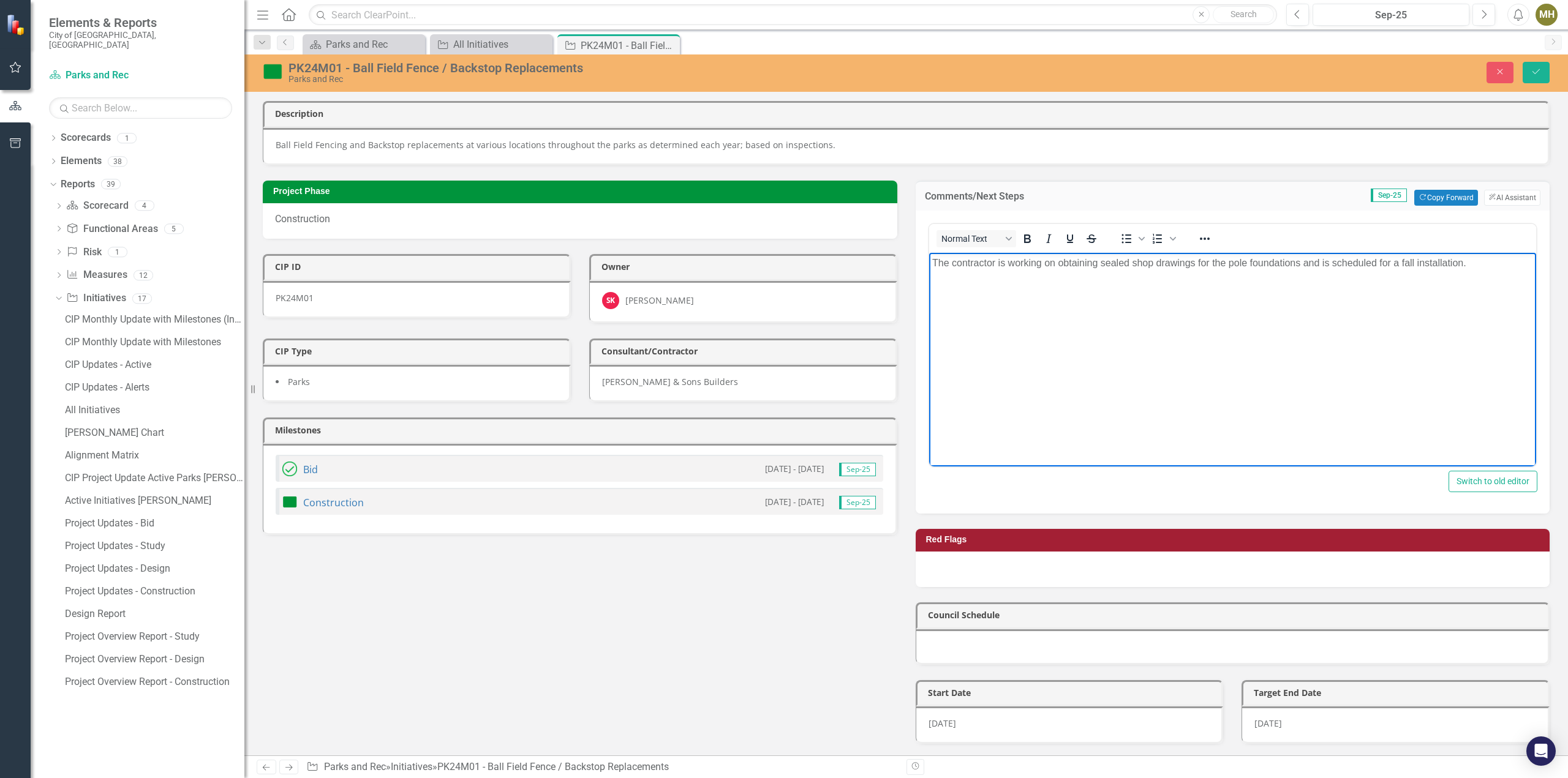
click at [1300, 266] on p "The contractor is working on obtaining sealed shop drawings for the pole founda…" at bounding box center [1231, 262] width 601 height 15
click at [1543, 69] on button "Save" at bounding box center [1535, 73] width 27 height 22
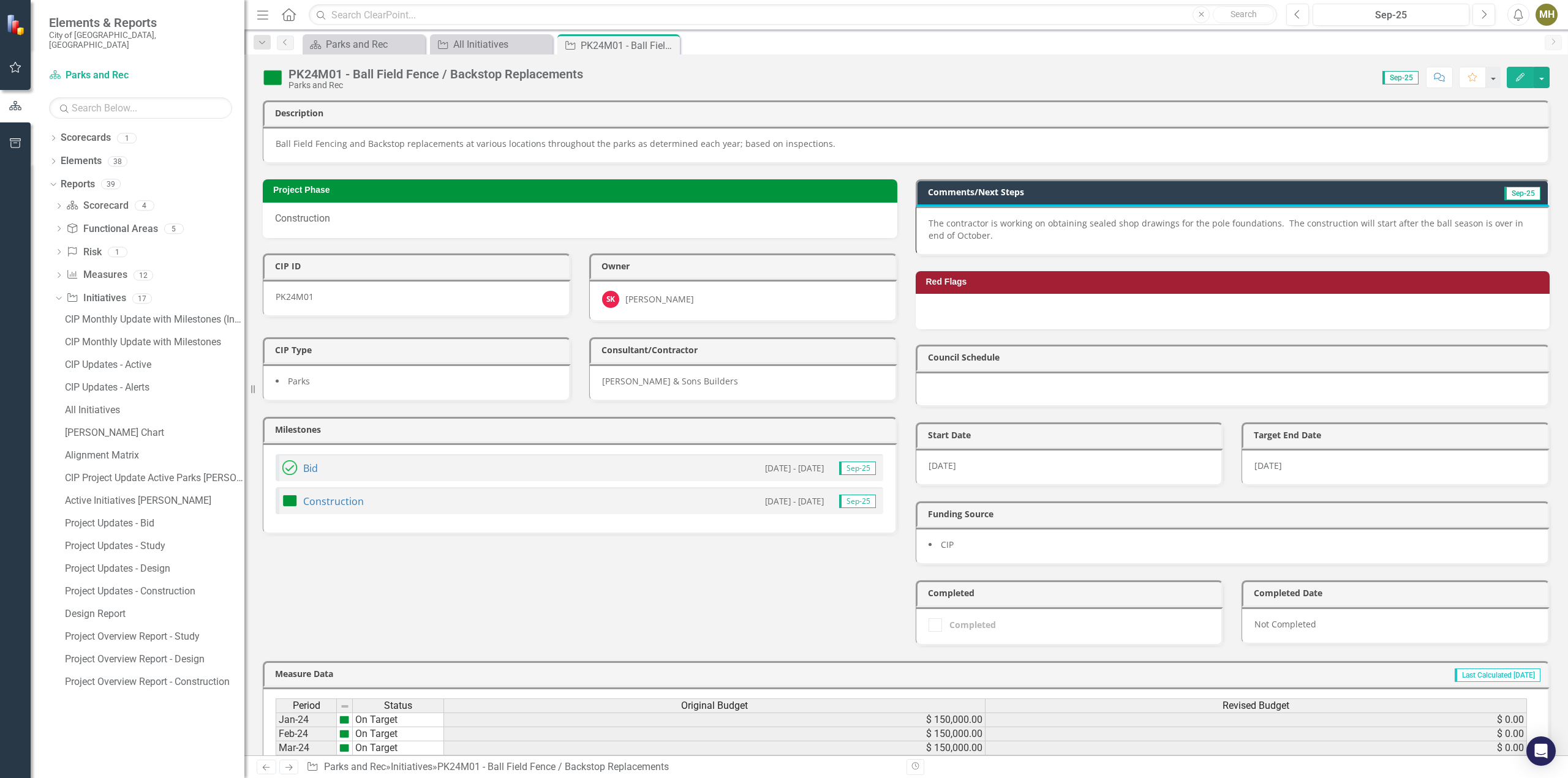
click at [0, 0] on icon at bounding box center [0, 0] width 0 height 0
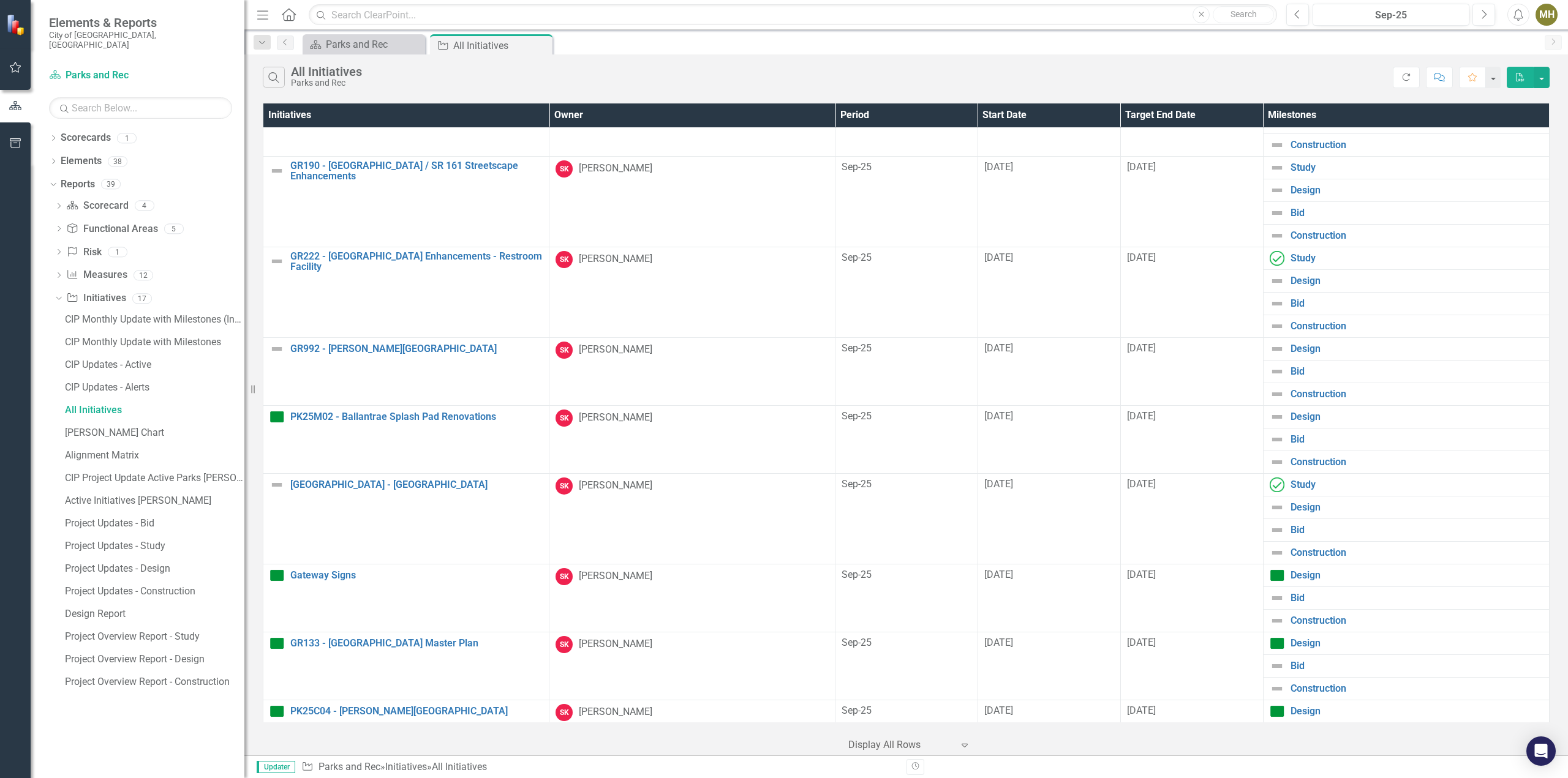
scroll to position [598, 0]
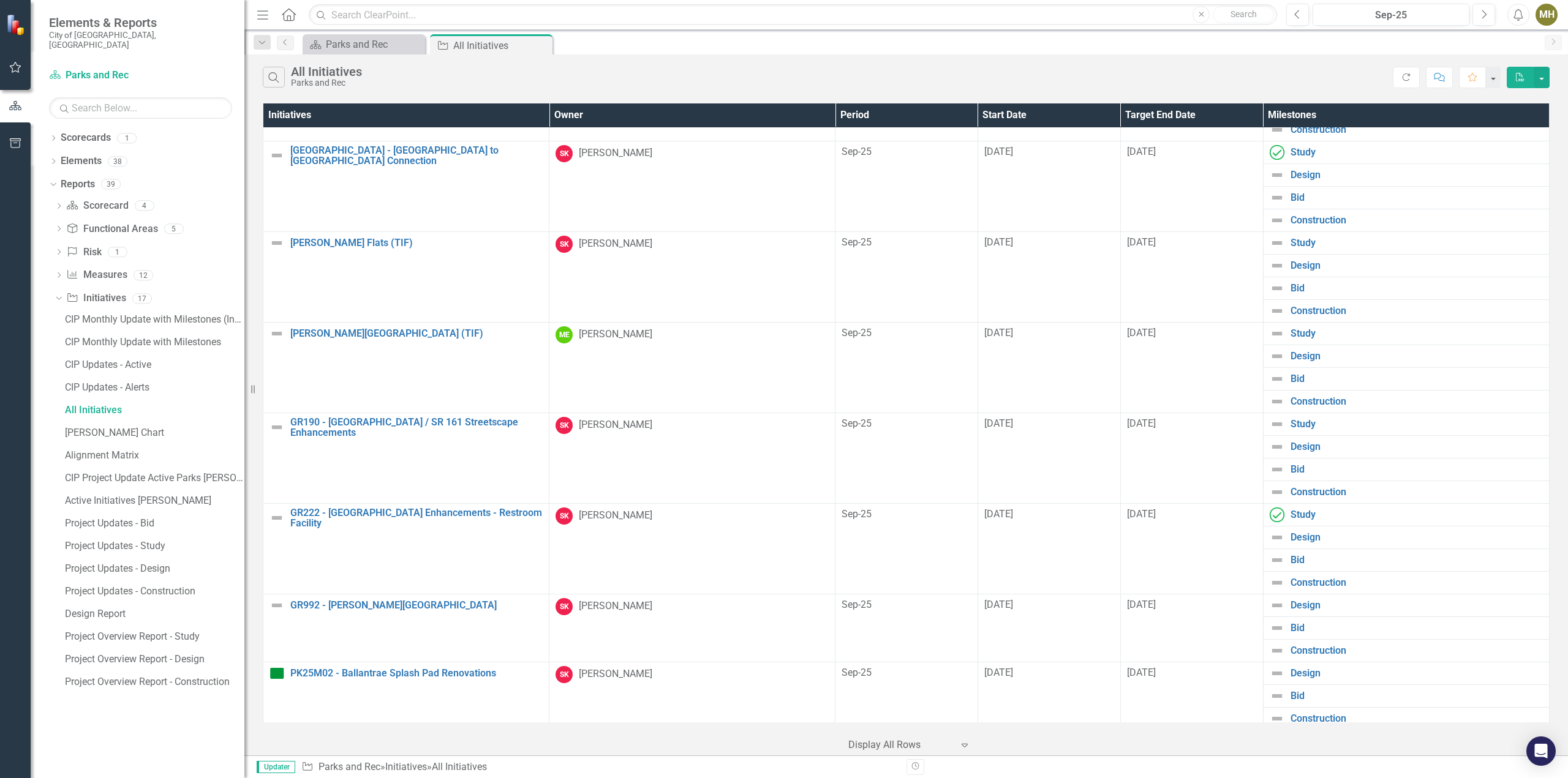
click at [498, 45] on div "All Initiatives" at bounding box center [501, 45] width 96 height 15
click at [1458, 13] on div "Sep-25" at bounding box center [1391, 15] width 148 height 15
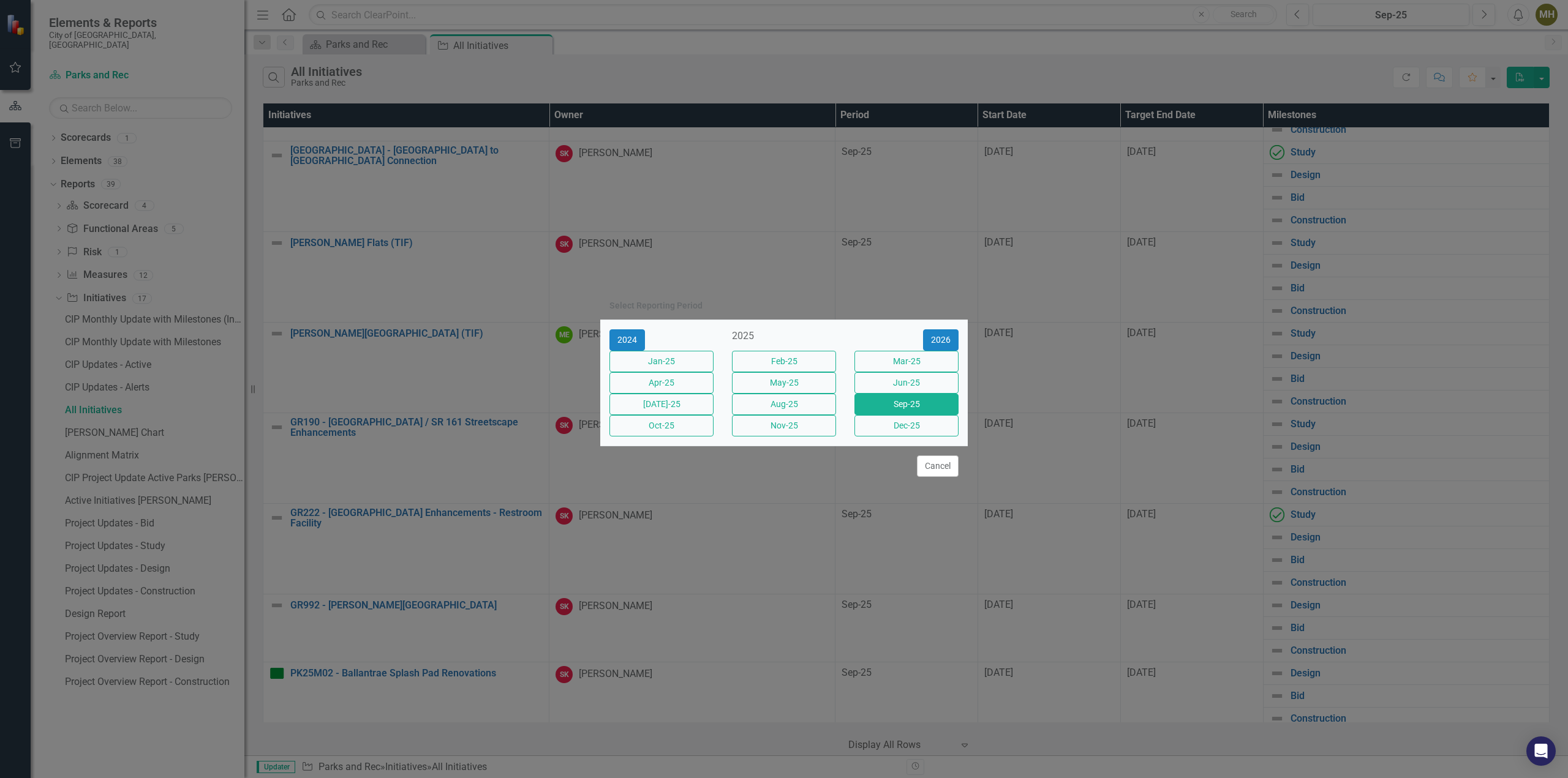
click at [671, 436] on button "Oct-25" at bounding box center [661, 426] width 104 height 22
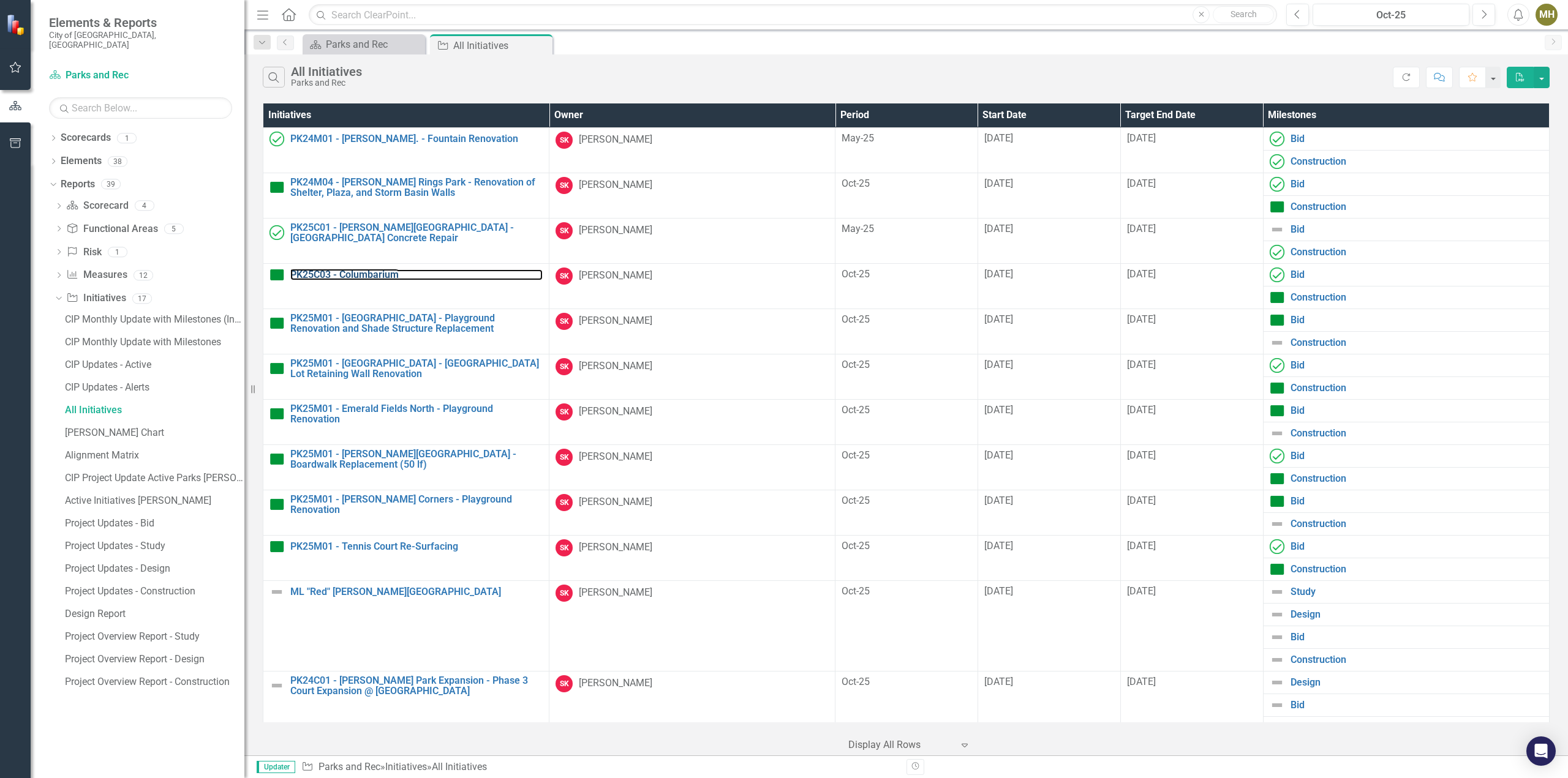
click at [321, 270] on link "PK25C03 - Columbarium" at bounding box center [416, 275] width 252 height 11
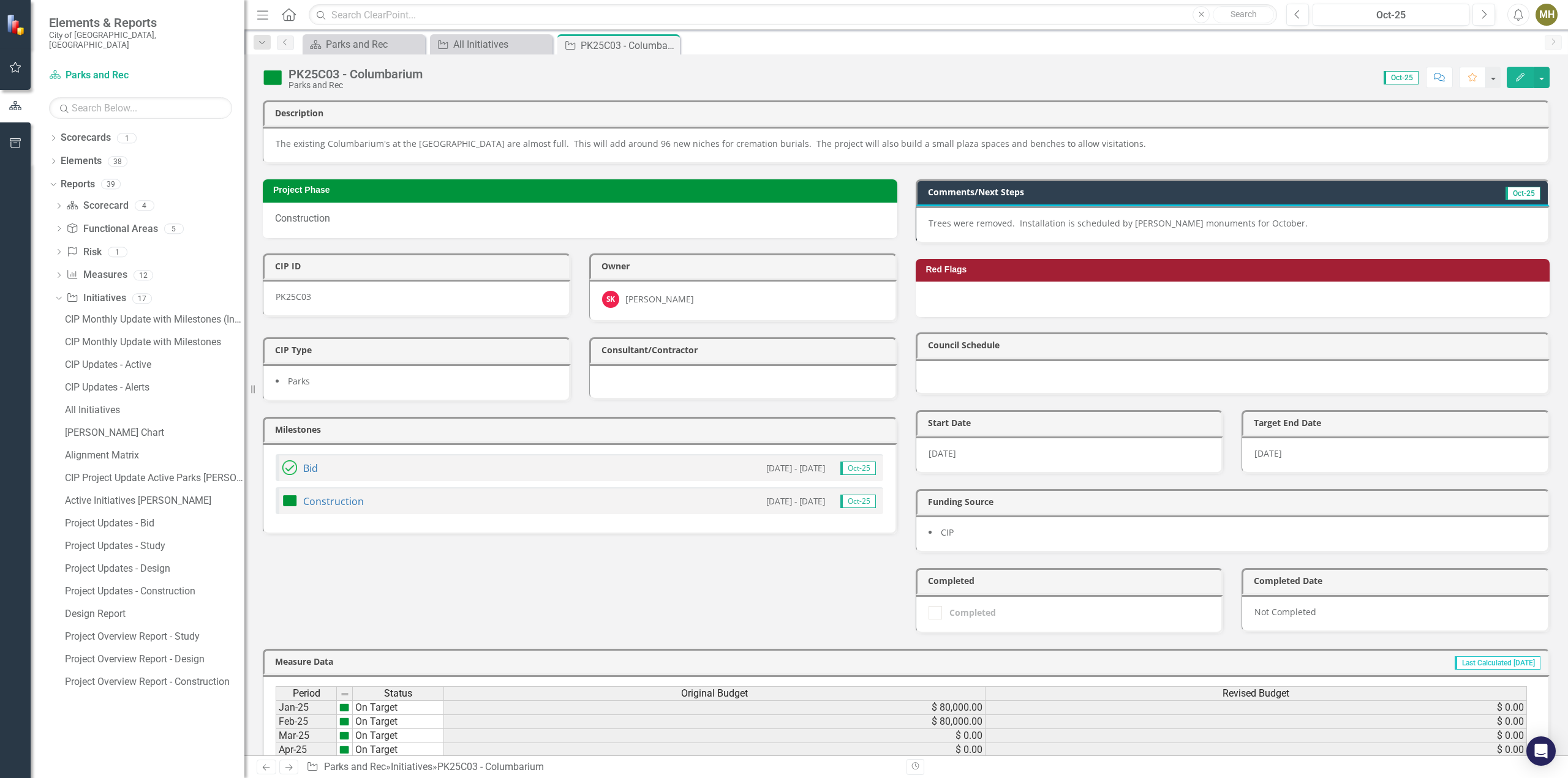
click at [1334, 218] on p "Trees were removed. Installation is scheduled by Modlich monuments for October." at bounding box center [1232, 223] width 608 height 12
click at [1334, 218] on p "Trees were removed. Installation is scheduled by Modlich monuments for October." at bounding box center [1232, 223] width 608 height 12
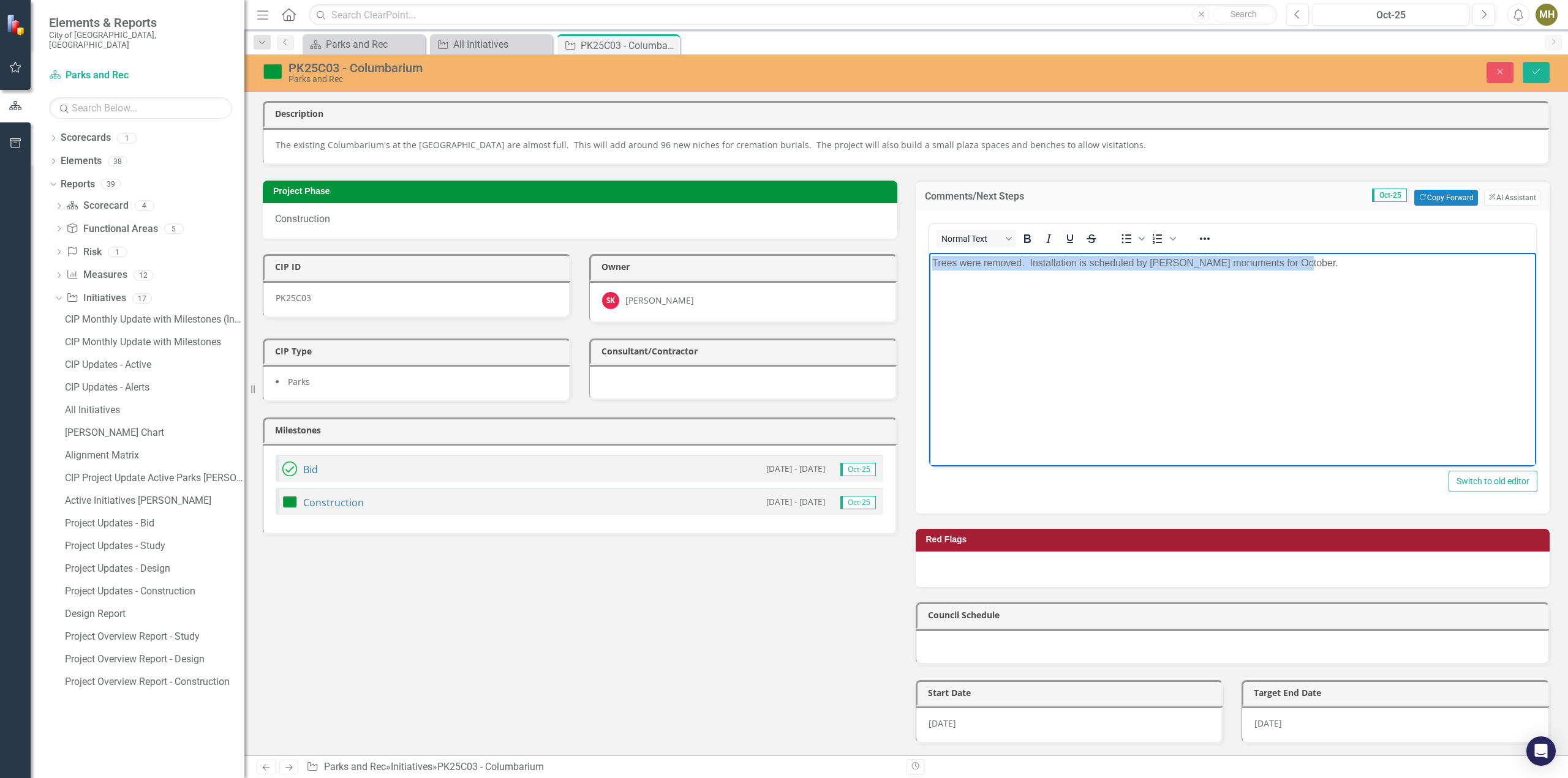
drag, startPoint x: 1319, startPoint y: 265, endPoint x: 920, endPoint y: 281, distance: 399.3
click at [928, 281] on html "Trees were removed. Installation is scheduled by Modlich monuments for October." at bounding box center [1232, 344] width 608 height 183
click at [1539, 70] on icon "submit" at bounding box center [1536, 71] width 7 height 5
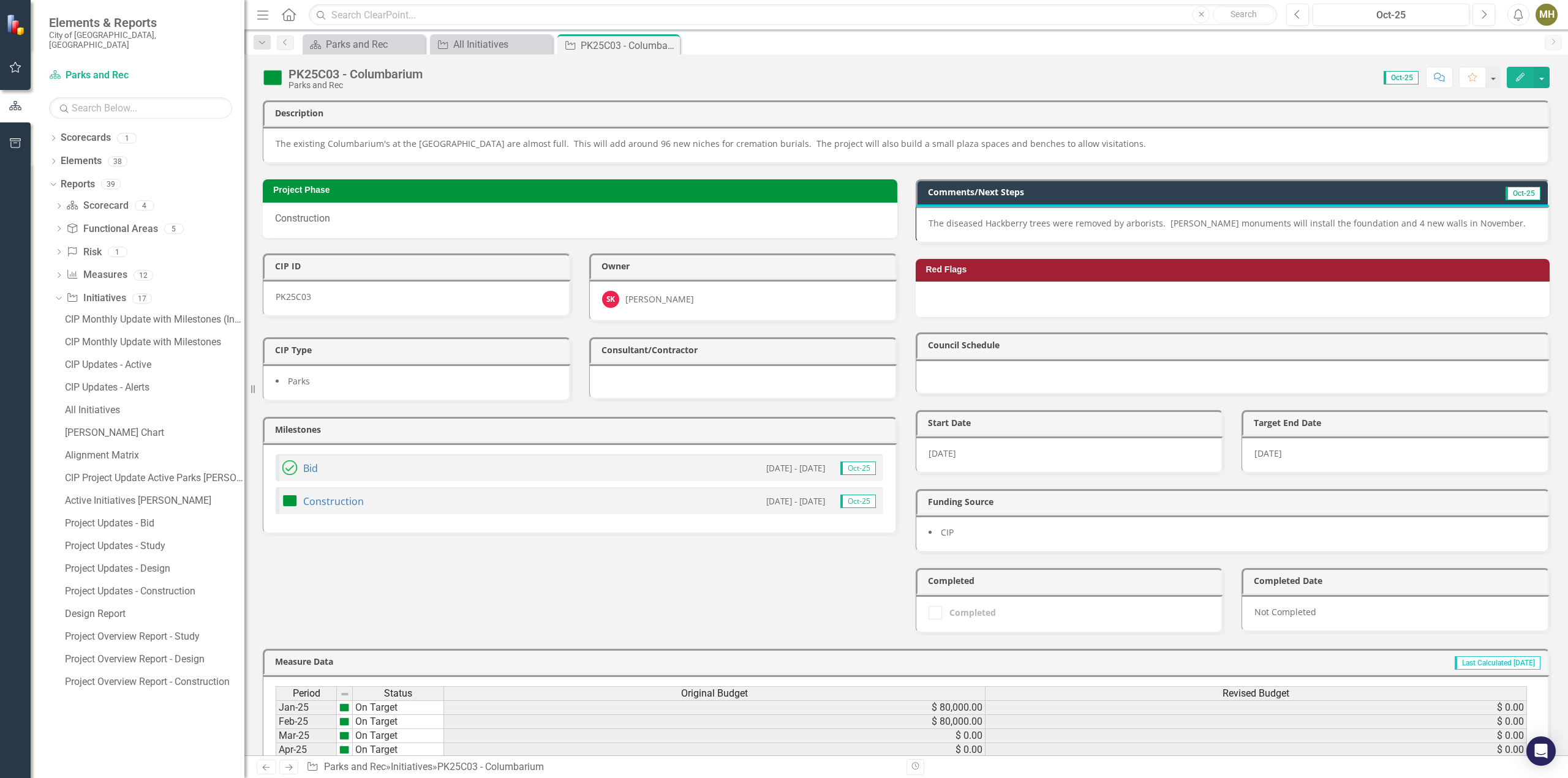
click at [0, 0] on icon "Close" at bounding box center [0, 0] width 0 height 0
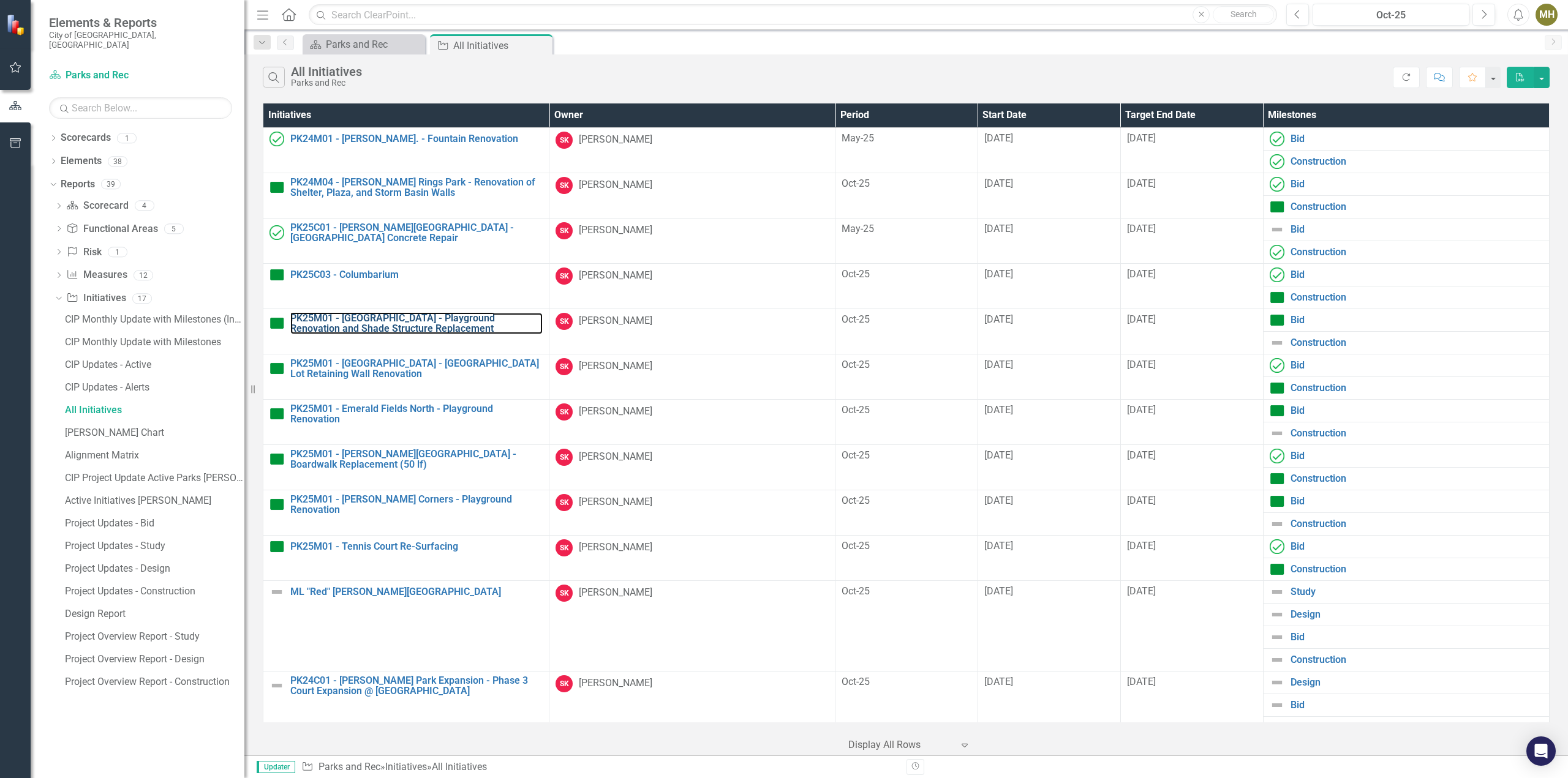
click at [414, 320] on link "PK25M01 - [GEOGRAPHIC_DATA] - Playground Renovation and Shade Structure Replace…" at bounding box center [416, 324] width 252 height 22
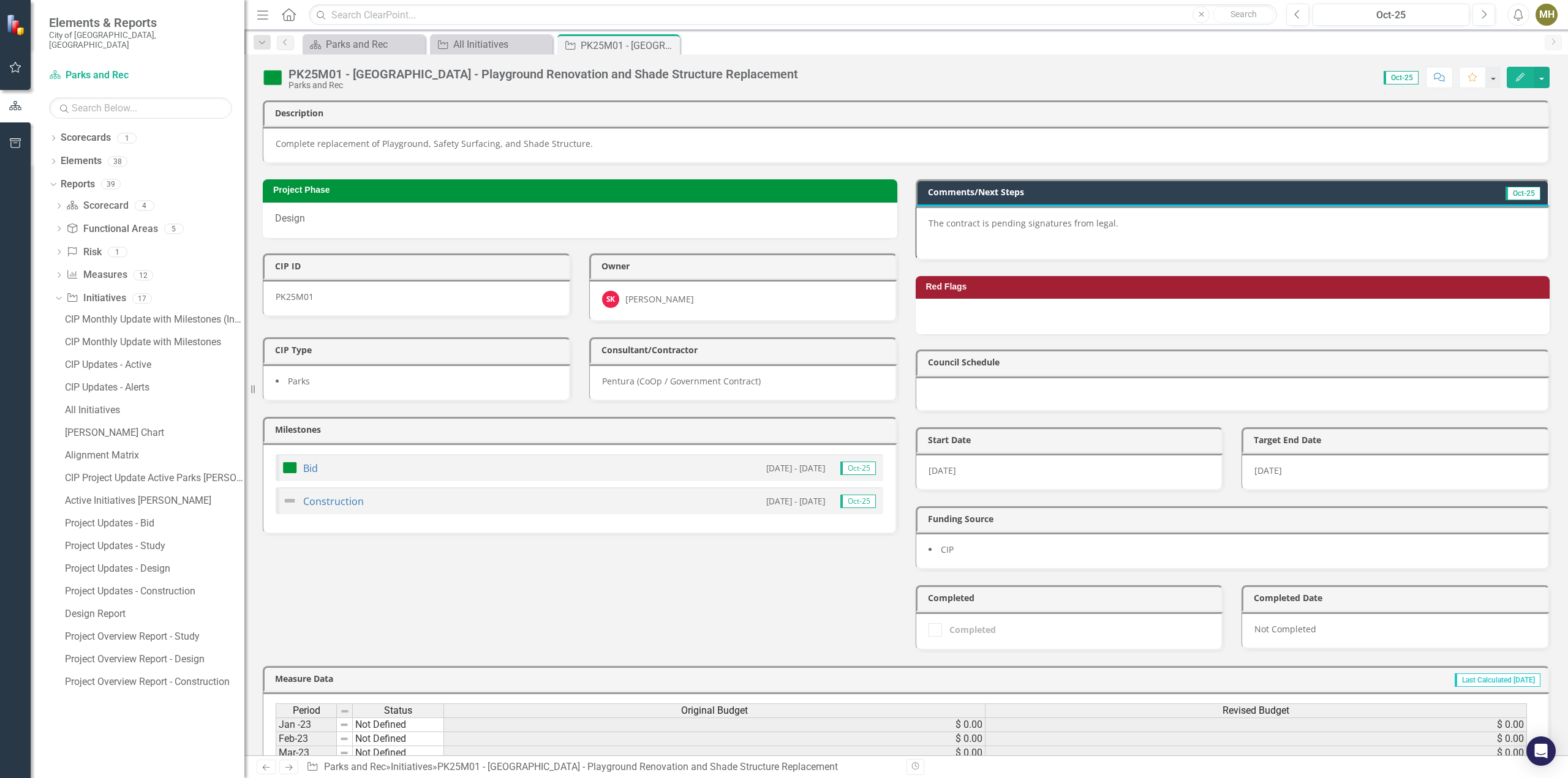
click at [1179, 218] on p "The contract is pending signatures from legal." at bounding box center [1232, 225] width 608 height 15
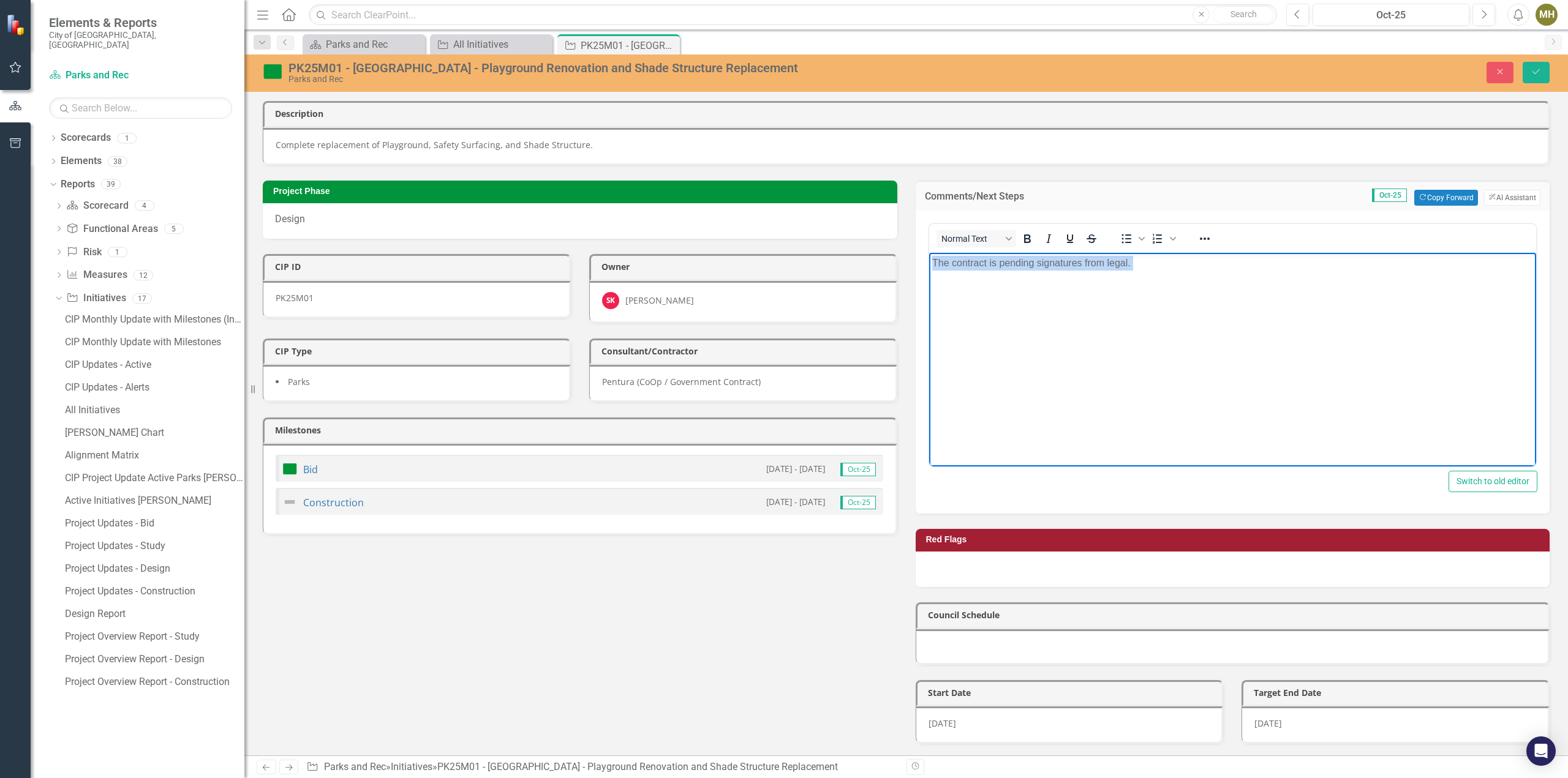
drag, startPoint x: 1166, startPoint y: 270, endPoint x: 889, endPoint y: 265, distance: 277.0
click at [928, 265] on html "The contract is pending signatures from legal." at bounding box center [1232, 344] width 608 height 183
drag, startPoint x: 1343, startPoint y: 284, endPoint x: 909, endPoint y: 252, distance: 435.2
click at [928, 252] on html "The contract with Landscape Structures is signed. Construction is planned in la…" at bounding box center [1232, 344] width 608 height 183
click at [1348, 265] on p "The contract with Landscape Structures is signed. Construction is planned in la…" at bounding box center [1231, 262] width 601 height 15
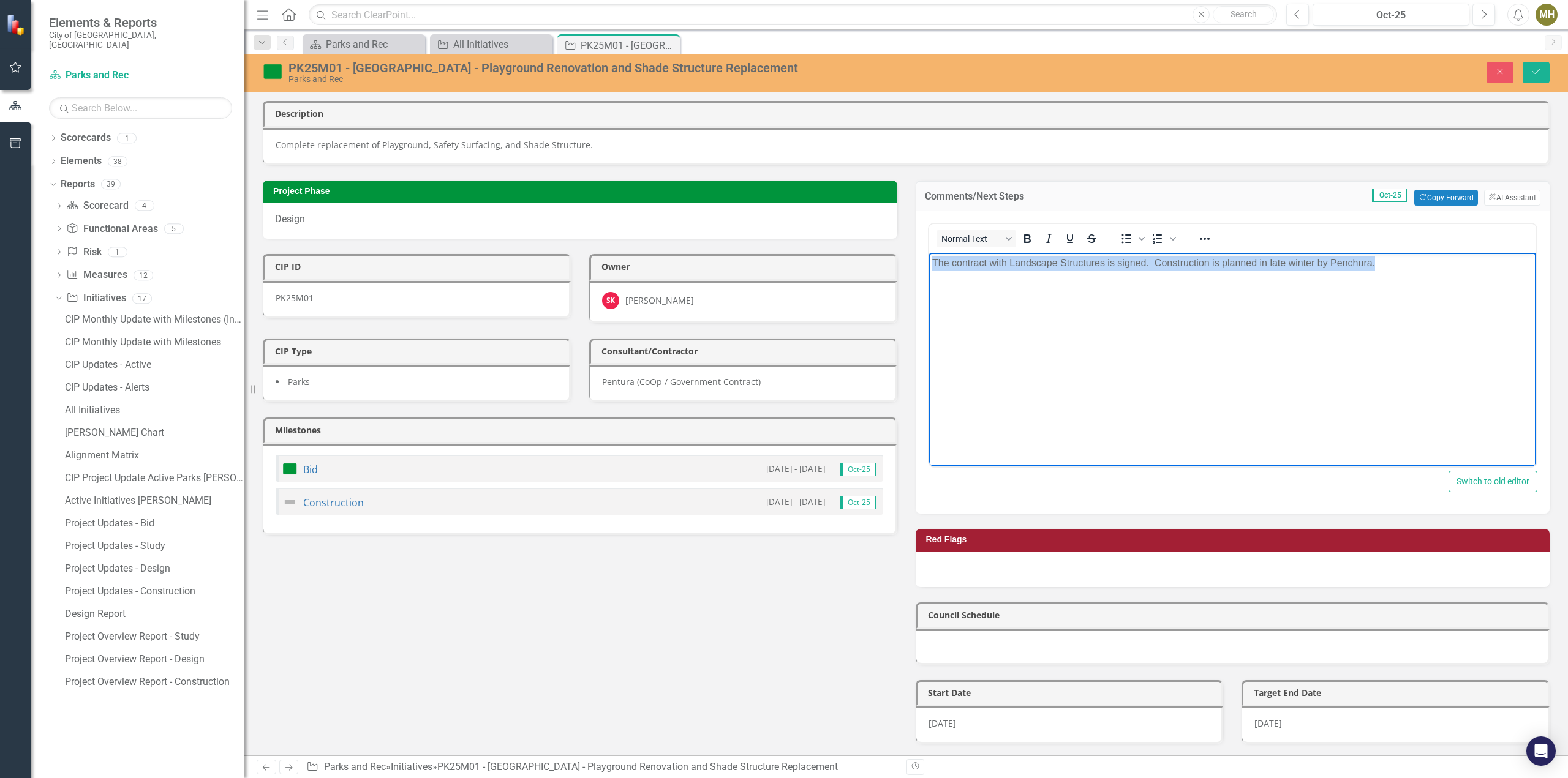
drag, startPoint x: 1380, startPoint y: 265, endPoint x: 920, endPoint y: 242, distance: 460.6
click at [928, 252] on html "The contract with Landscape Structures is signed. Construction is planned in la…" at bounding box center [1232, 344] width 608 height 183
copy p "The contract with Landscape Structures is signed. Construction is planned in la…"
click at [1530, 78] on button "Save" at bounding box center [1535, 73] width 27 height 22
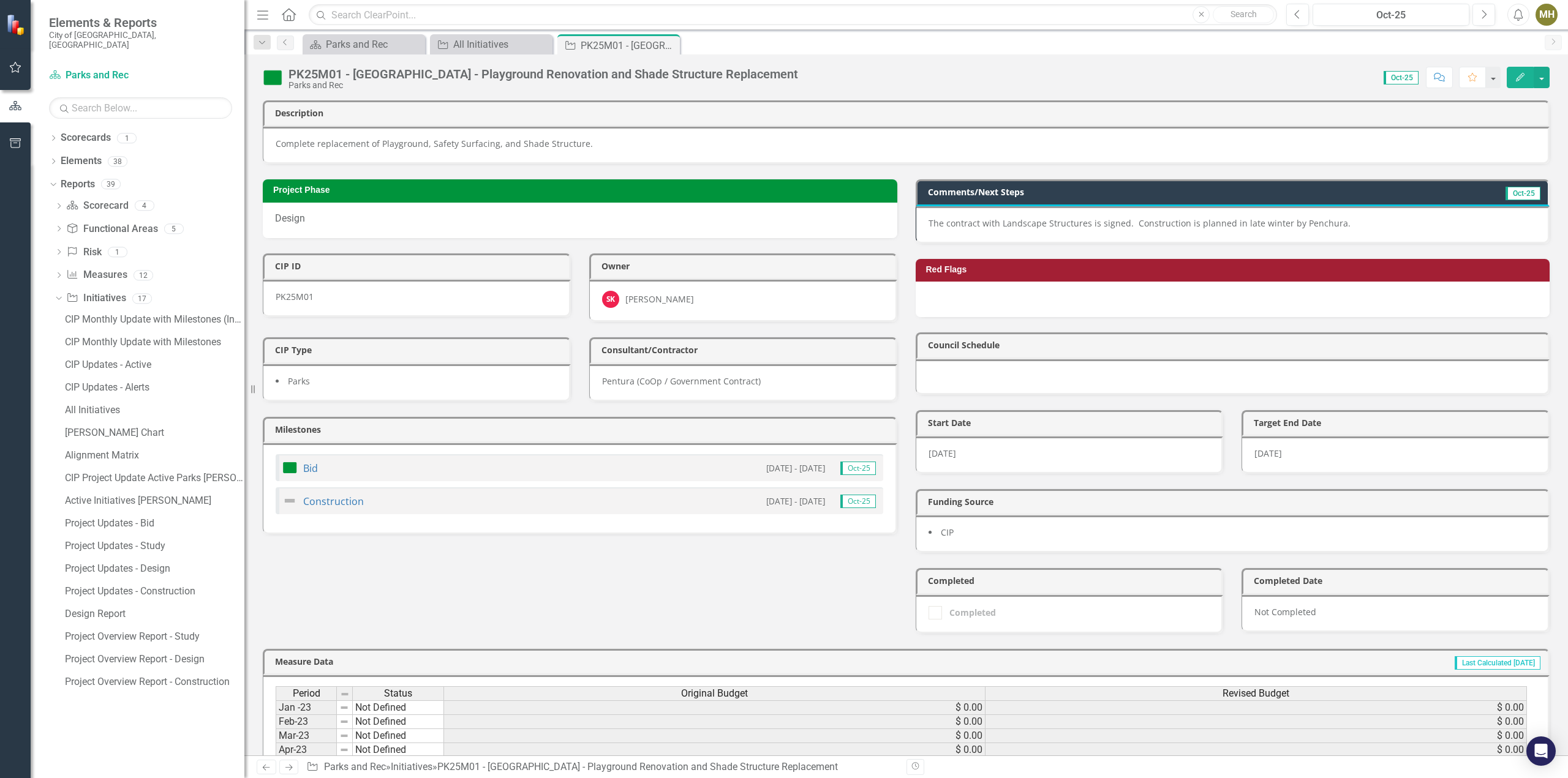
click at [0, 0] on icon "Close" at bounding box center [0, 0] width 0 height 0
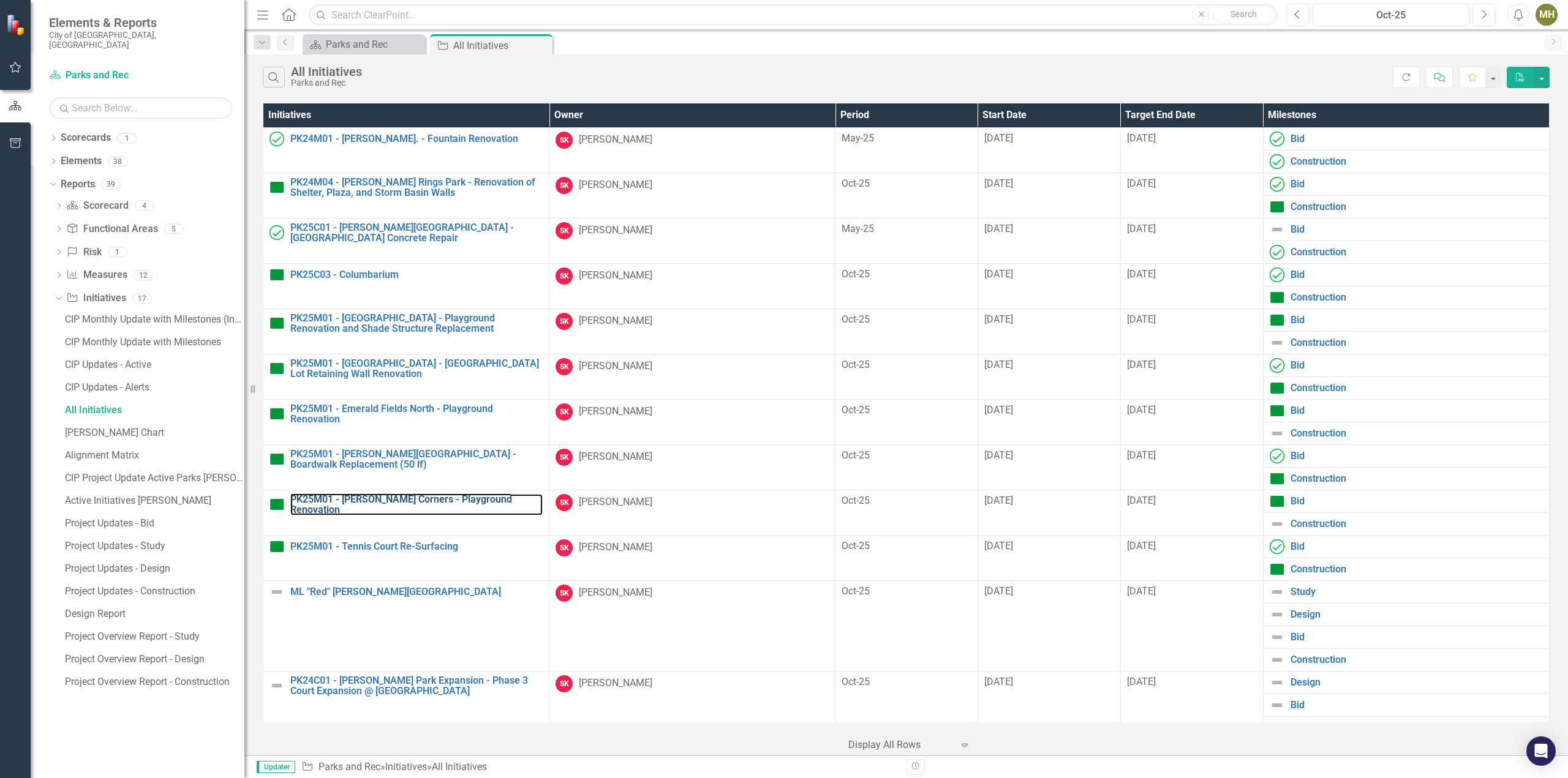
click at [383, 502] on link "PK25M01 - [PERSON_NAME] Corners - Playground Renovation" at bounding box center [416, 505] width 252 height 22
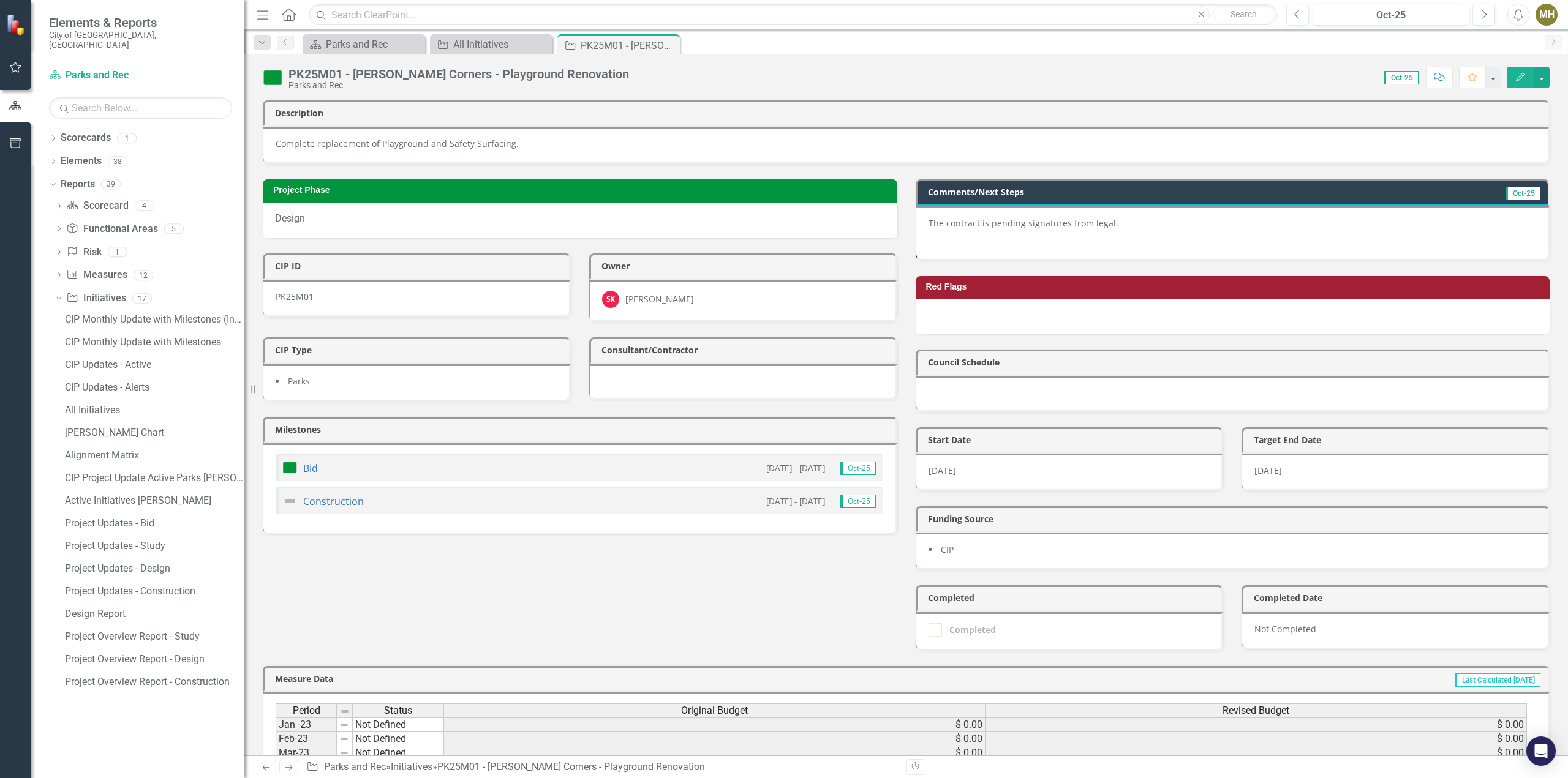
click at [1188, 218] on p "The contract is pending signatures from legal." at bounding box center [1232, 225] width 608 height 15
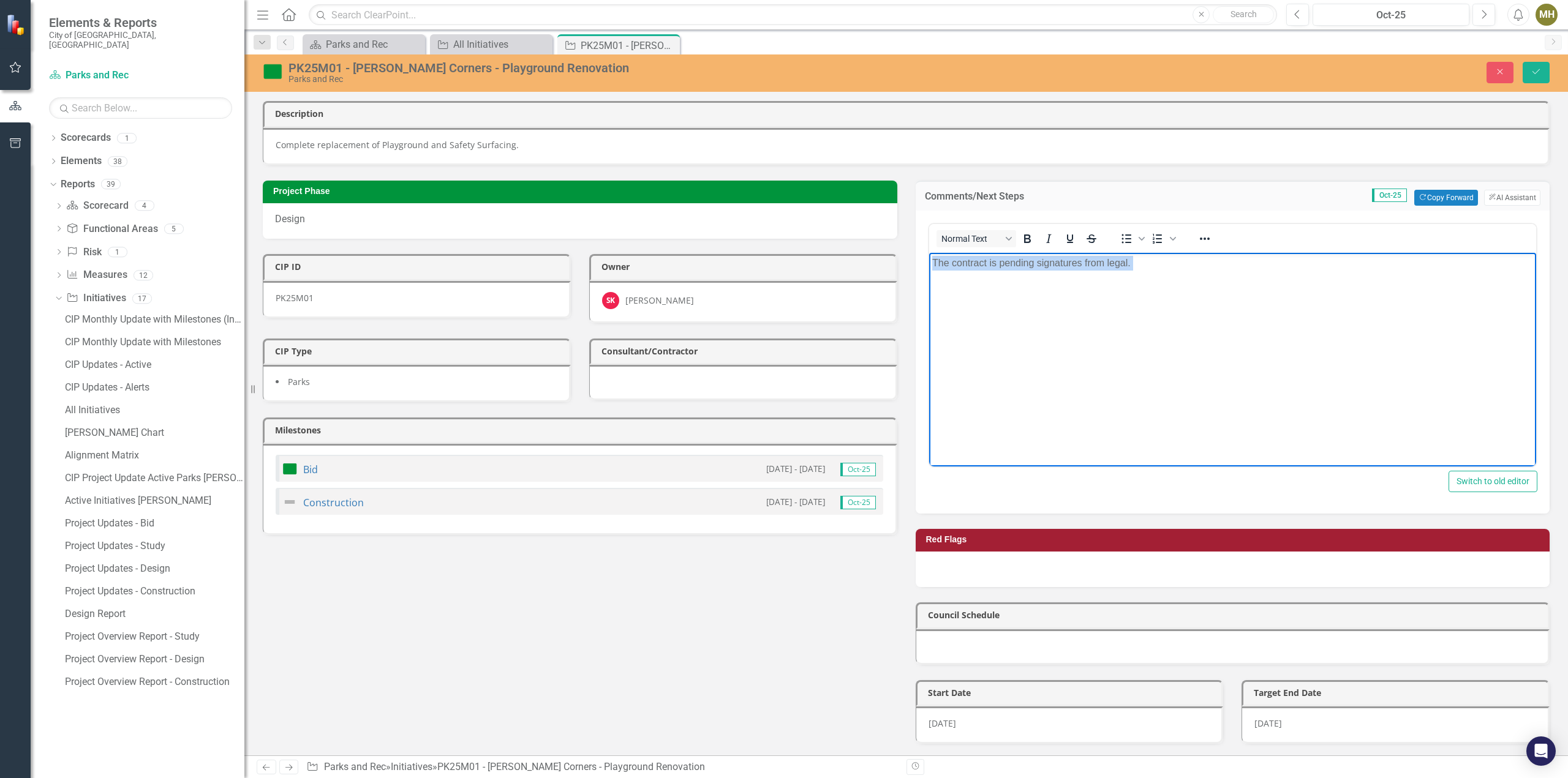
drag, startPoint x: 1193, startPoint y: 286, endPoint x: 894, endPoint y: 257, distance: 300.4
click at [928, 257] on html "The contract is pending signatures from legal." at bounding box center [1232, 344] width 608 height 183
paste body "Rich Text Area. Press ALT-0 for help."
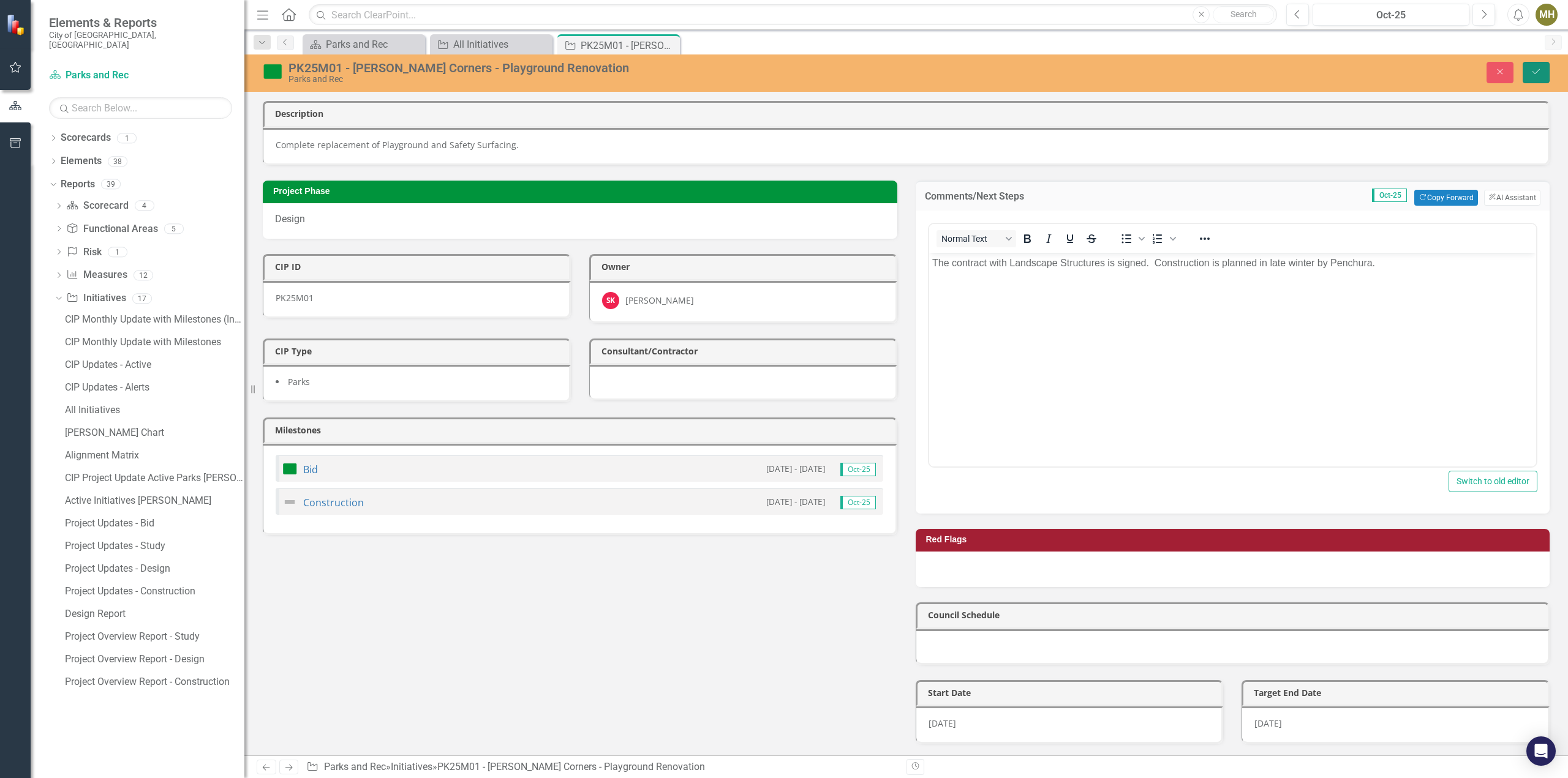
click at [1532, 71] on icon "Save" at bounding box center [1535, 72] width 11 height 9
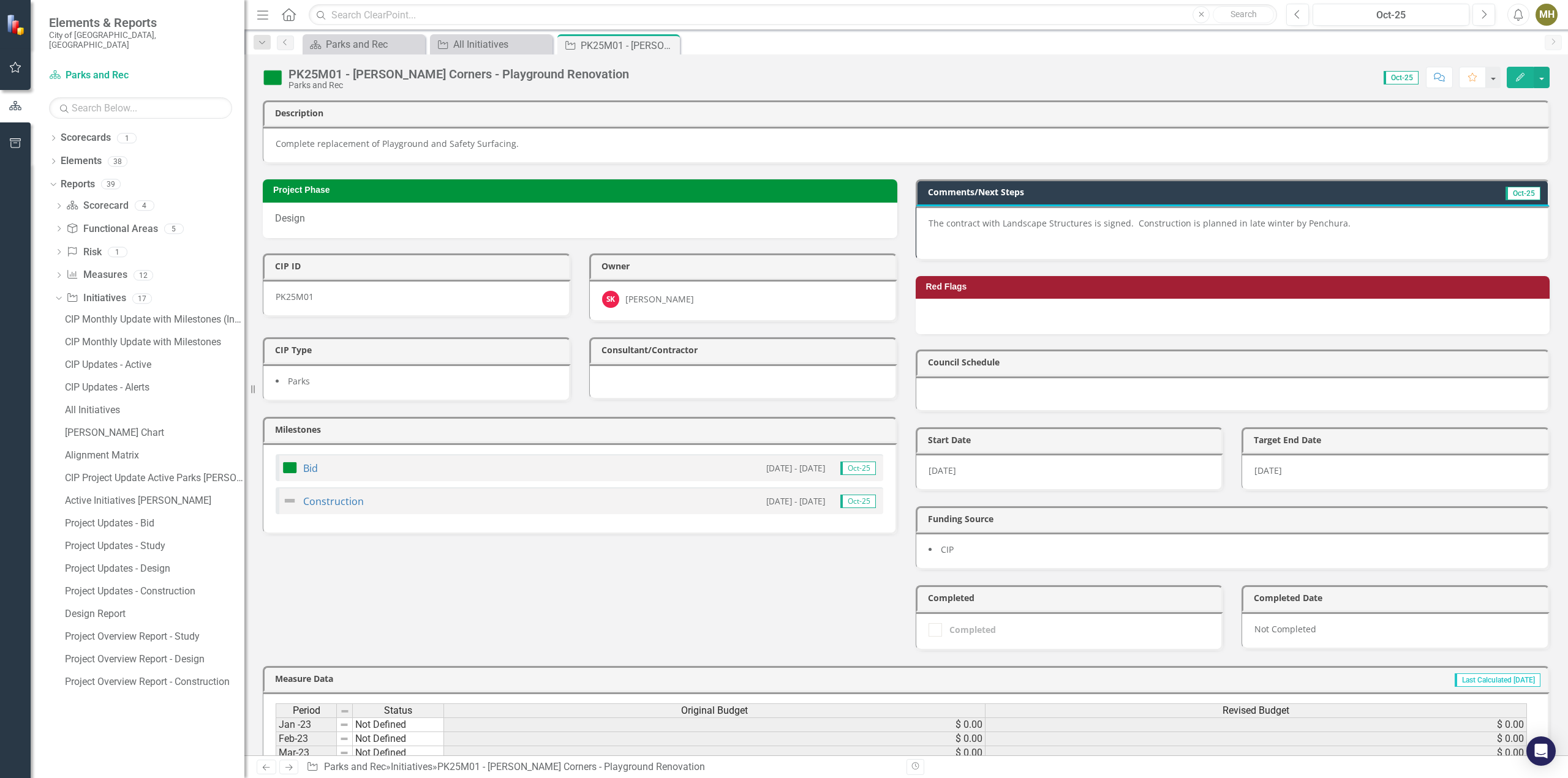
click at [0, 0] on icon "Close" at bounding box center [0, 0] width 0 height 0
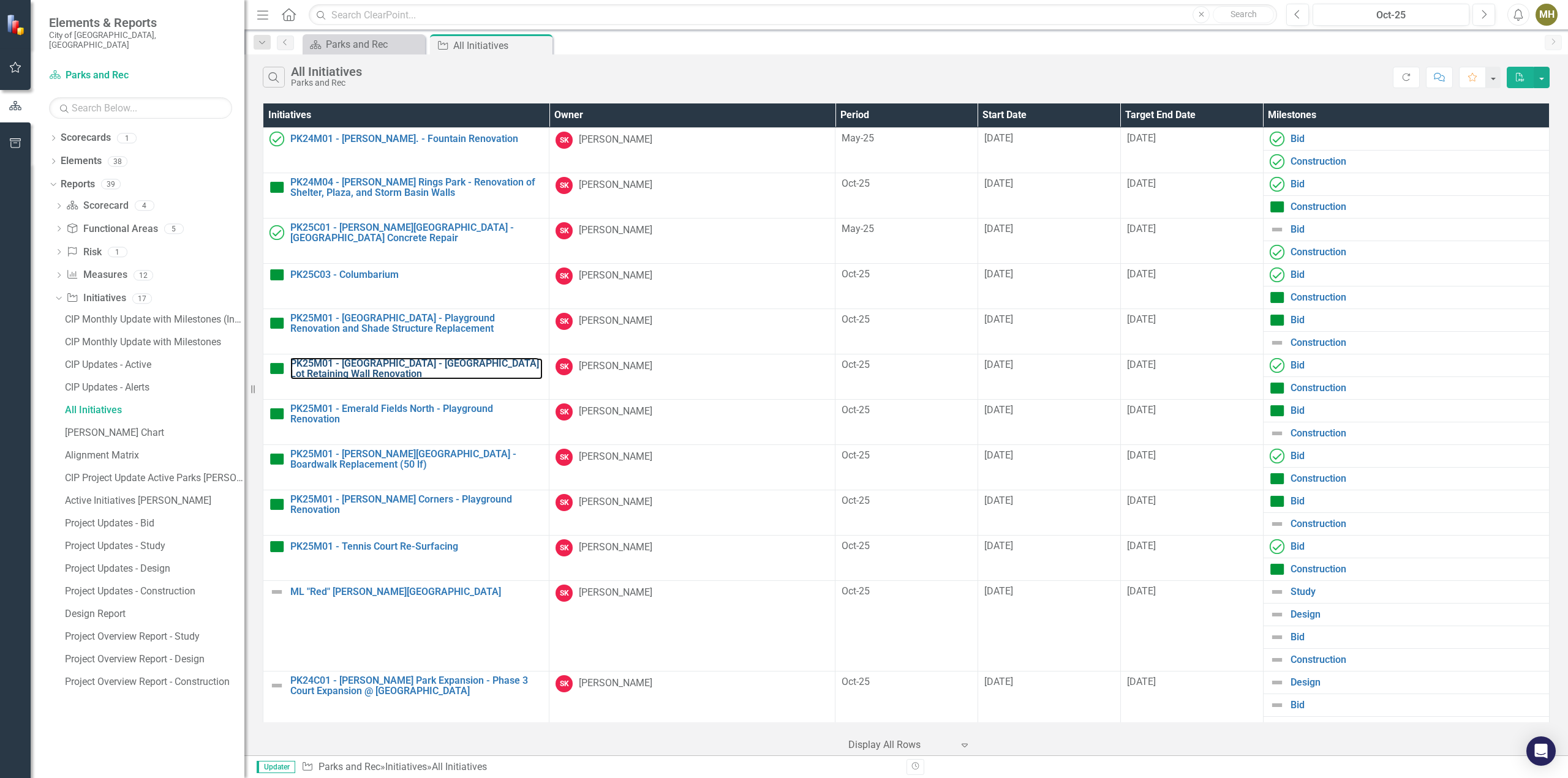
click at [408, 367] on link "PK25M01 - [GEOGRAPHIC_DATA] - [GEOGRAPHIC_DATA] Lot Retaining Wall Renovation" at bounding box center [416, 369] width 252 height 22
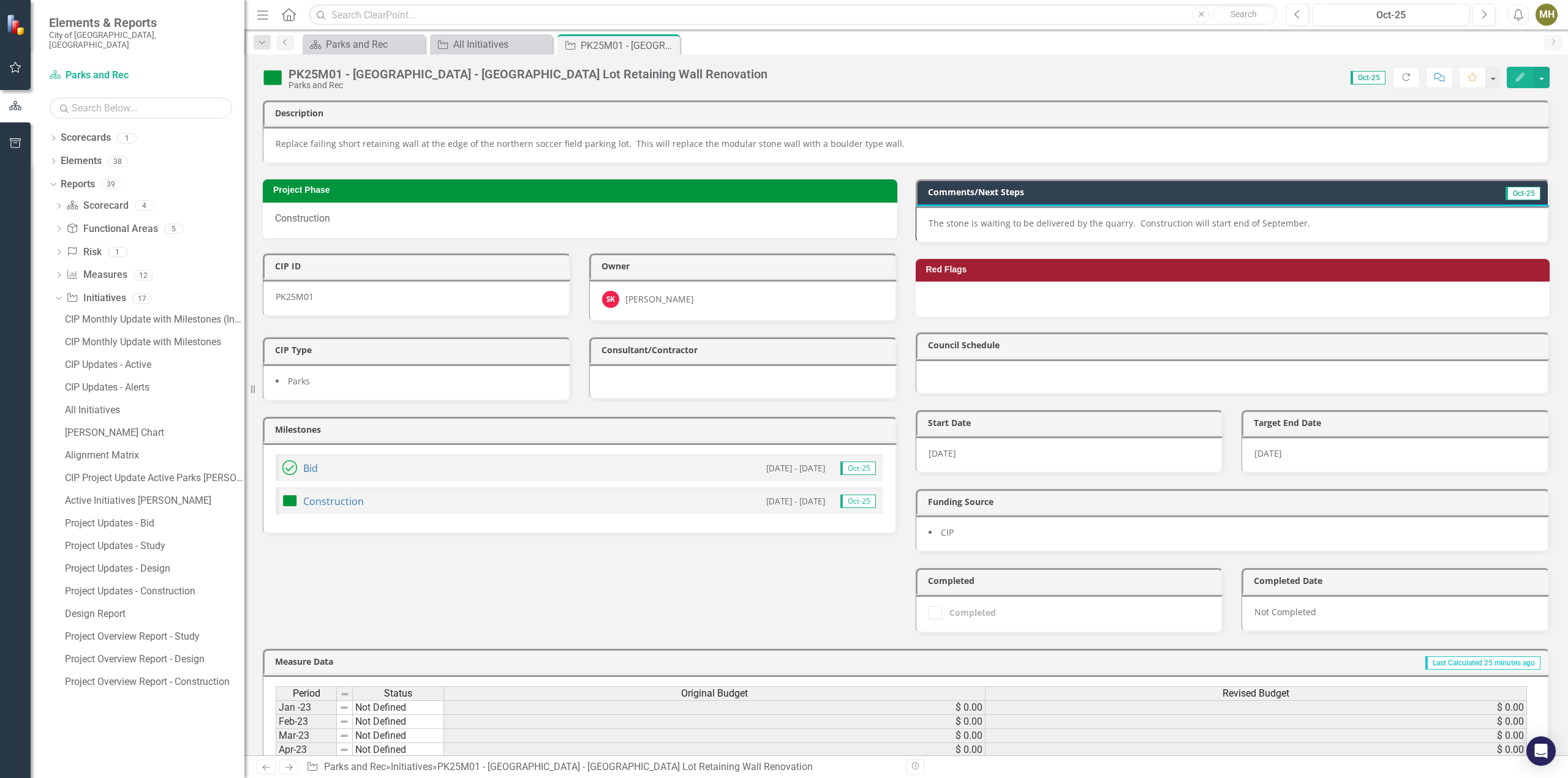
click at [276, 77] on img at bounding box center [272, 78] width 20 height 20
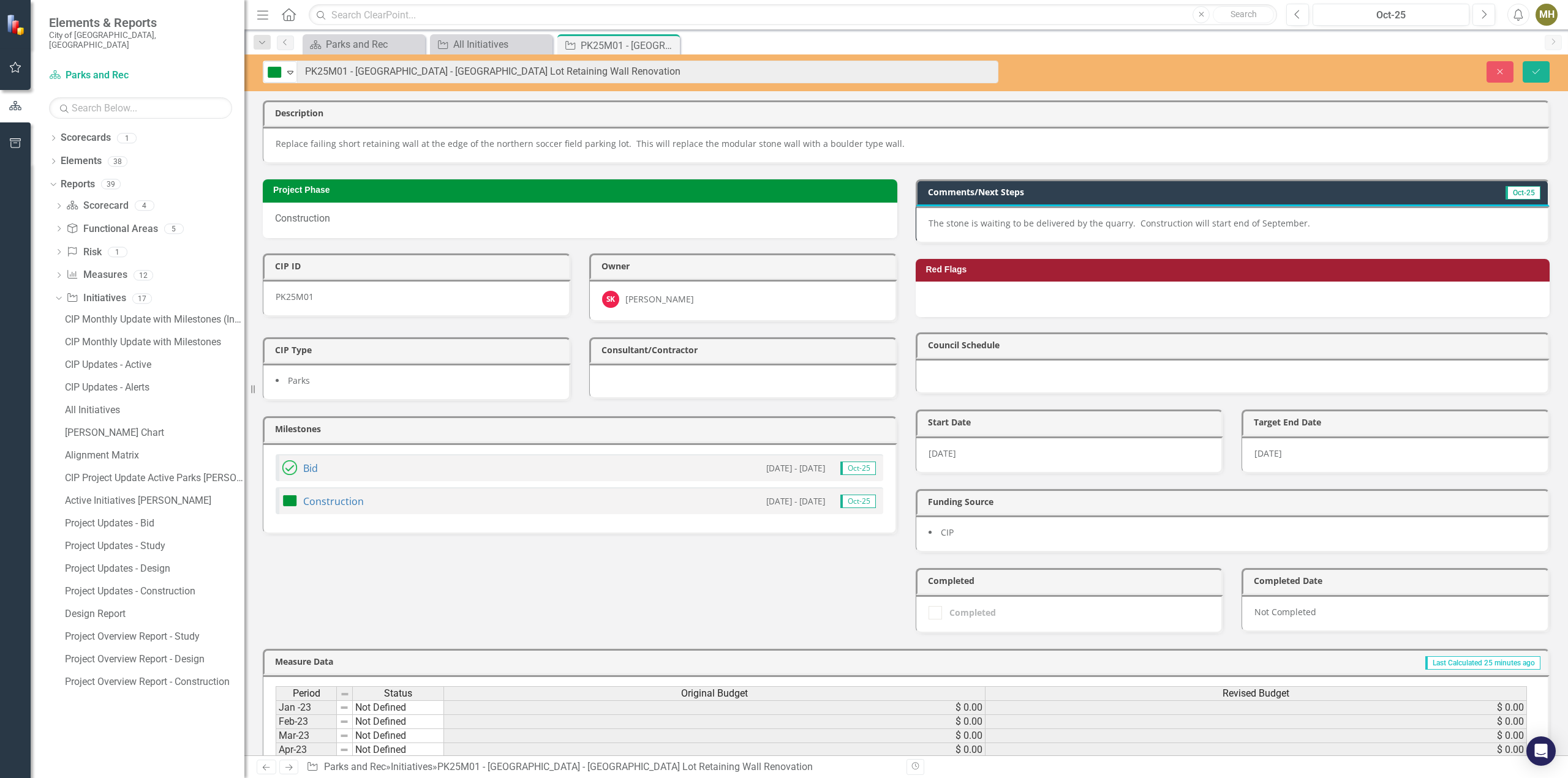
click at [289, 69] on icon "Expand" at bounding box center [290, 73] width 12 height 10
click at [1263, 231] on div "The stone is waiting to be delivered by the quarry. Construction will start end…" at bounding box center [1232, 225] width 635 height 38
click at [1262, 231] on div "The stone is waiting to be delivered by the quarry. Construction will start end…" at bounding box center [1232, 225] width 635 height 38
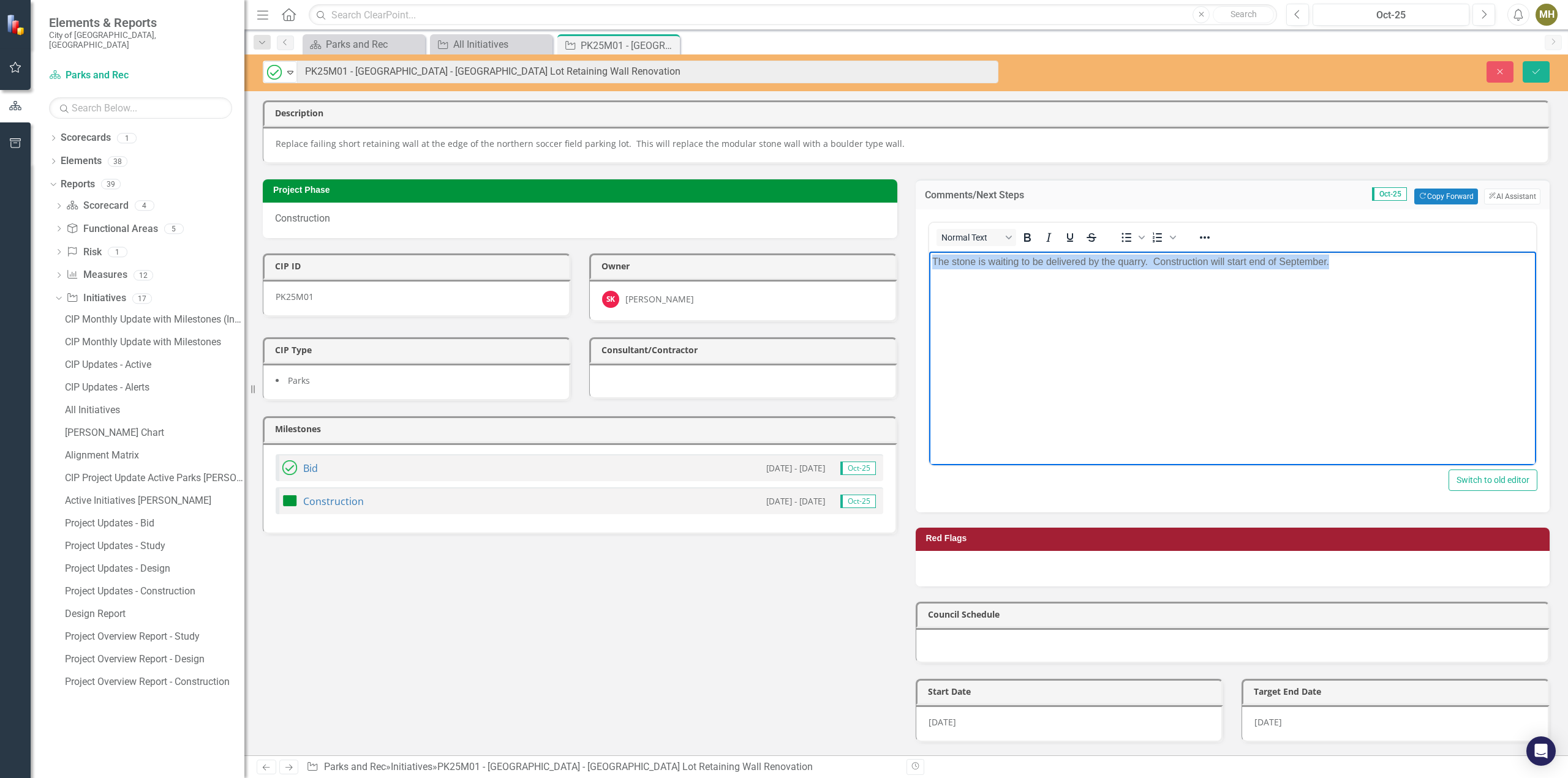
drag, startPoint x: 1372, startPoint y: 265, endPoint x: 867, endPoint y: 281, distance: 505.3
click at [928, 281] on html "The stone is waiting to be delivered by the quarry. Construction will start end…" at bounding box center [1232, 343] width 608 height 183
click at [1532, 73] on icon "Save" at bounding box center [1535, 72] width 11 height 9
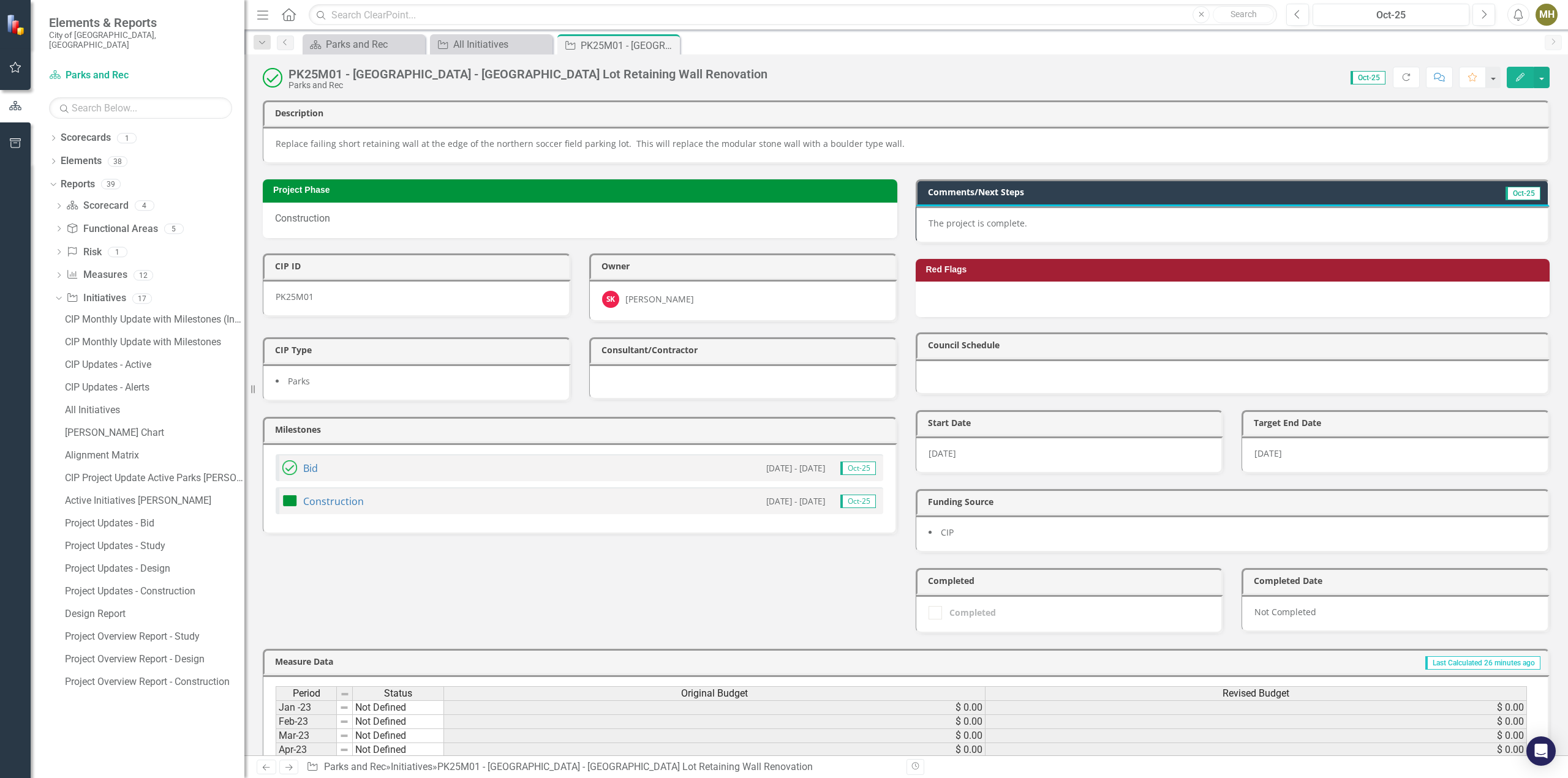
click at [0, 0] on icon "Close" at bounding box center [0, 0] width 0 height 0
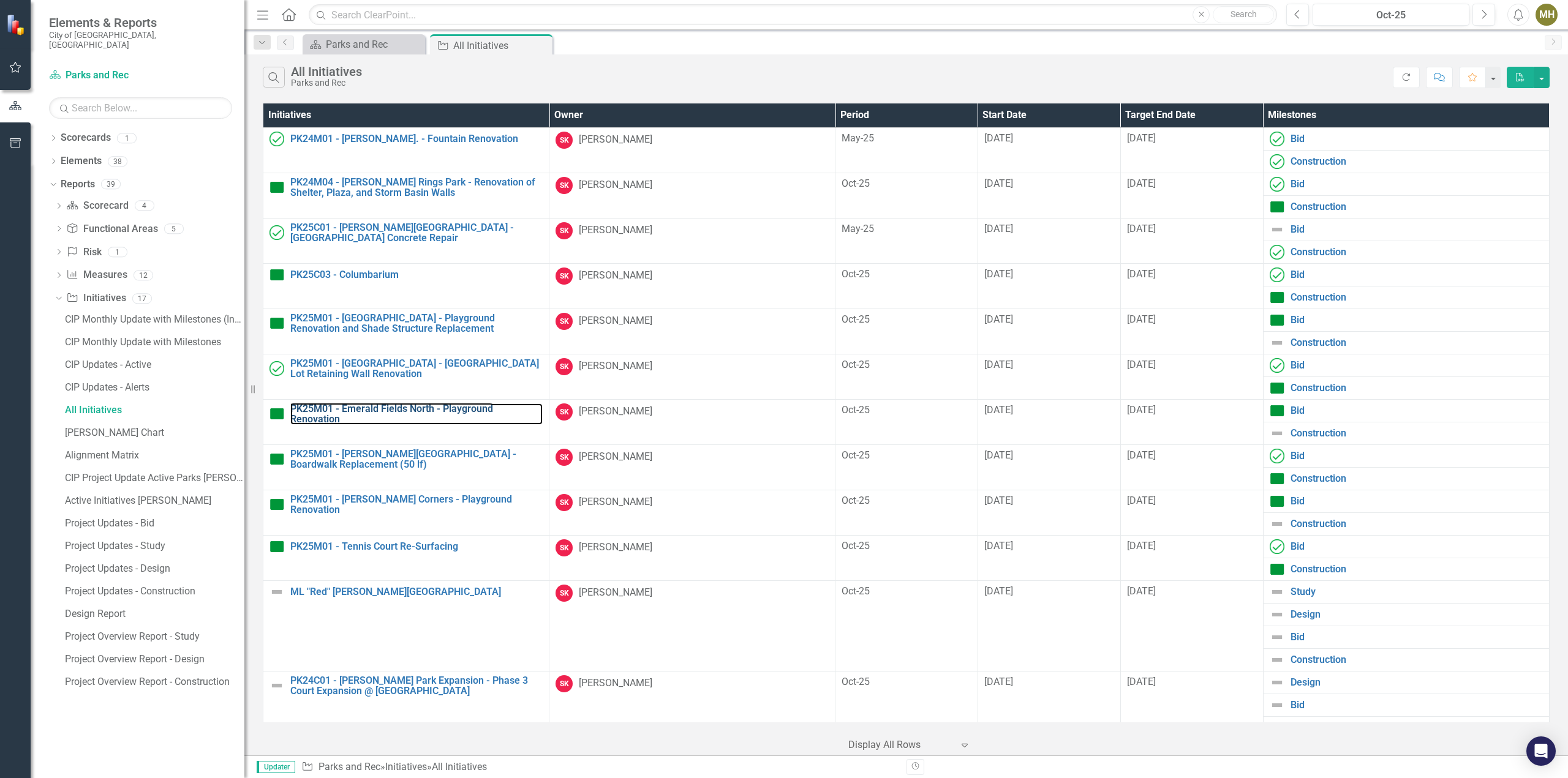
click at [418, 410] on link "PK25M01 - Emerald Fields North - Playground Renovation" at bounding box center [416, 414] width 252 height 22
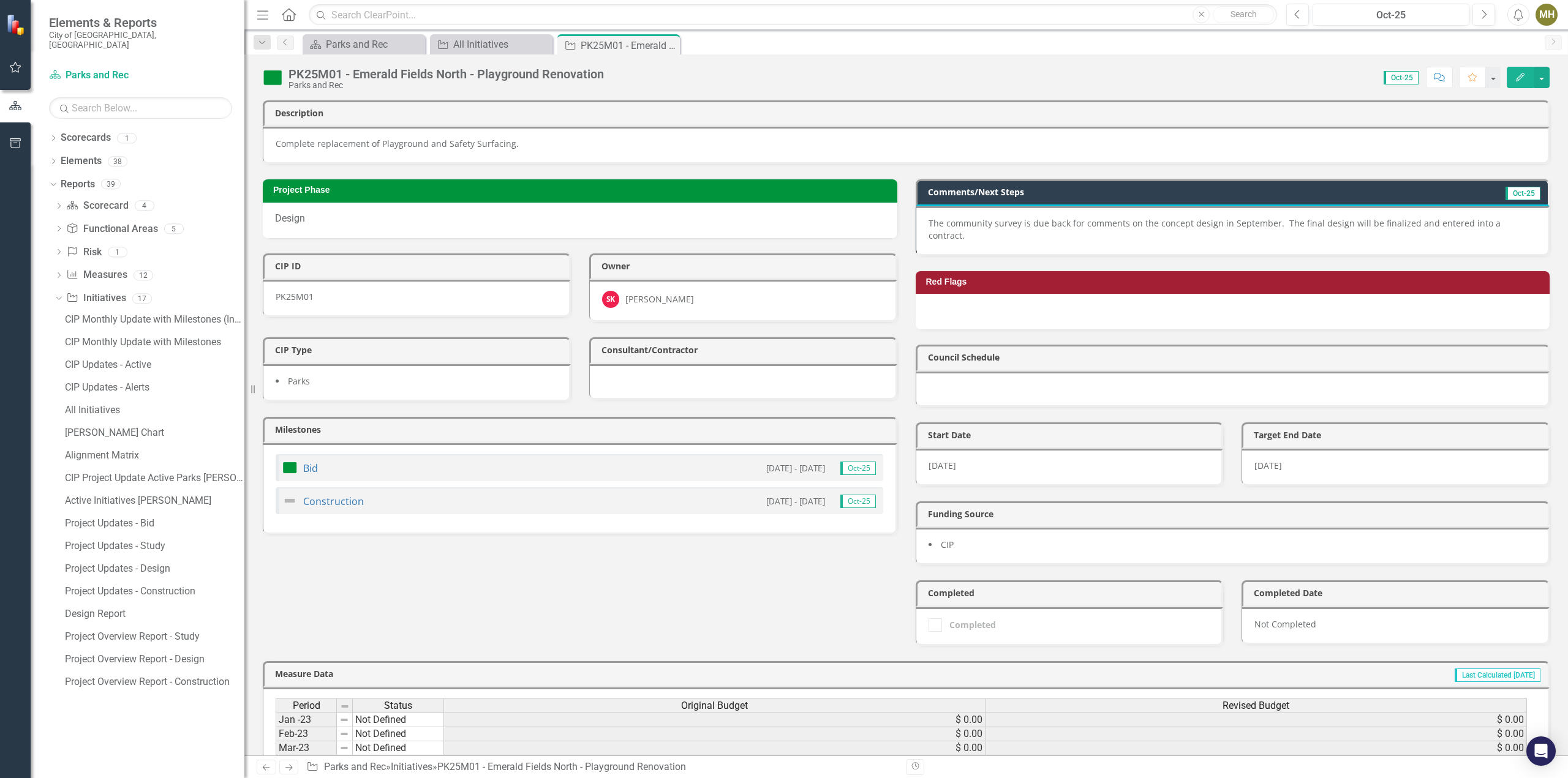
click at [1204, 225] on p "The community survey is due back for comments on the concept design in Septembe…" at bounding box center [1232, 230] width 608 height 25
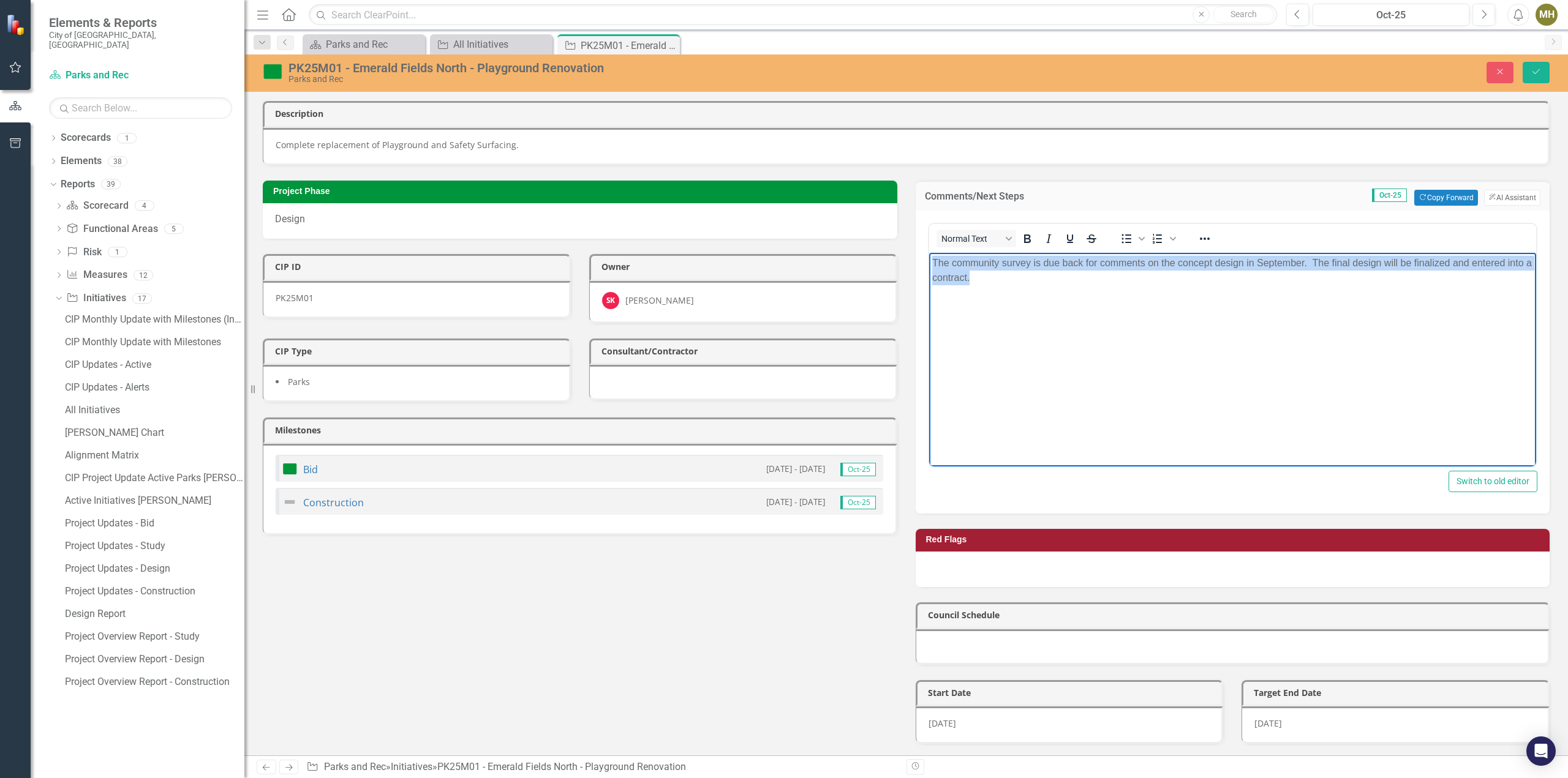
drag, startPoint x: 986, startPoint y: 289, endPoint x: 908, endPoint y: 265, distance: 81.6
click at [928, 265] on html "The community survey is due back for comments on the concept design in Septembe…" at bounding box center [1232, 344] width 608 height 183
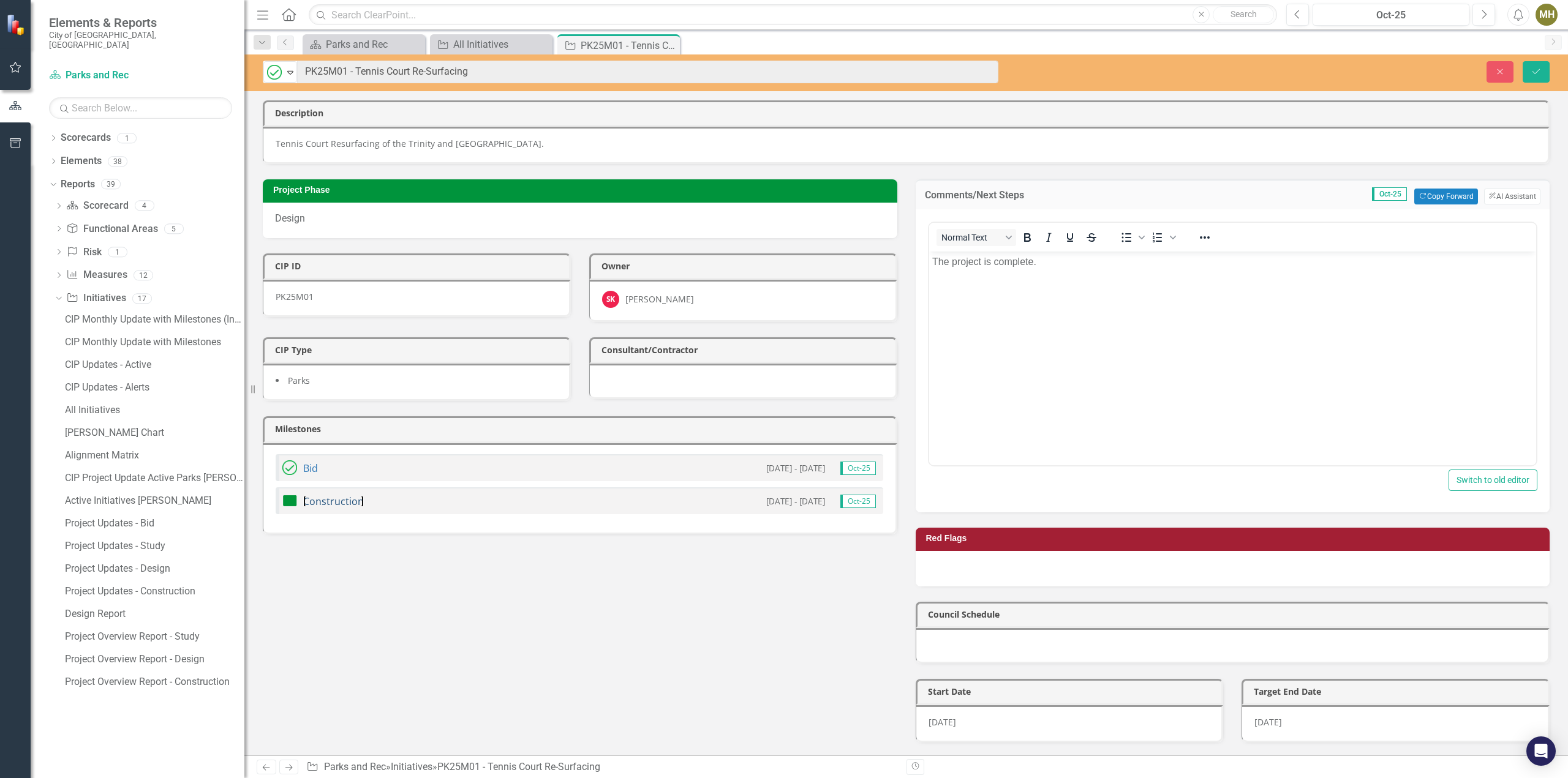
click at [319, 494] on link "Construction" at bounding box center [334, 501] width 61 height 14
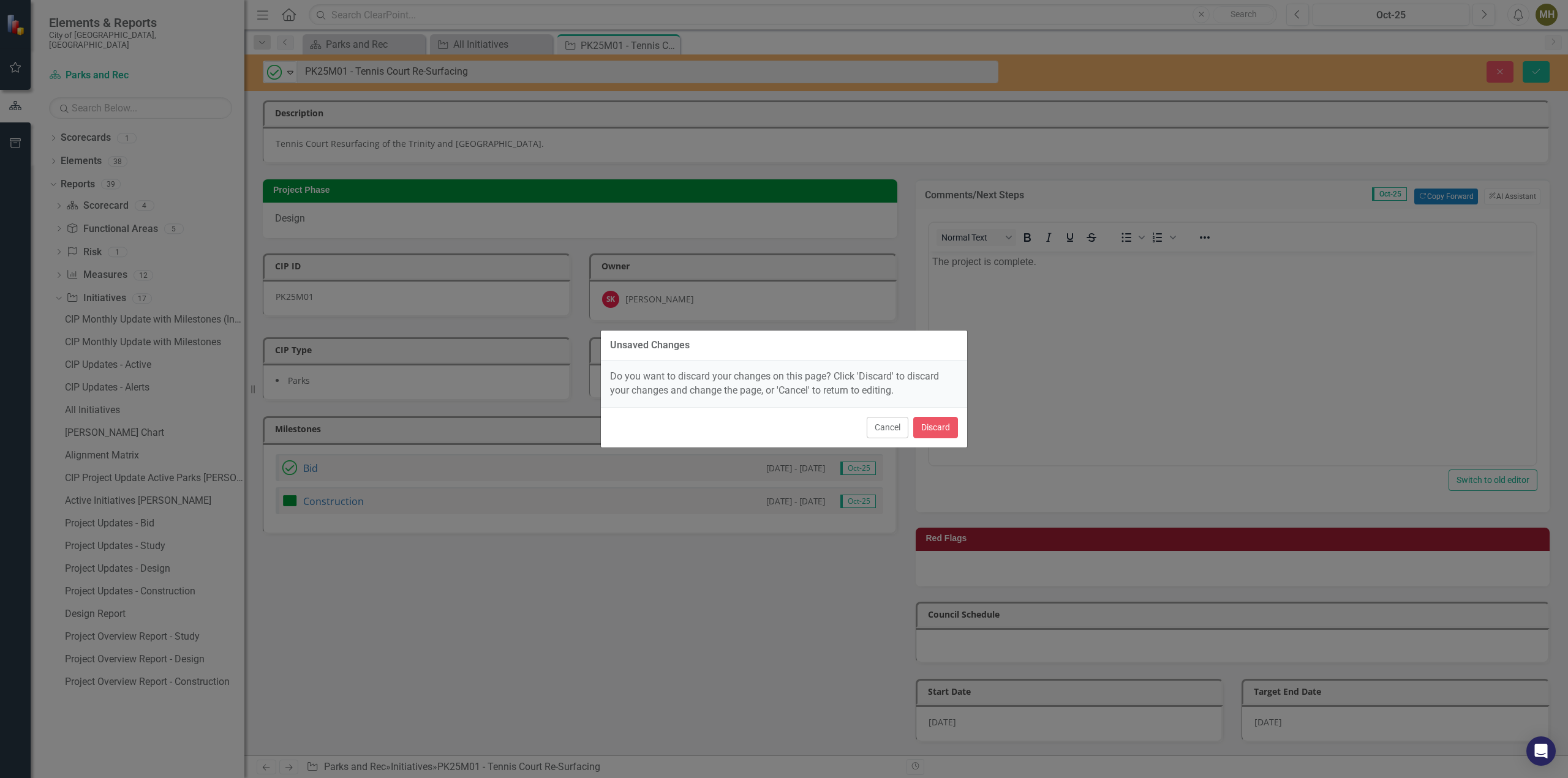
click at [902, 435] on button "Cancel" at bounding box center [887, 428] width 41 height 22
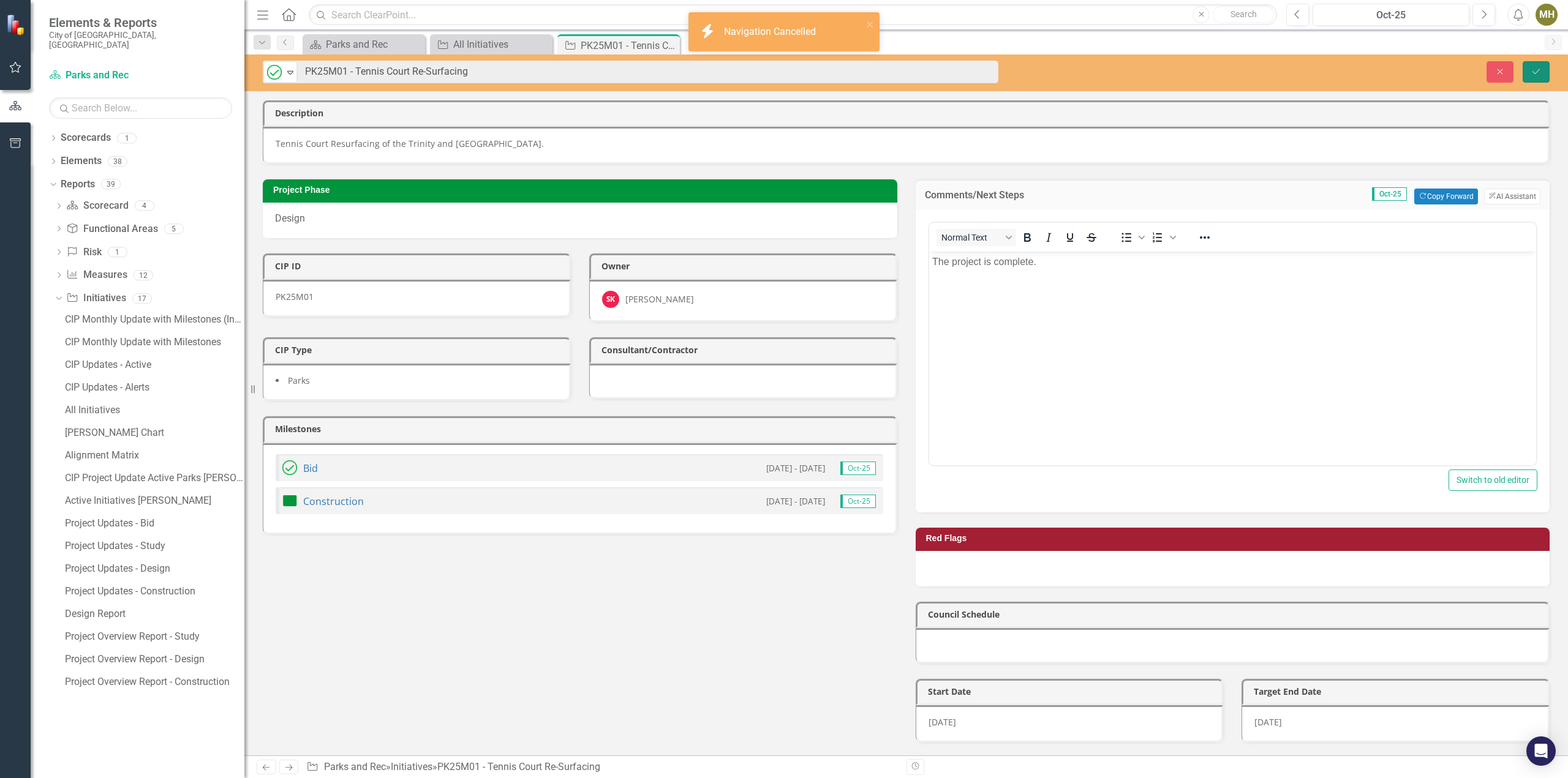
click at [1538, 72] on icon "Save" at bounding box center [1535, 72] width 11 height 9
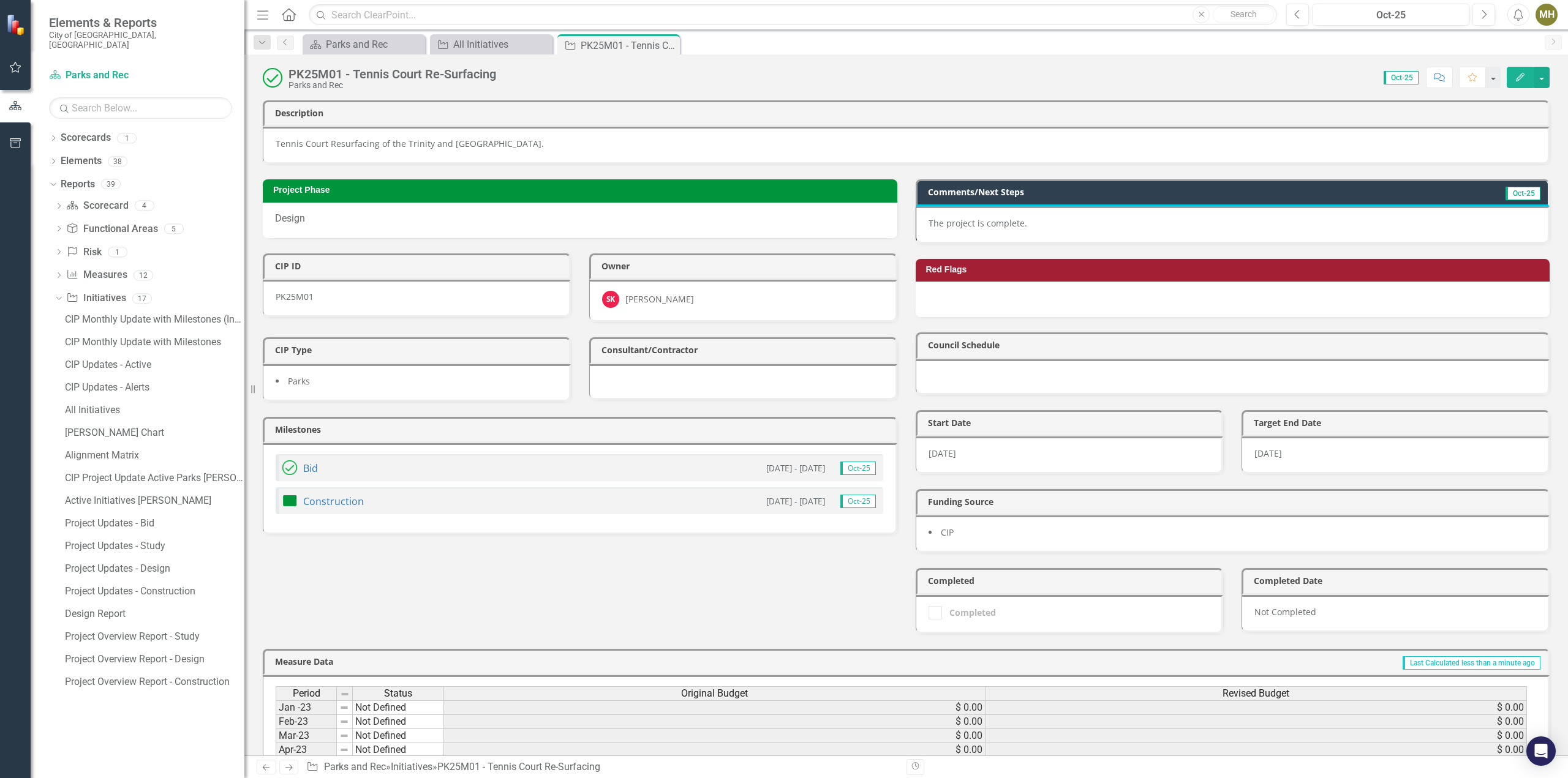
click at [295, 494] on img at bounding box center [289, 501] width 15 height 15
click at [294, 494] on img at bounding box center [289, 501] width 15 height 15
click at [870, 22] on icon "close" at bounding box center [870, 25] width 9 height 10
click at [277, 79] on img at bounding box center [272, 78] width 20 height 20
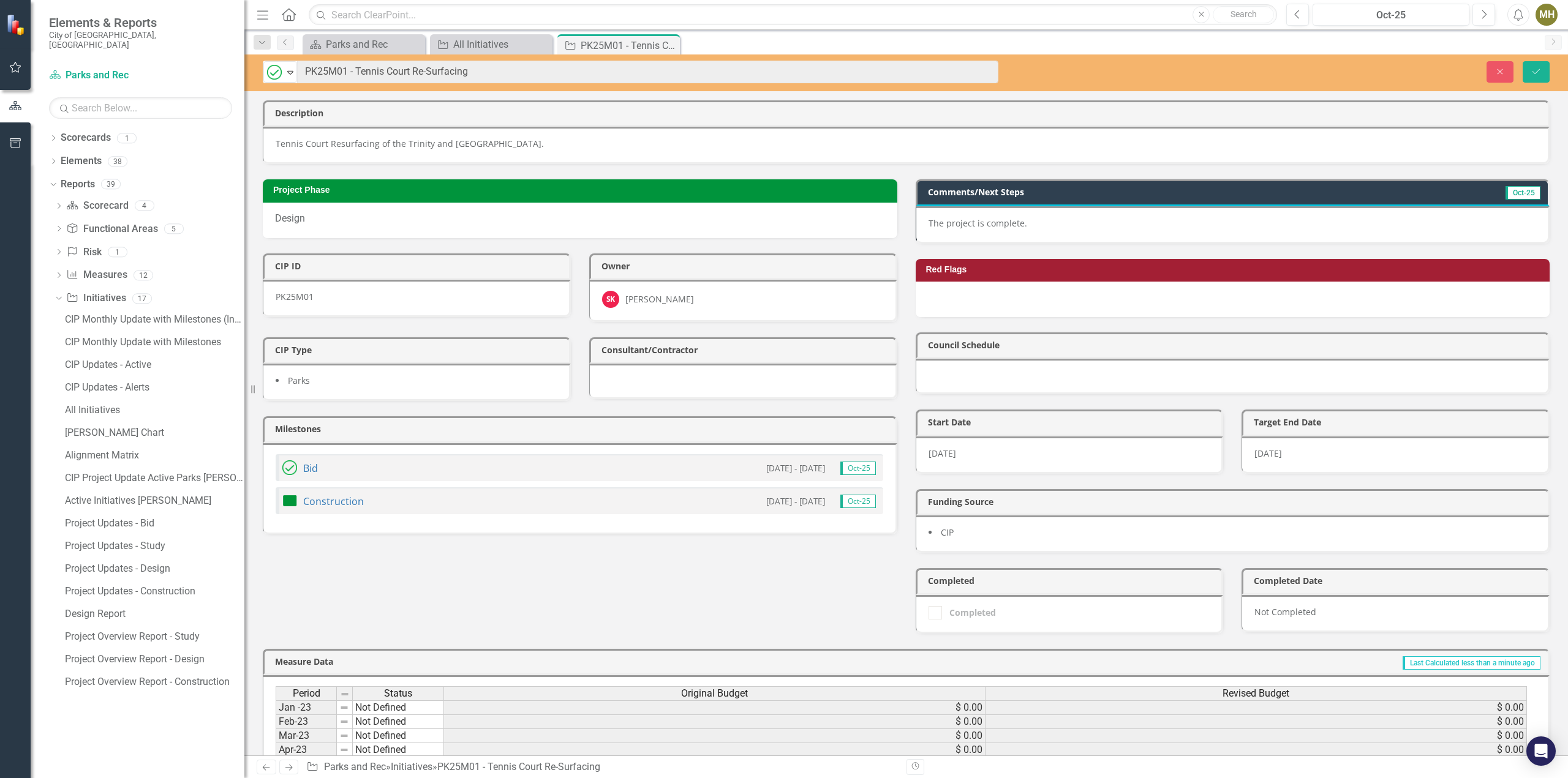
click at [389, 586] on div "Project Phase Design CIP ID PK25M01 Owner SK [PERSON_NAME] CIP Type Parks Consu…" at bounding box center [906, 398] width 1305 height 469
click at [672, 144] on p "Tennis Court Resurfacing of the Trinity and [GEOGRAPHIC_DATA]." at bounding box center [905, 144] width 1260 height 12
click at [340, 494] on link "Construction" at bounding box center [334, 501] width 61 height 14
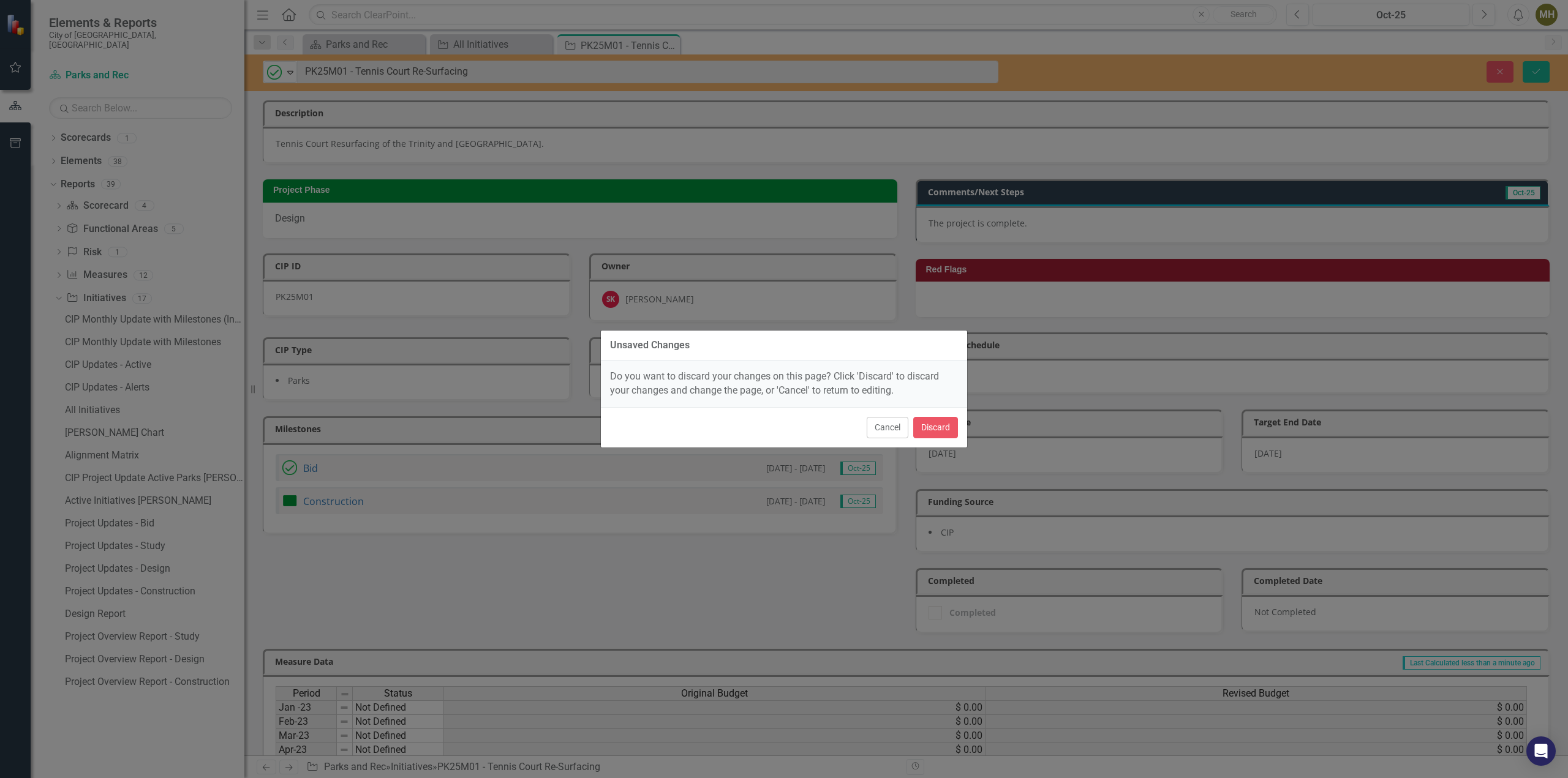
click at [339, 494] on div "Unsaved Changes Do you want to discard your changes on this page? Click 'Discar…" at bounding box center [784, 389] width 1568 height 778
click at [890, 425] on button "Cancel" at bounding box center [887, 428] width 41 height 22
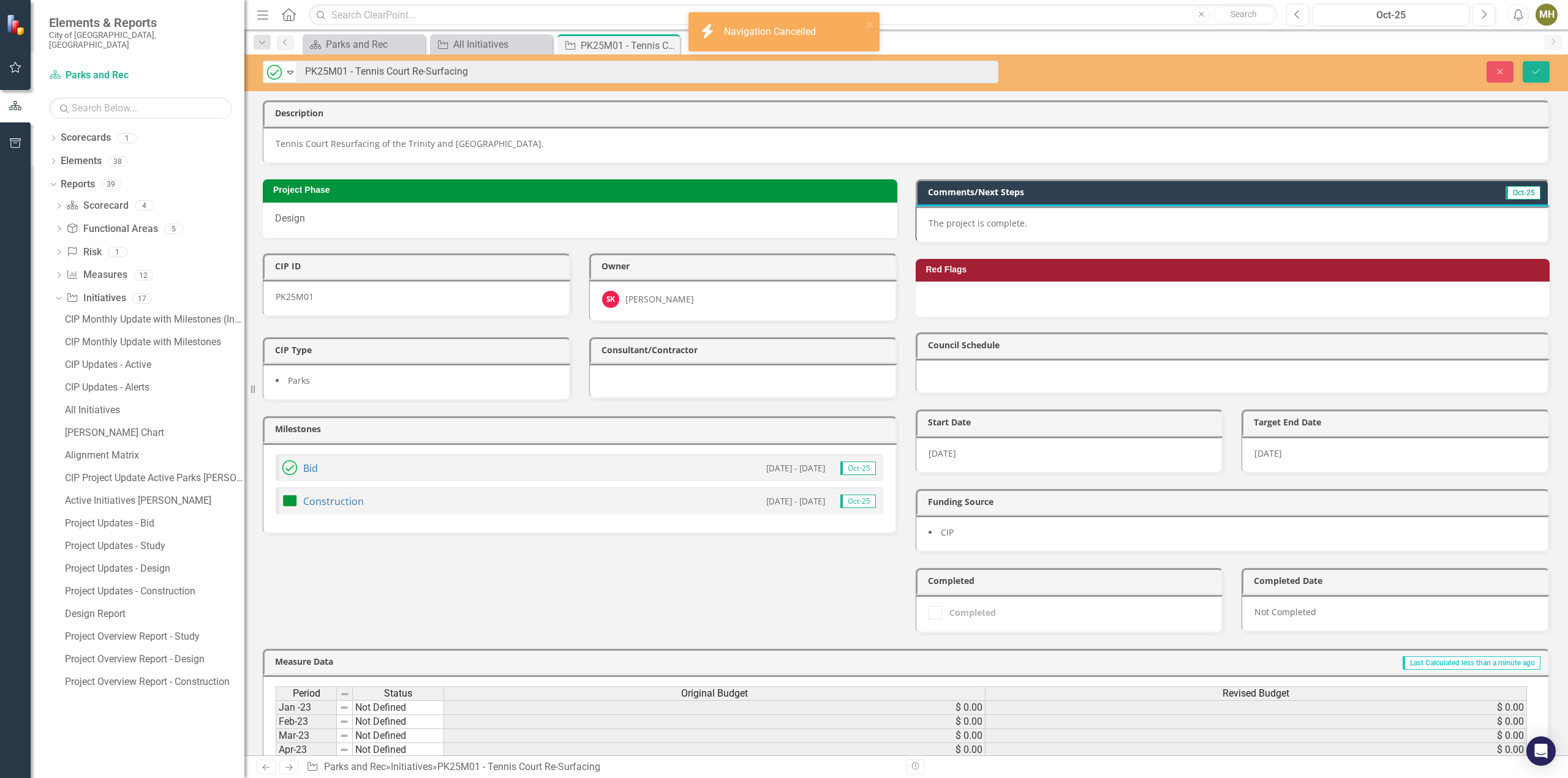
click at [291, 494] on img at bounding box center [289, 501] width 15 height 15
click at [865, 25] on div "icon.bolt You must have 'Editor' or higher permissions to edit this field." at bounding box center [780, 42] width 173 height 49
click at [0, 0] on icon "Close" at bounding box center [0, 0] width 0 height 0
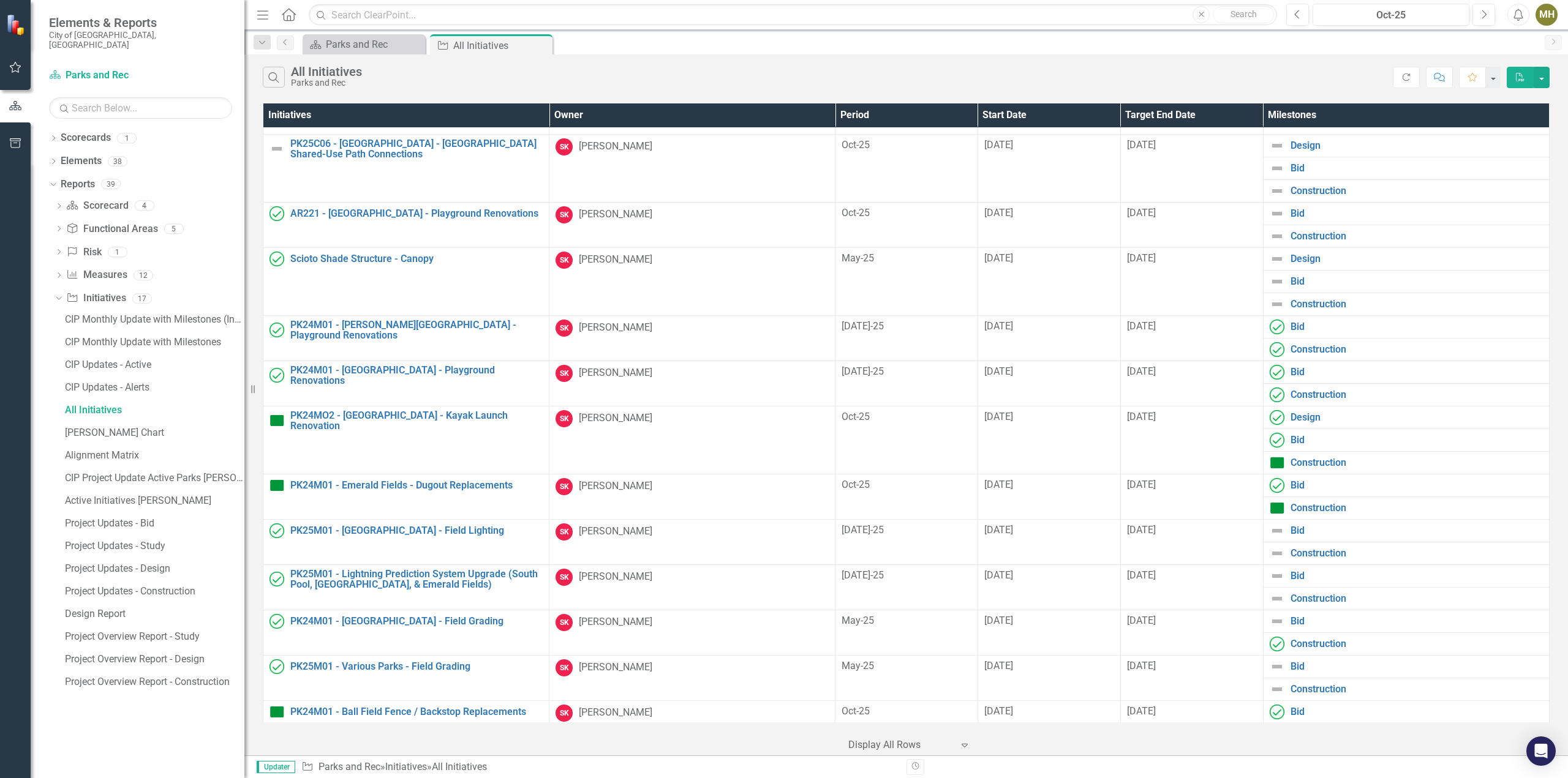
scroll to position [1578, 0]
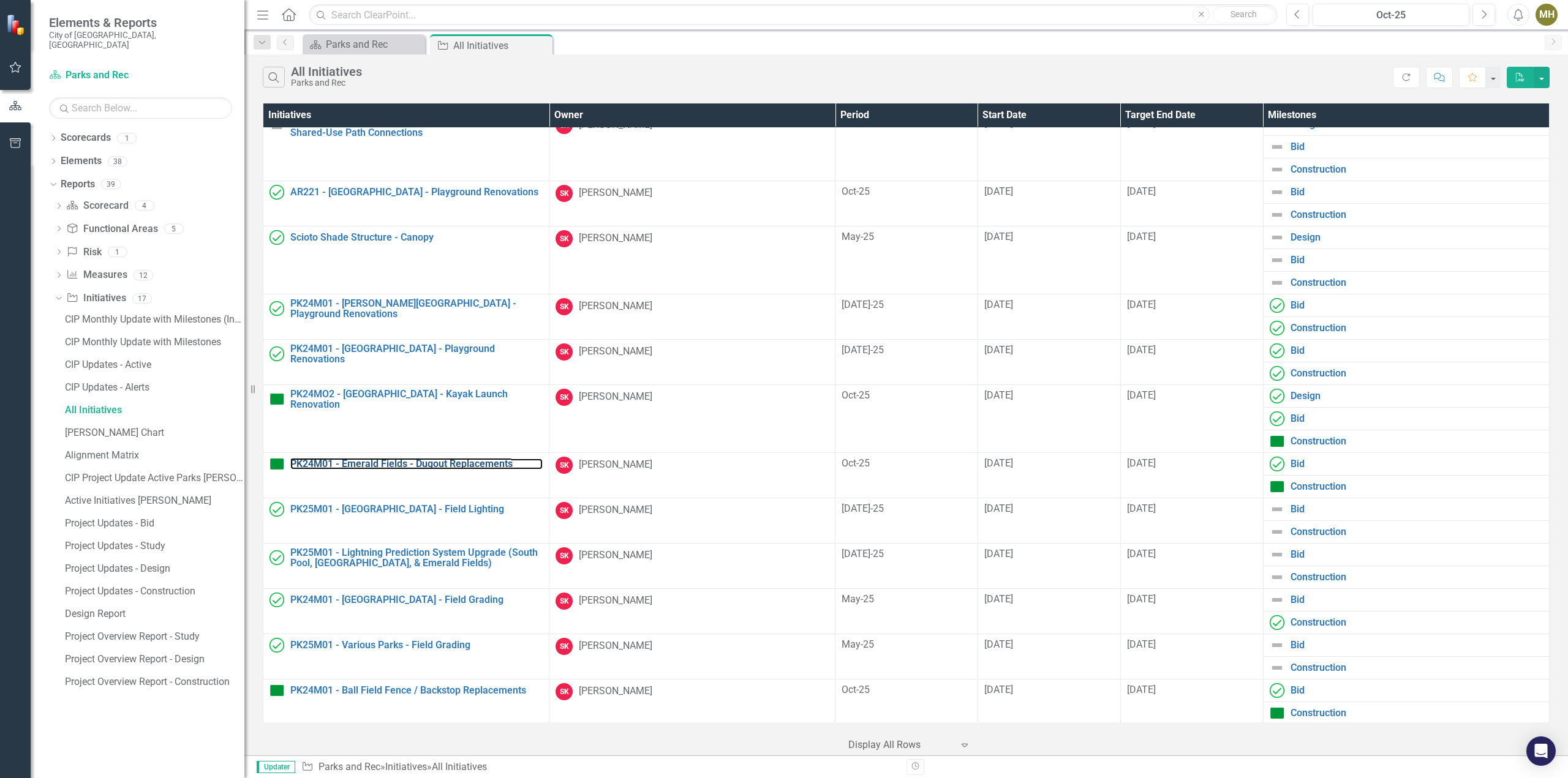
click at [416, 463] on link "PK24M01 - Emerald Fields - Dugout Replacements" at bounding box center [416, 463] width 252 height 11
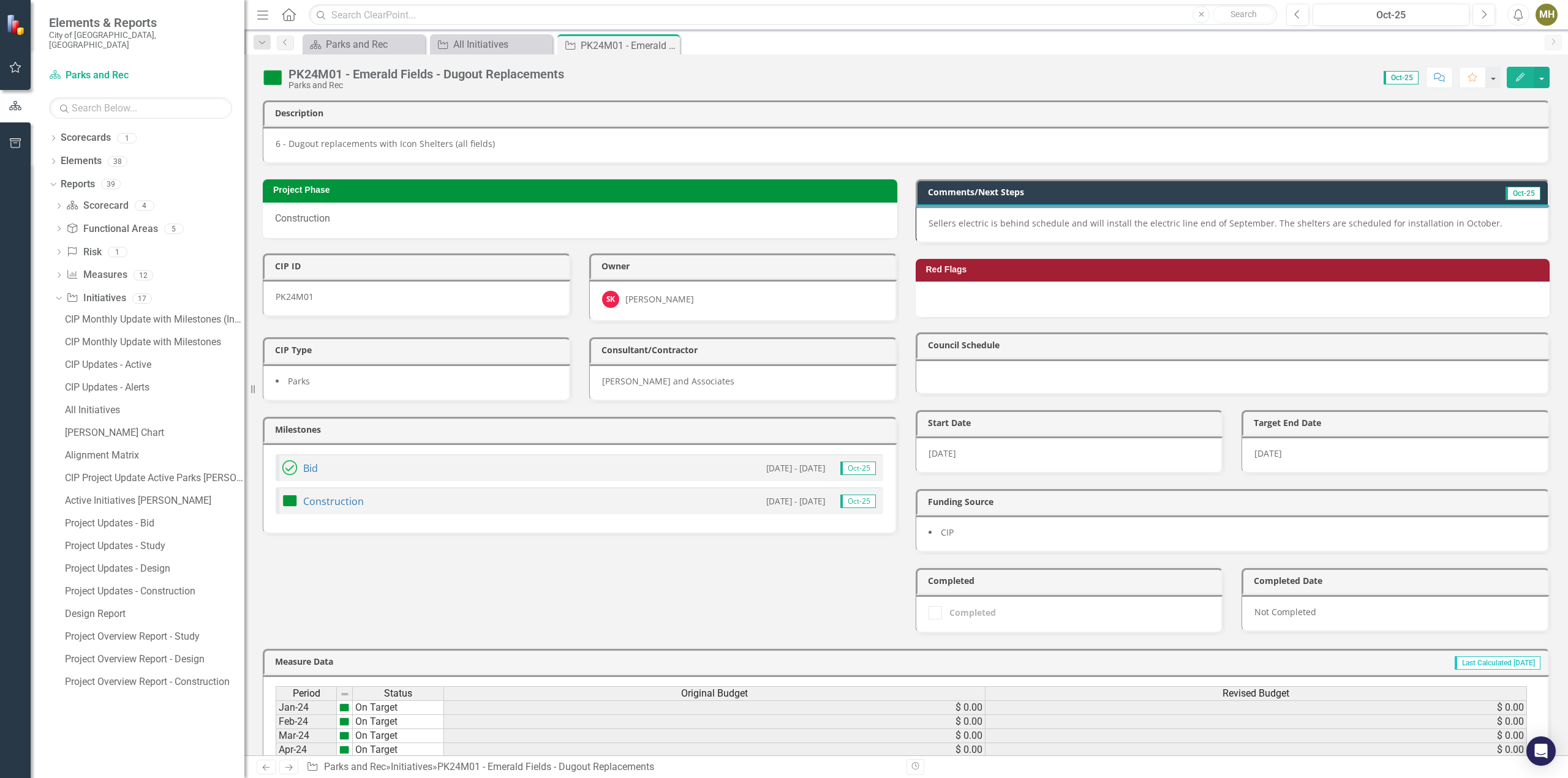
click at [1147, 218] on p "Sellers electric is behind schedule and will install the electric line end of S…" at bounding box center [1232, 223] width 608 height 12
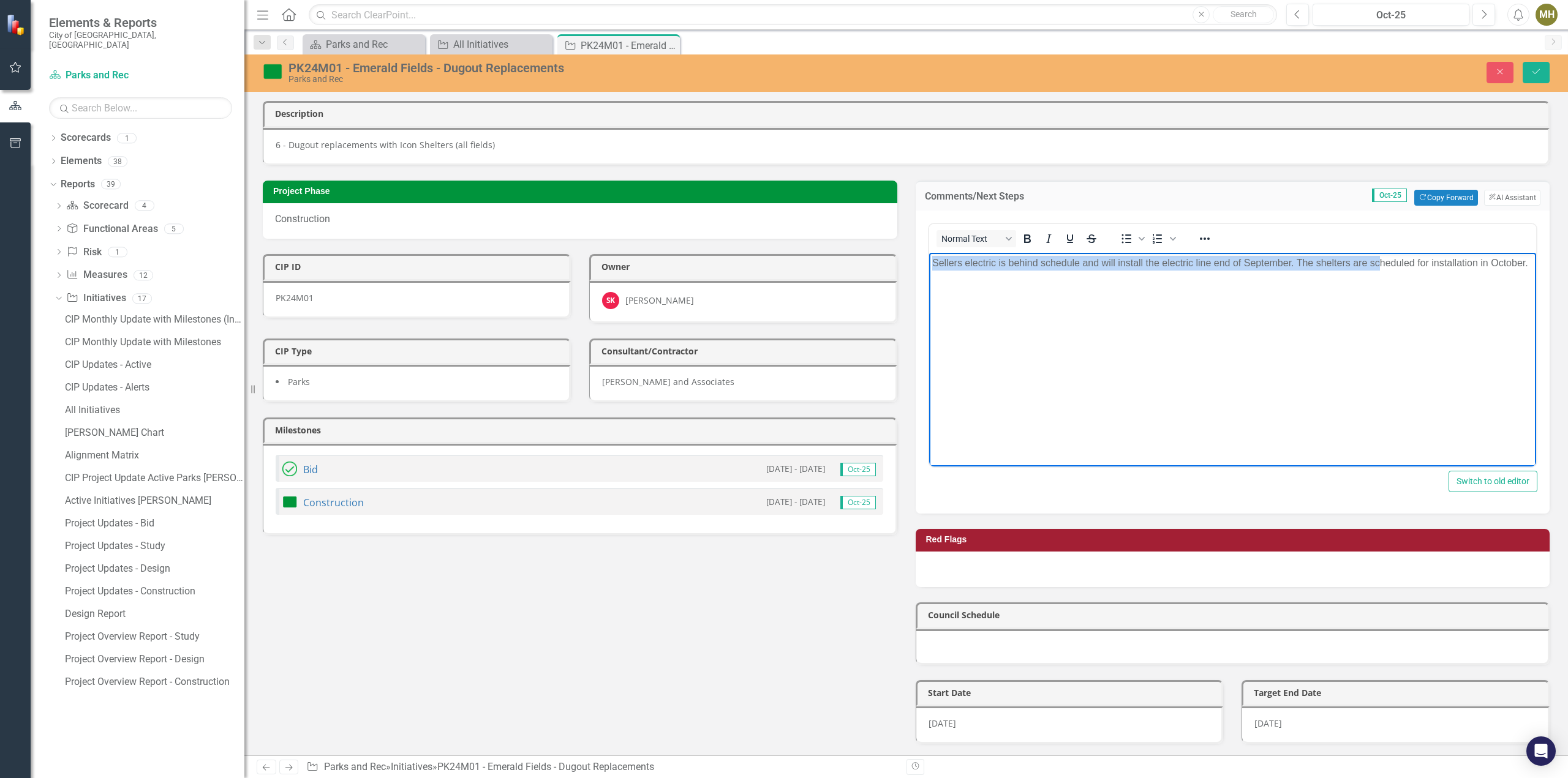
drag, startPoint x: 1378, startPoint y: 293, endPoint x: 842, endPoint y: 276, distance: 536.3
click at [928, 276] on html "Sellers electric is behind schedule and will install the electric line end of S…" at bounding box center [1232, 344] width 608 height 183
click at [1509, 278] on body "Sellers electric is behind schedule and will install the electric line end of S…" at bounding box center [1232, 344] width 608 height 183
drag, startPoint x: 1502, startPoint y: 278, endPoint x: 809, endPoint y: 278, distance: 693.0
click at [928, 278] on html "Sellers electric is behind schedule and will install the electric line end of S…" at bounding box center [1232, 344] width 608 height 183
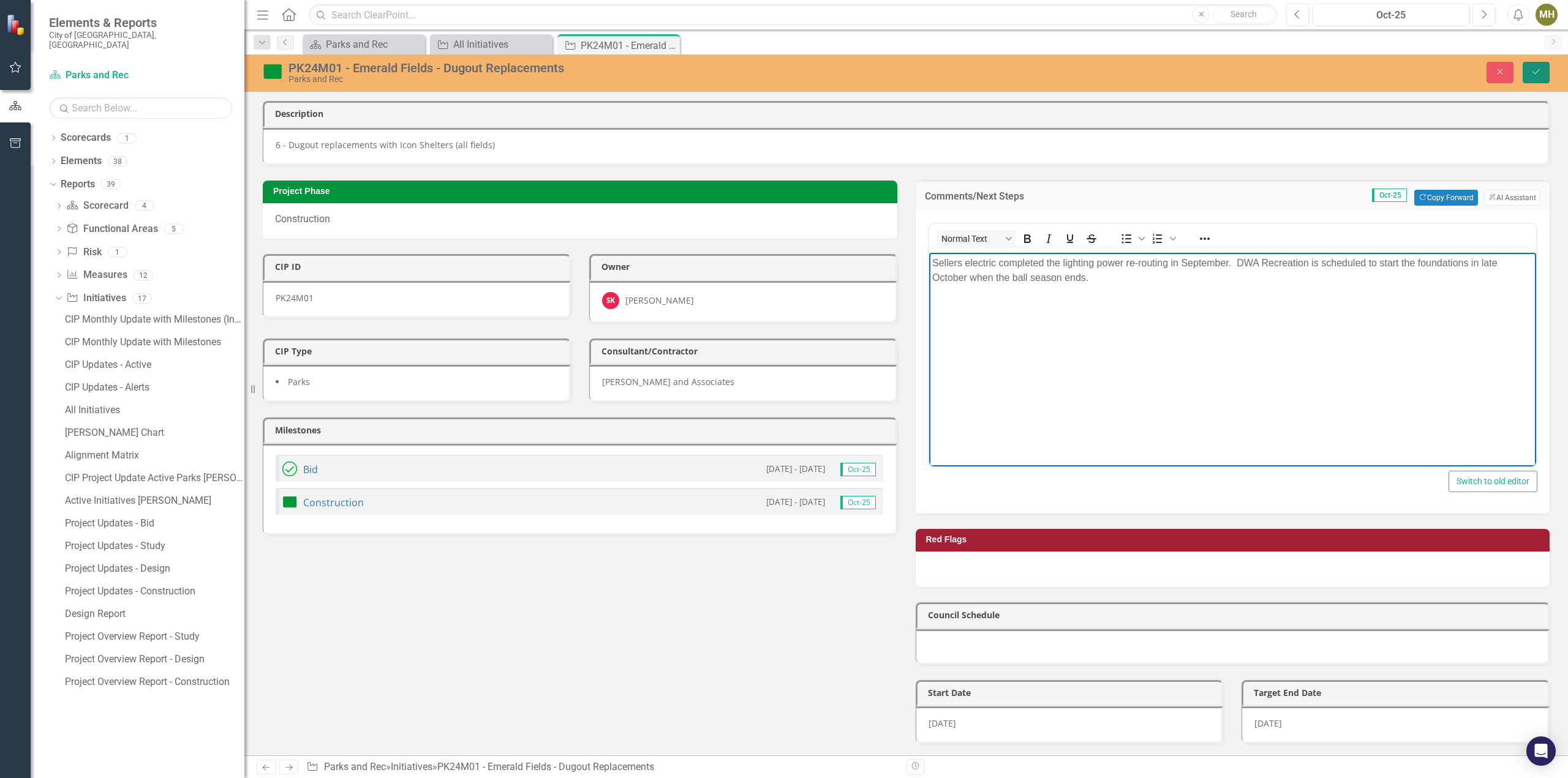
click at [1538, 69] on icon "Save" at bounding box center [1535, 72] width 11 height 9
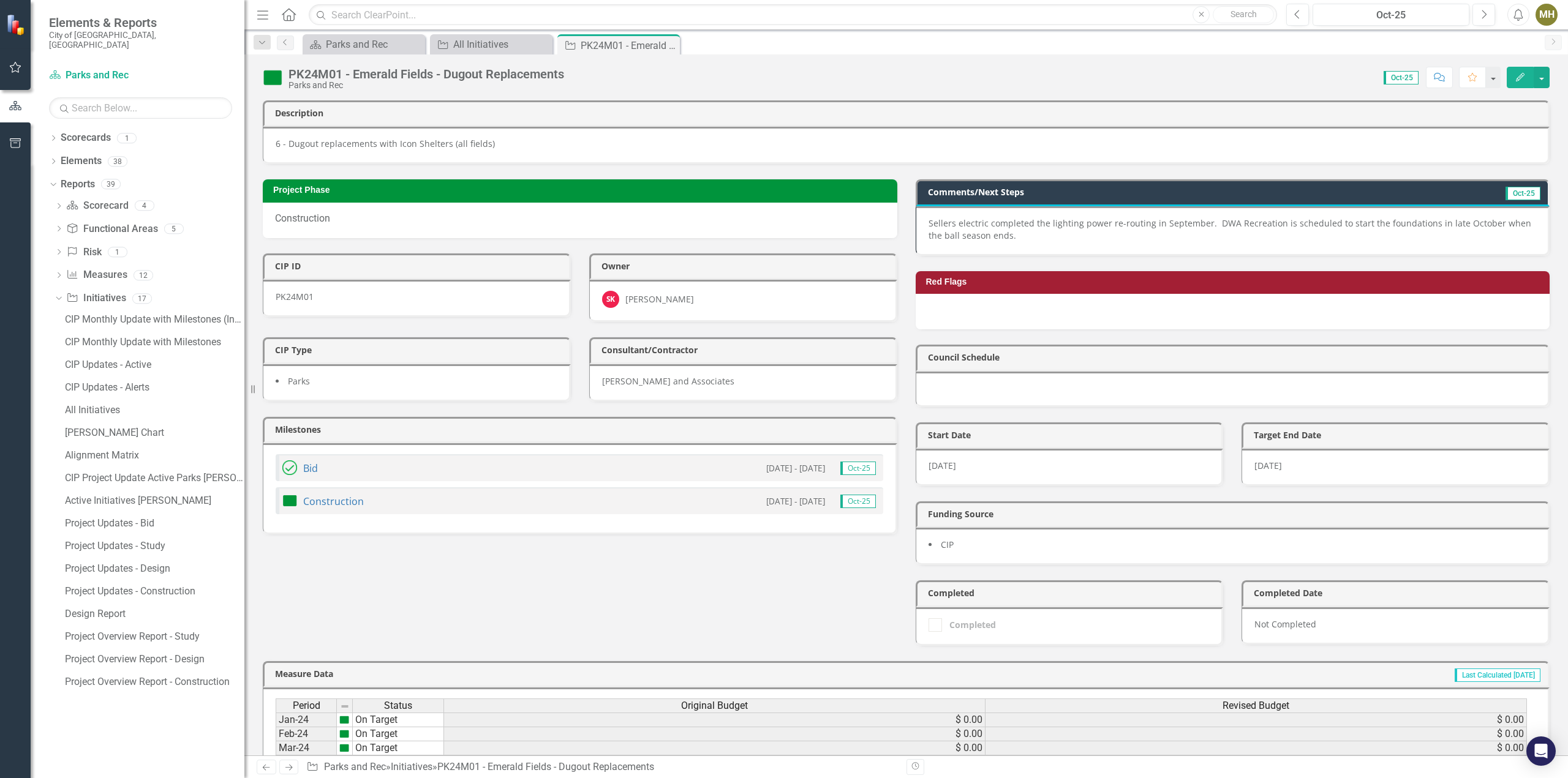
click at [0, 0] on icon "Close" at bounding box center [0, 0] width 0 height 0
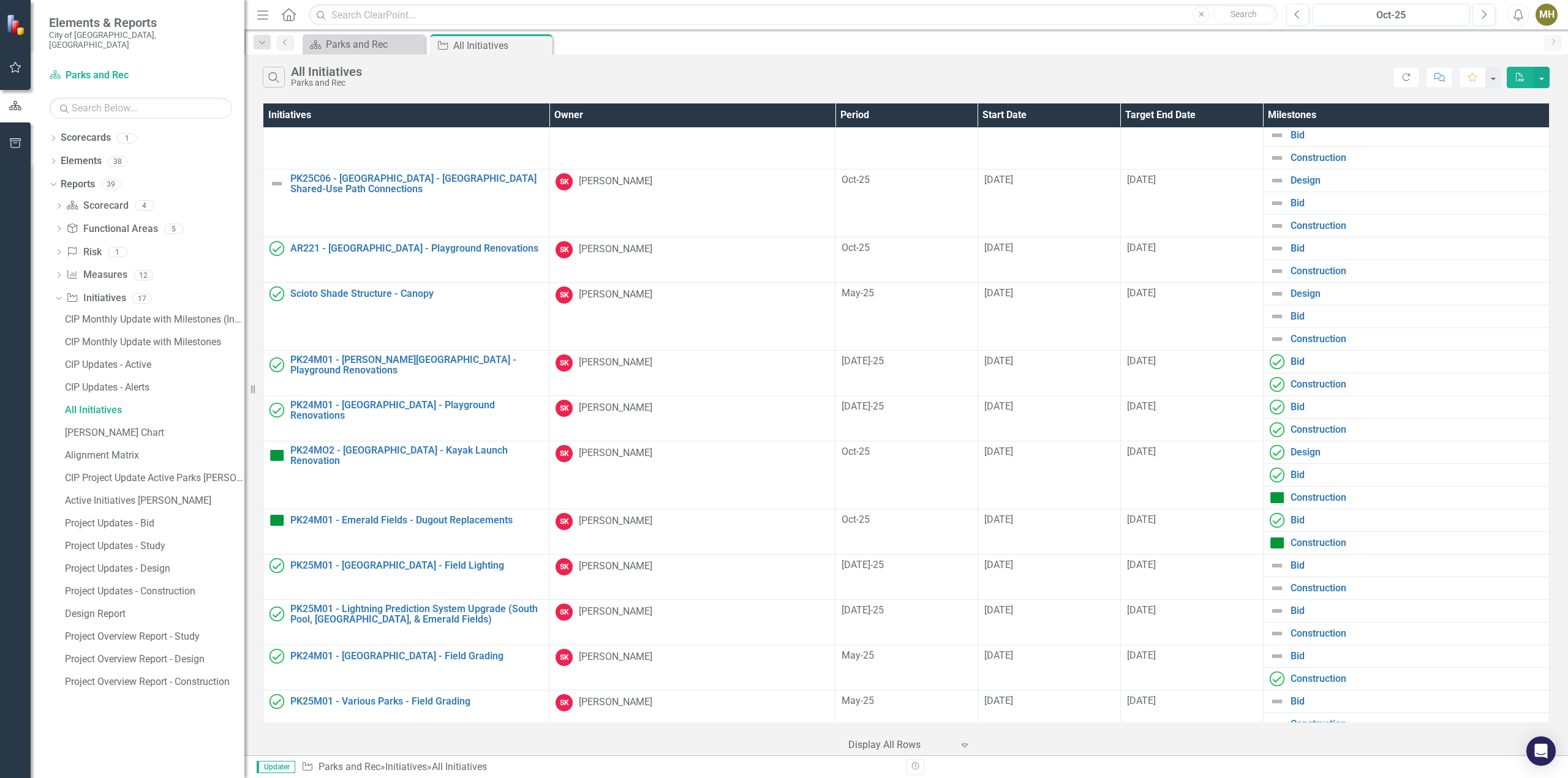
scroll to position [1578, 0]
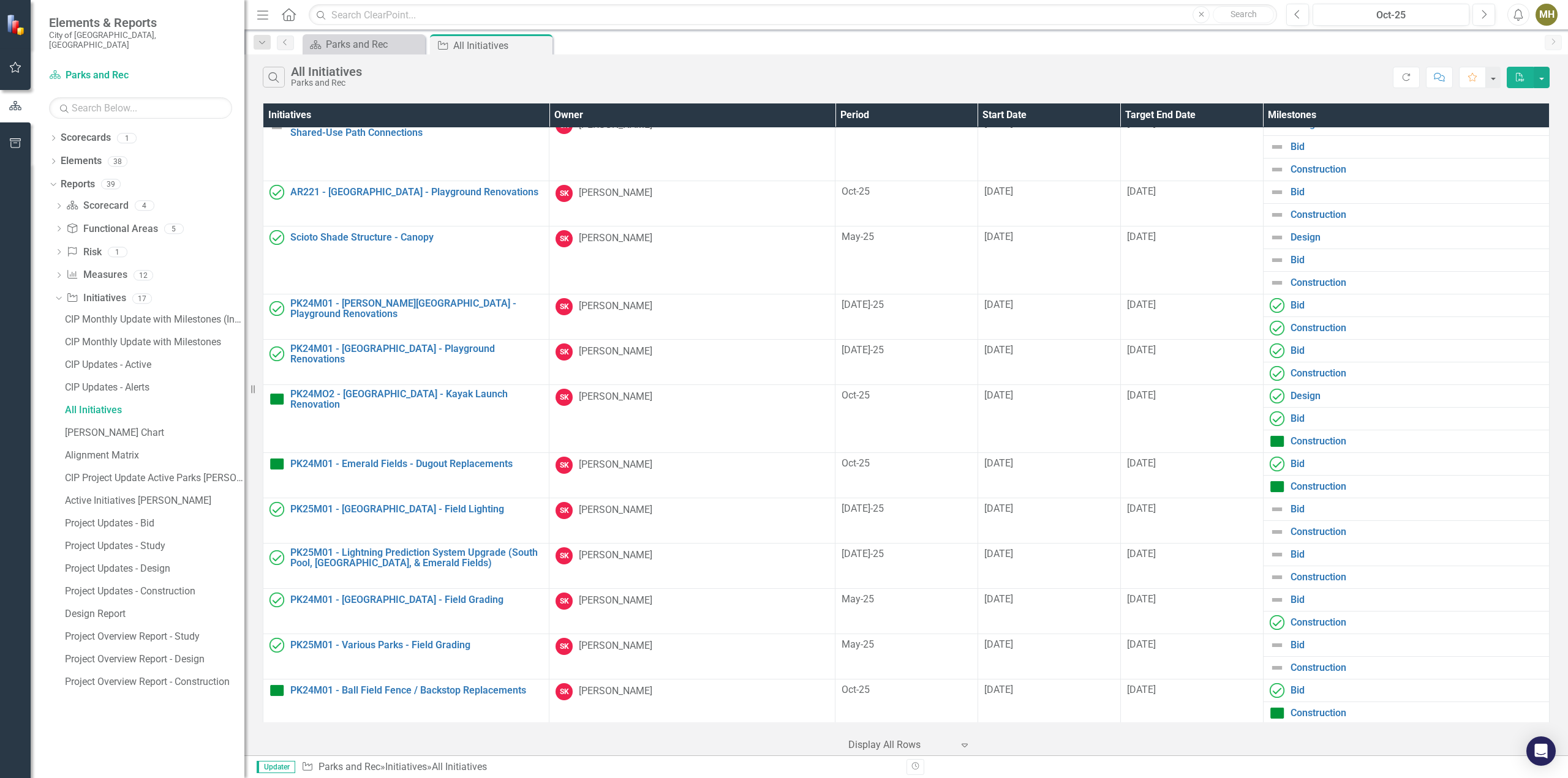
click at [500, 683] on div "PK24M01 - Ball Field Fence / Backstop Replacements" at bounding box center [406, 690] width 273 height 15
click at [410, 688] on link "PK24M01 - Ball Field Fence / Backstop Replacements" at bounding box center [416, 690] width 252 height 11
